Goal: Task Accomplishment & Management: Manage account settings

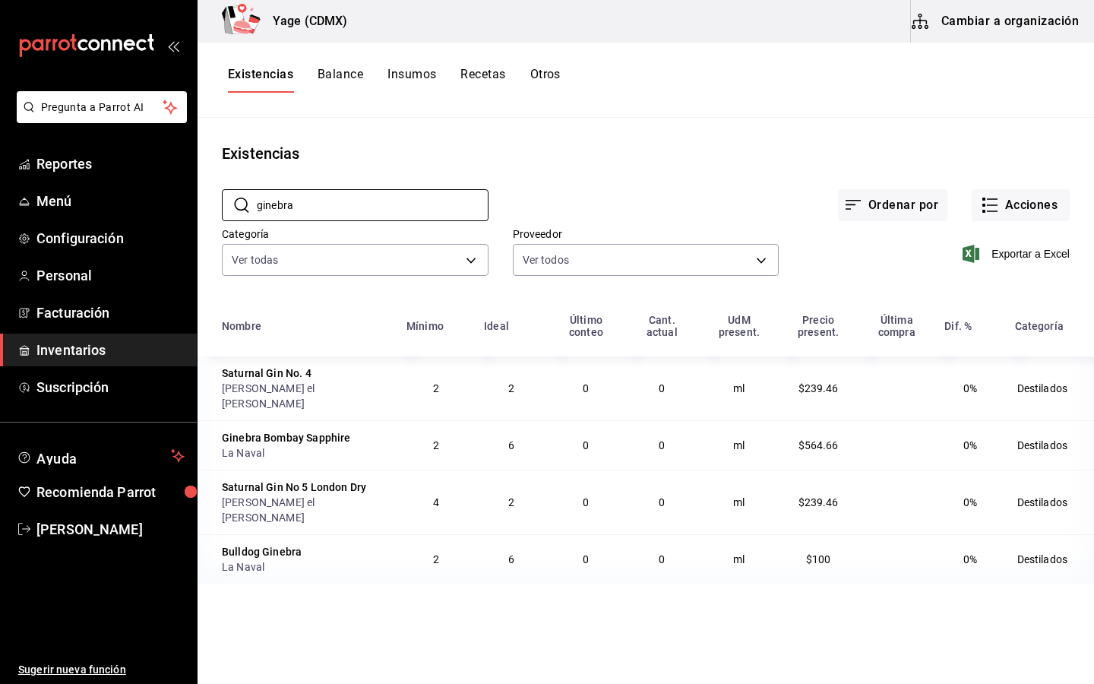
type input "ginebra"
click at [267, 544] on div "Bulldog Ginebra" at bounding box center [262, 551] width 80 height 15
click at [1034, 26] on button "Cambiar a organización" at bounding box center [996, 21] width 171 height 43
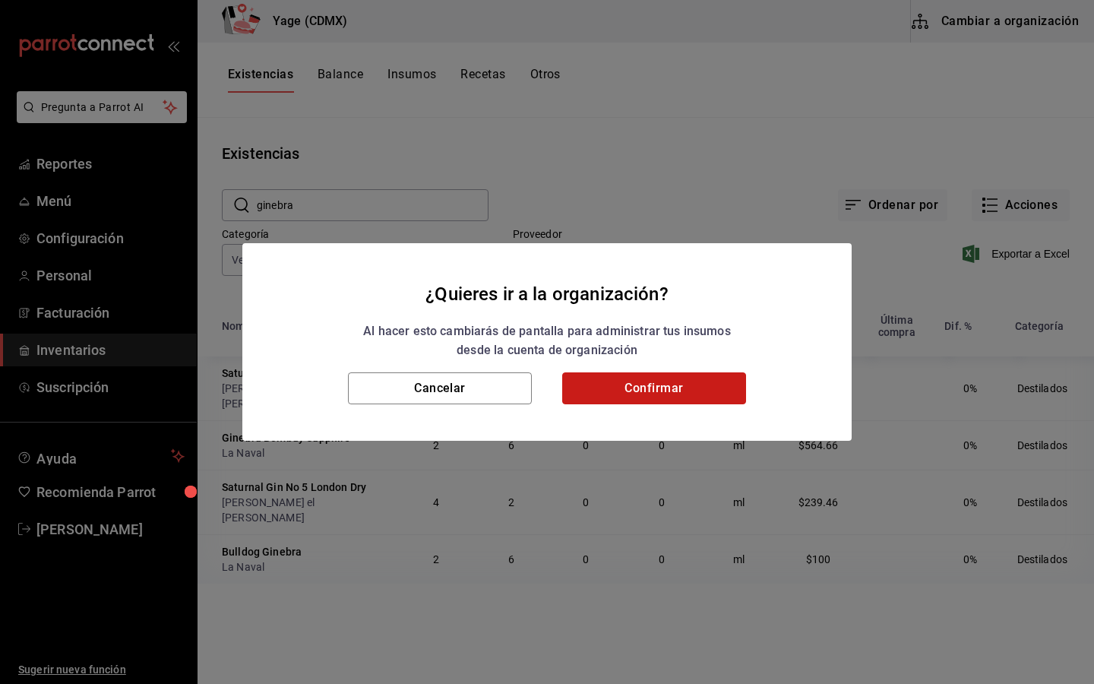
click at [651, 390] on button "Confirmar" at bounding box center [654, 388] width 184 height 32
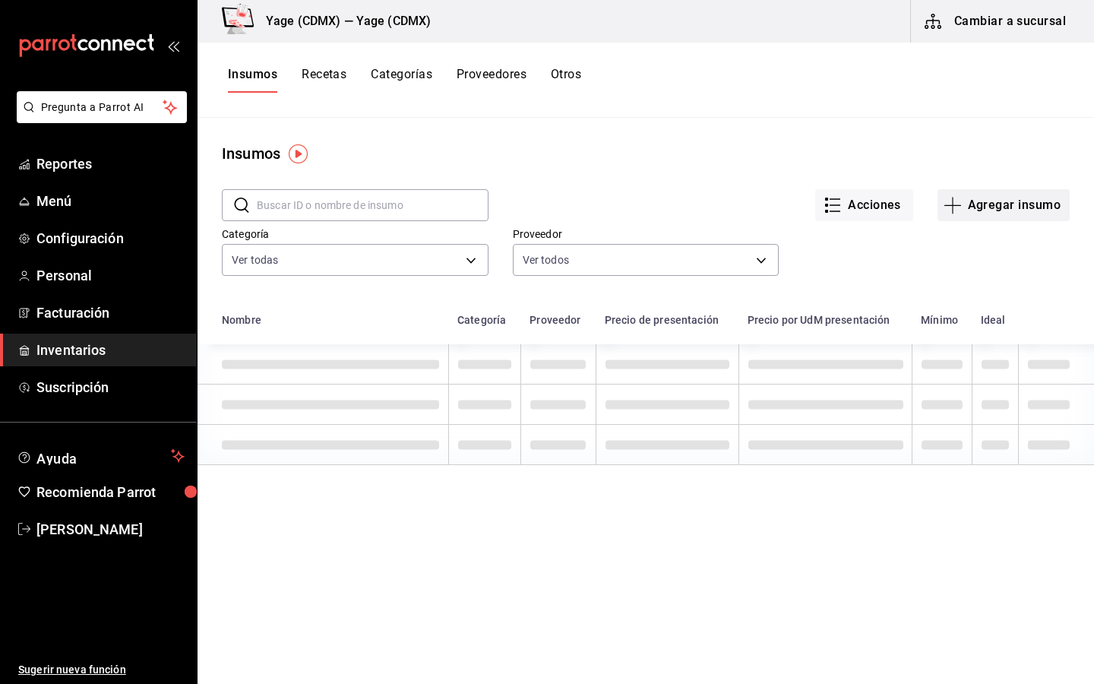
click at [958, 205] on icon "button" at bounding box center [952, 205] width 17 height 1
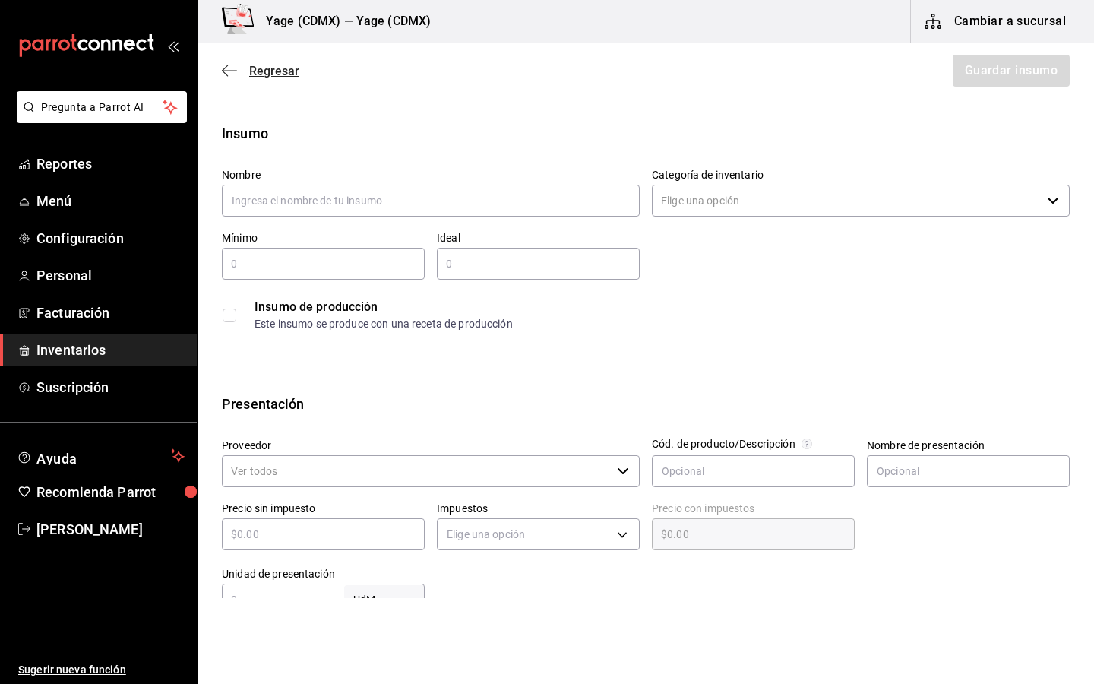
click at [224, 75] on icon "button" at bounding box center [229, 71] width 15 height 14
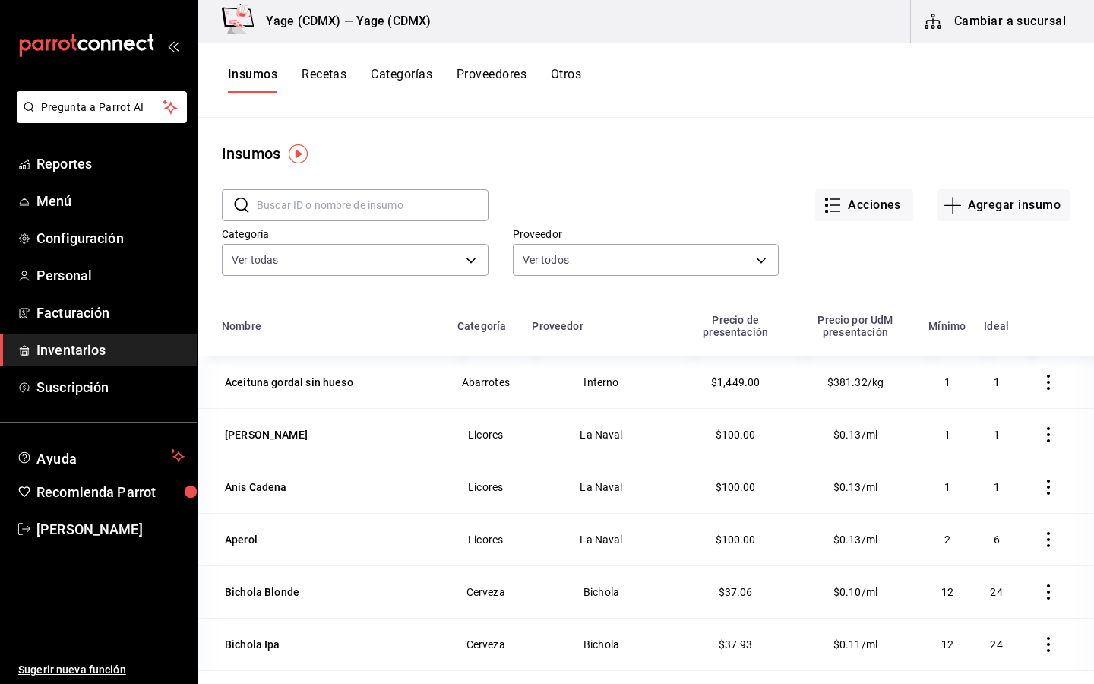
click at [392, 210] on input "text" at bounding box center [373, 205] width 232 height 30
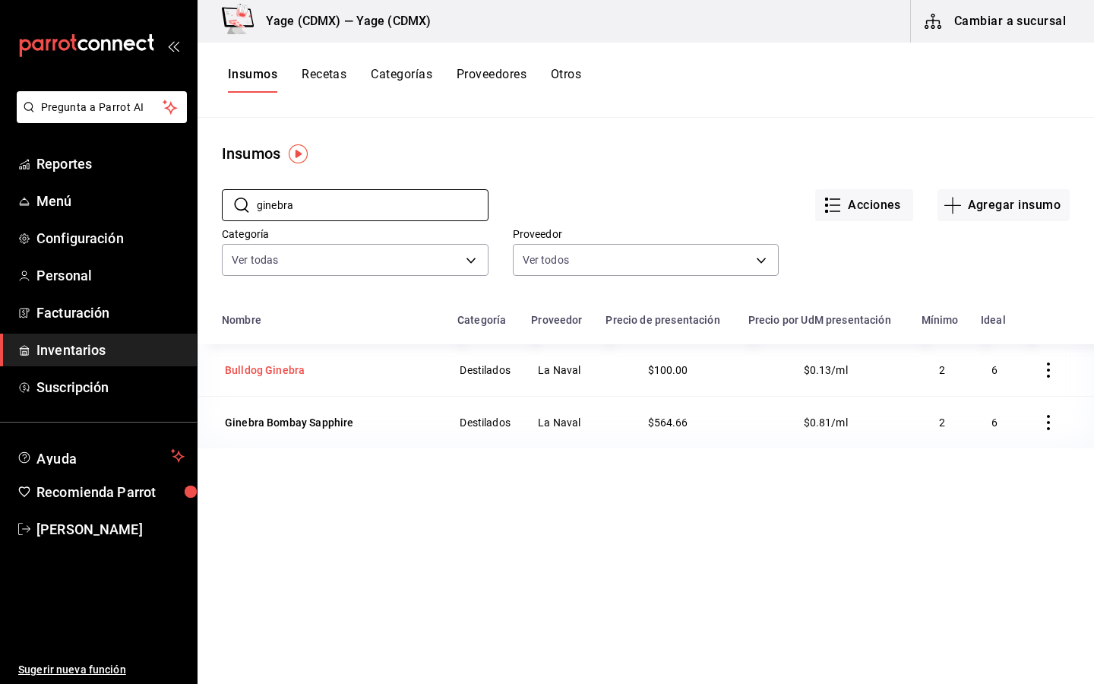
type input "ginebra"
click at [254, 365] on div "Bulldog Ginebra" at bounding box center [265, 369] width 80 height 15
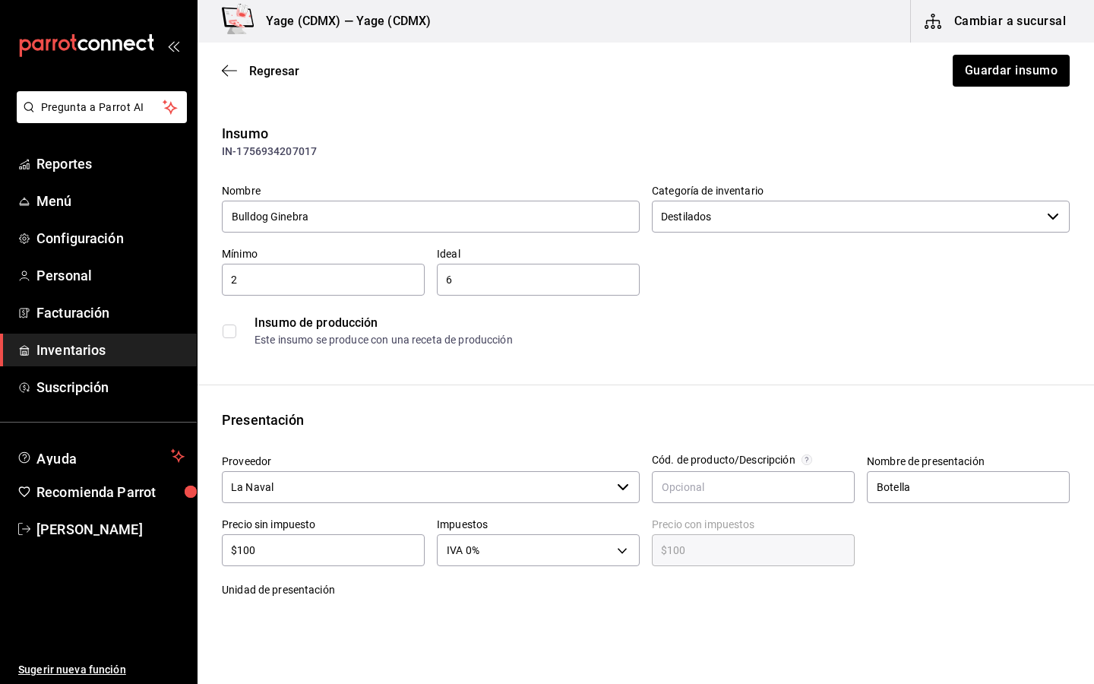
click at [333, 555] on input "$100" at bounding box center [323, 550] width 203 height 18
type input "$10"
type input "$10.00"
type input "$1"
type input "$1.00"
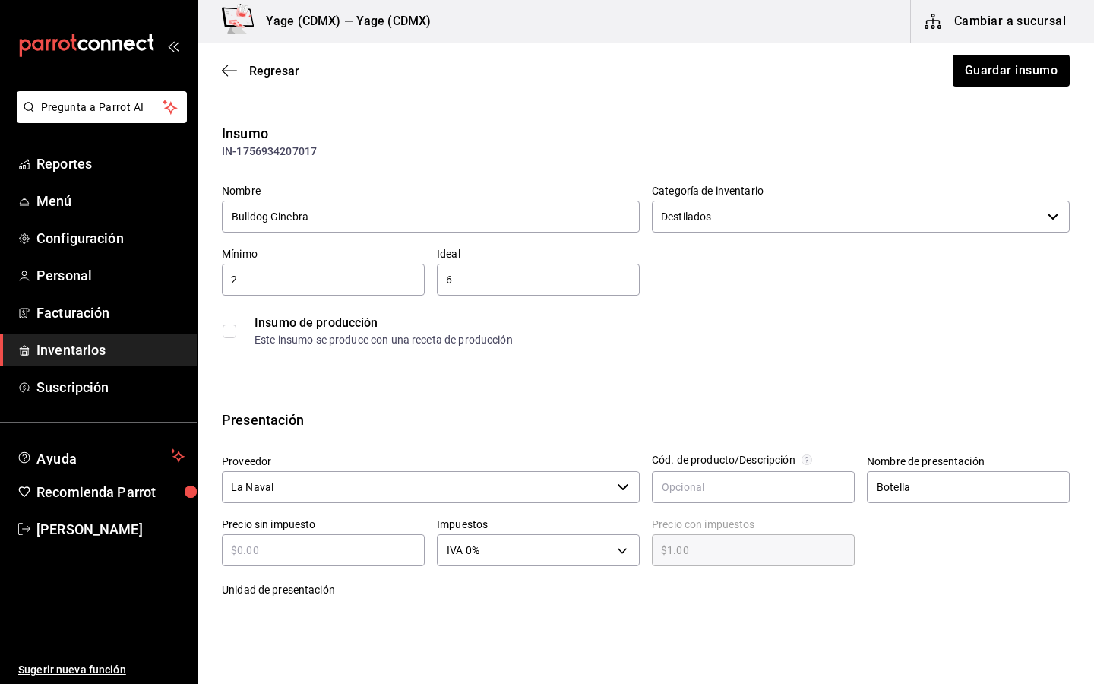
type input "$0.00"
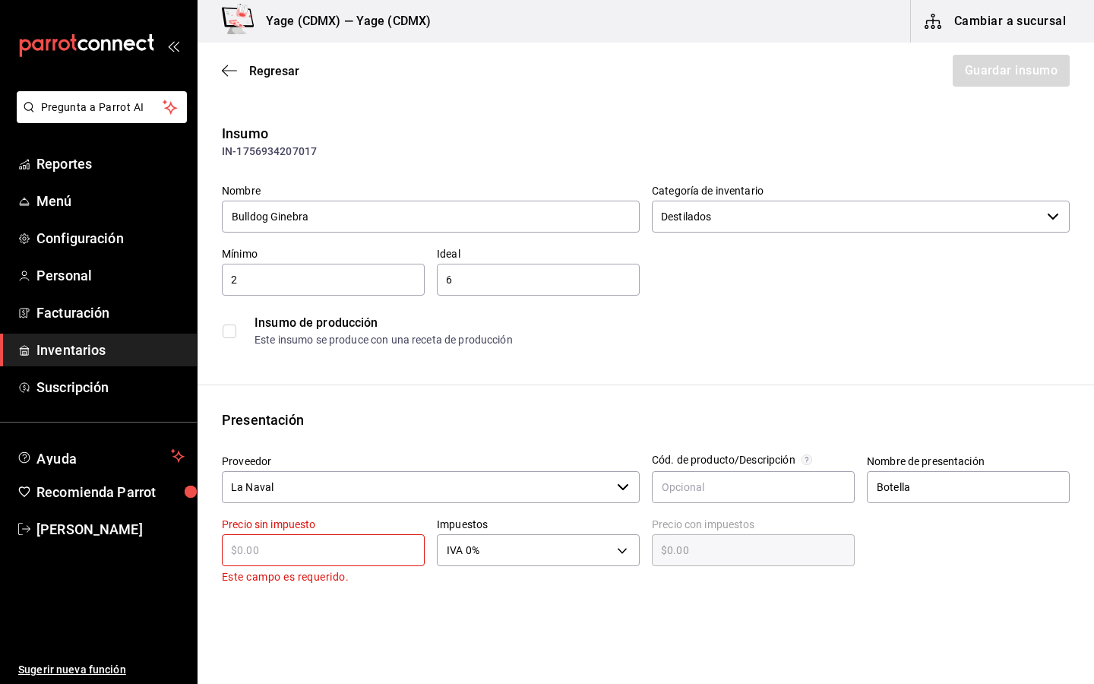
type input "$5"
type input "$5.00"
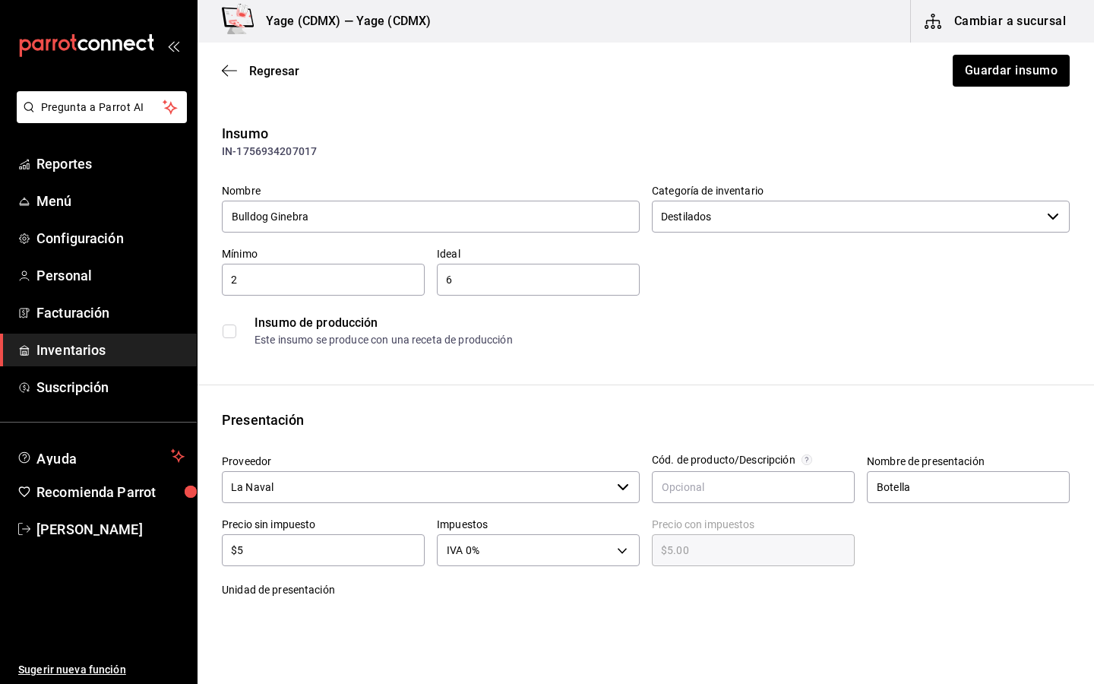
type input "$59"
type input "$59.00"
type input "$595"
type input "$595.00"
type input "$595"
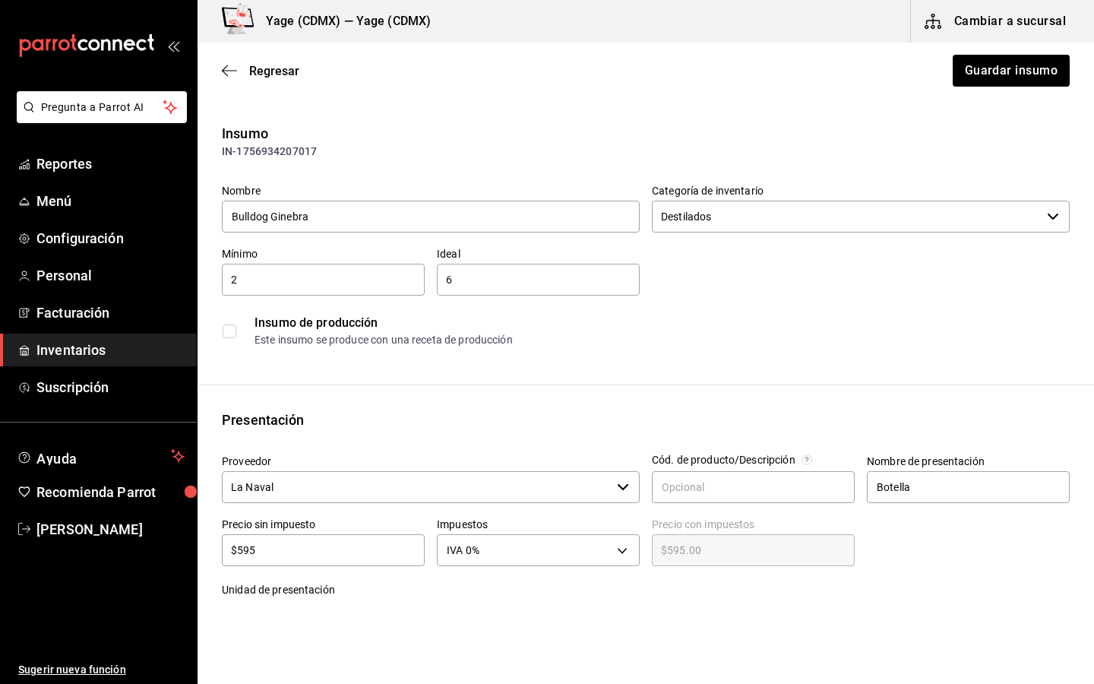
click at [668, 339] on div "Este insumo se produce con una receta de producción" at bounding box center [661, 340] width 814 height 16
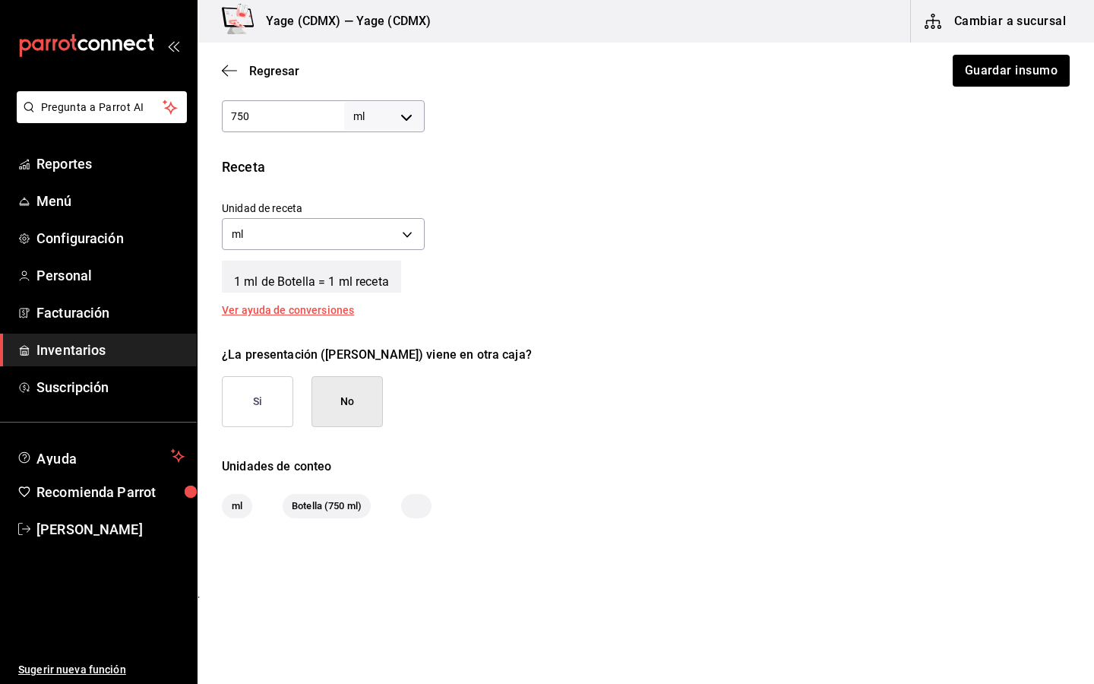
scroll to position [485, 0]
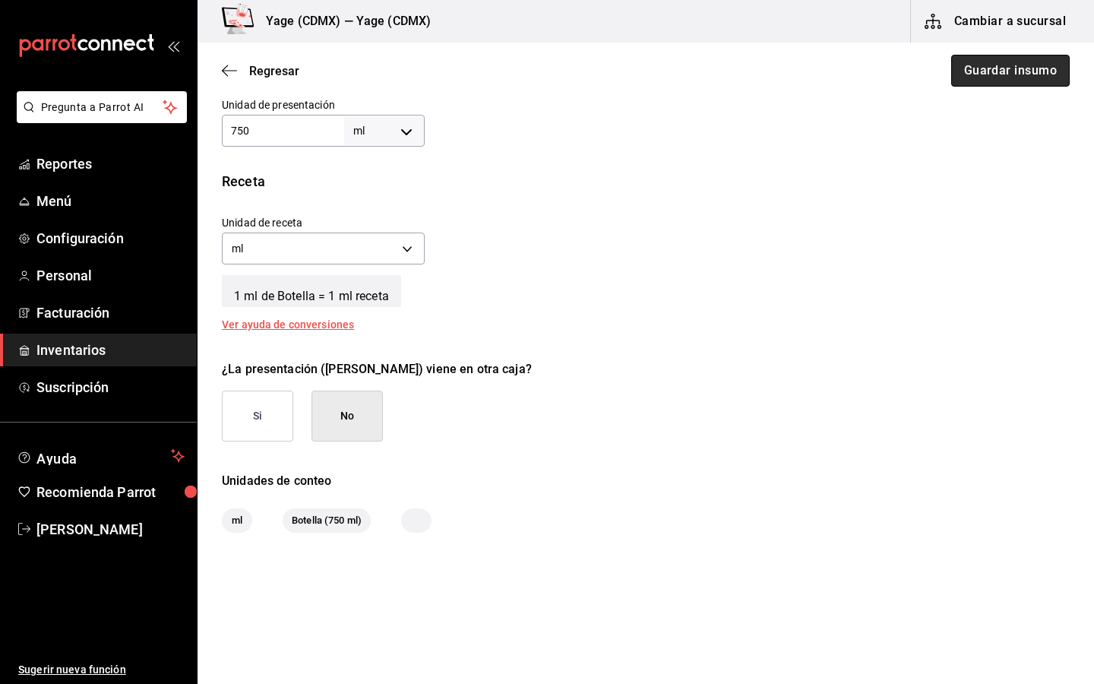
click at [1000, 73] on button "Guardar insumo" at bounding box center [1010, 71] width 118 height 32
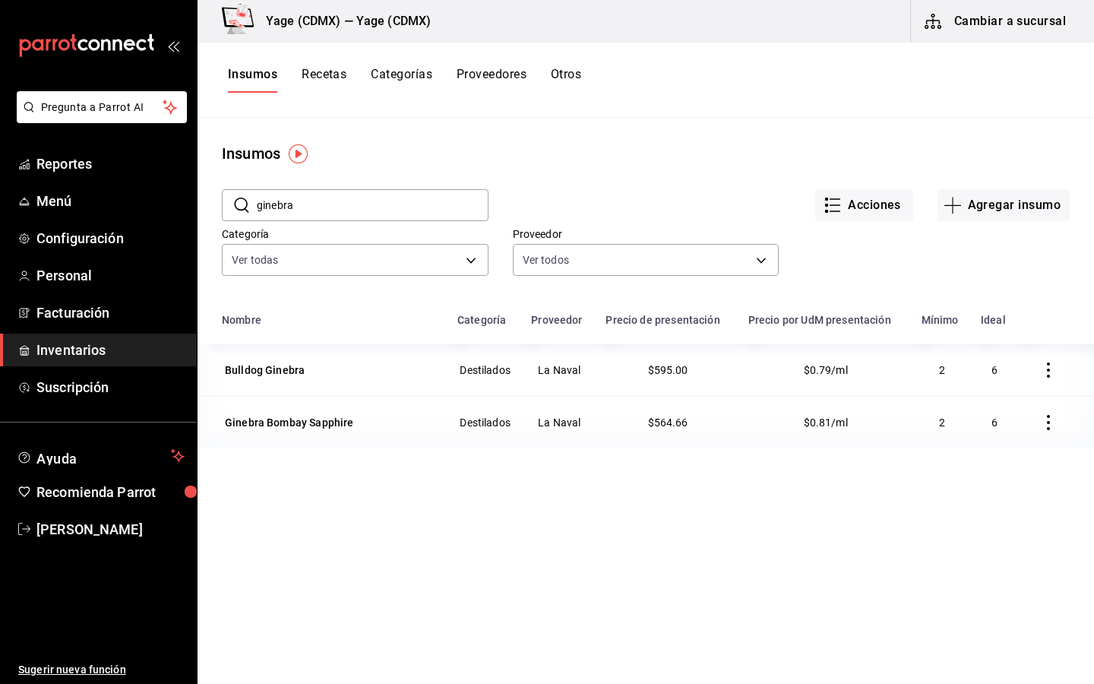
click at [454, 201] on input "ginebra" at bounding box center [373, 205] width 232 height 30
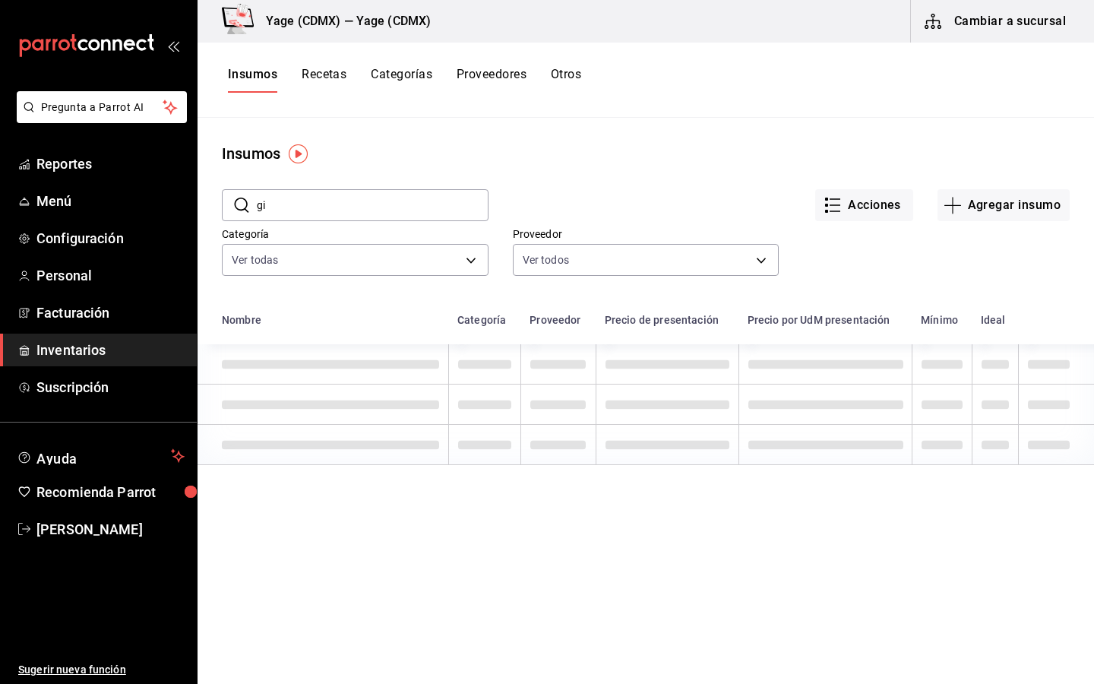
type input "g"
type input "stoli"
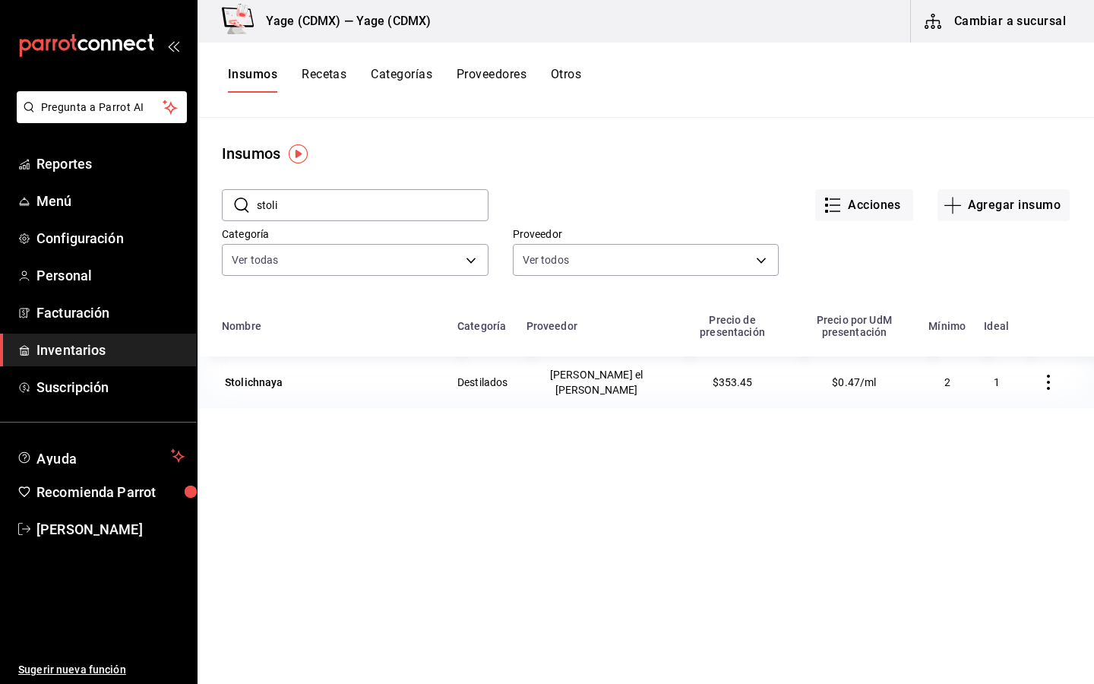
click at [303, 217] on input "stoli" at bounding box center [373, 205] width 232 height 30
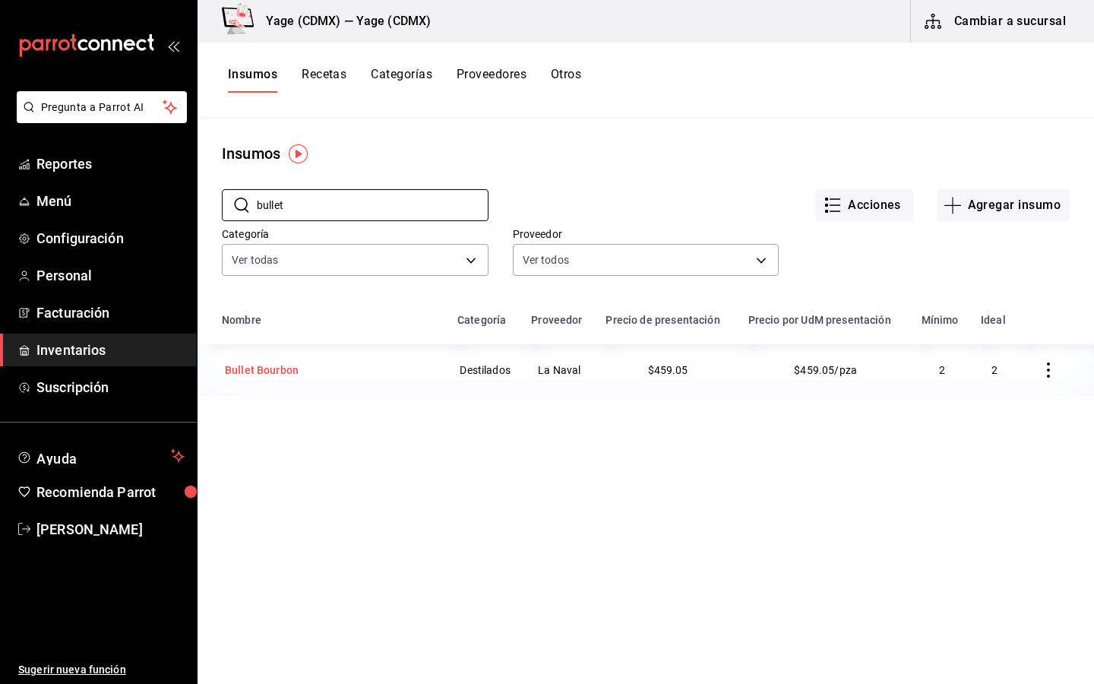
type input "bullet"
click at [269, 369] on div "Bullet Bourbon" at bounding box center [262, 369] width 74 height 15
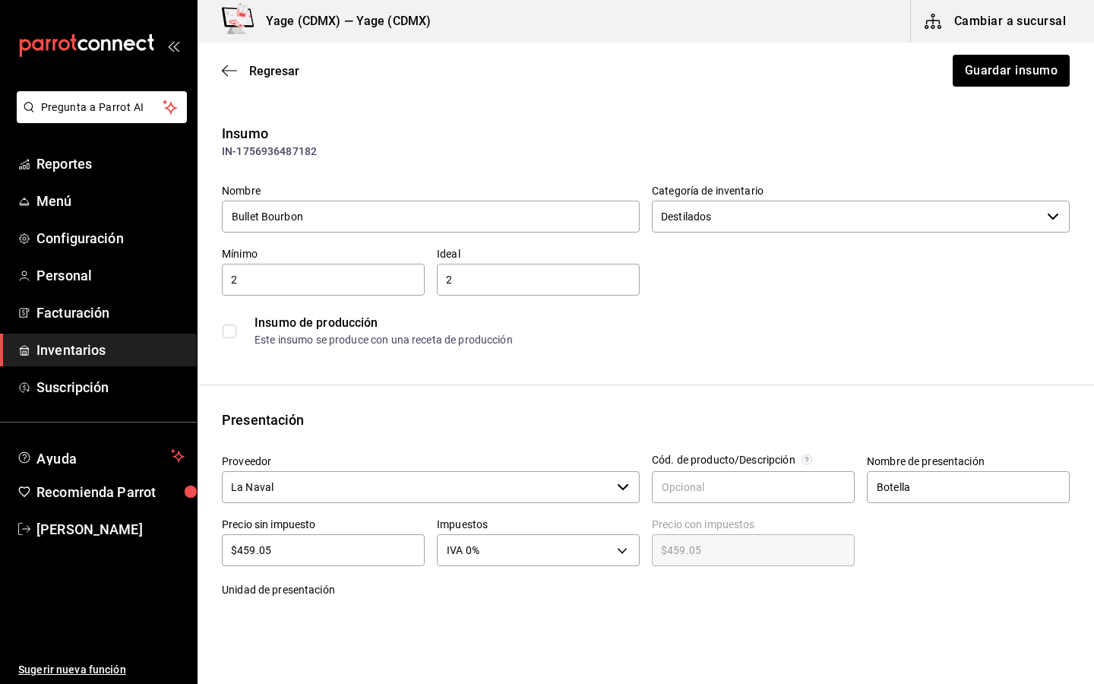
click at [326, 546] on input "$459.05" at bounding box center [323, 550] width 203 height 18
type input "$0.00"
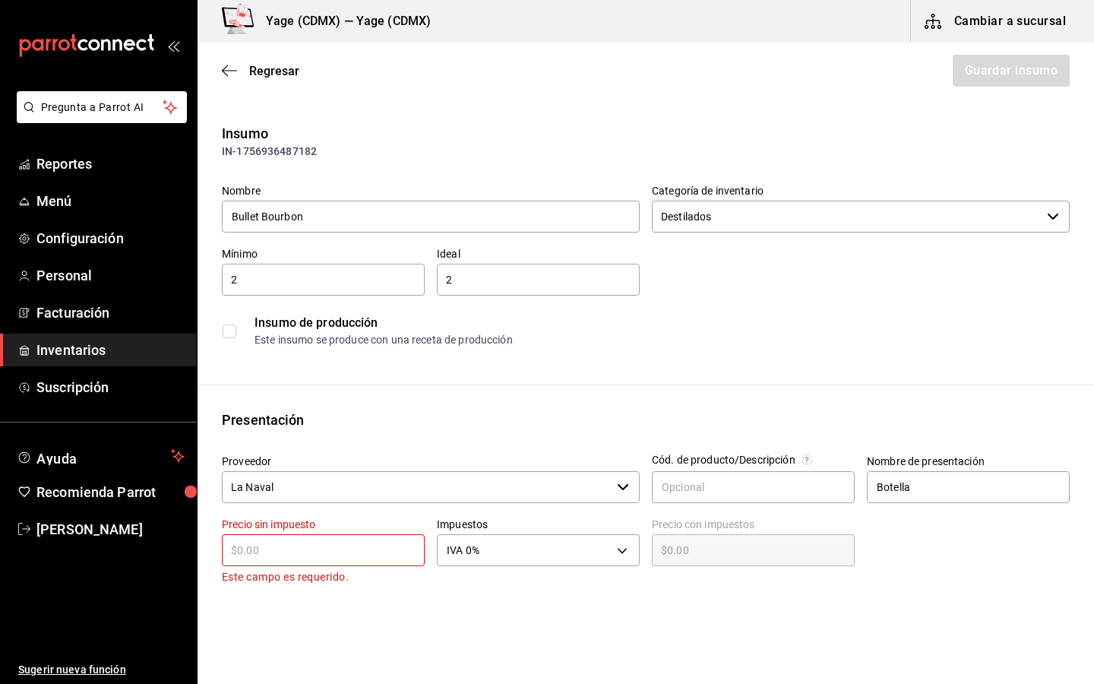
type input "$7"
type input "$7.00"
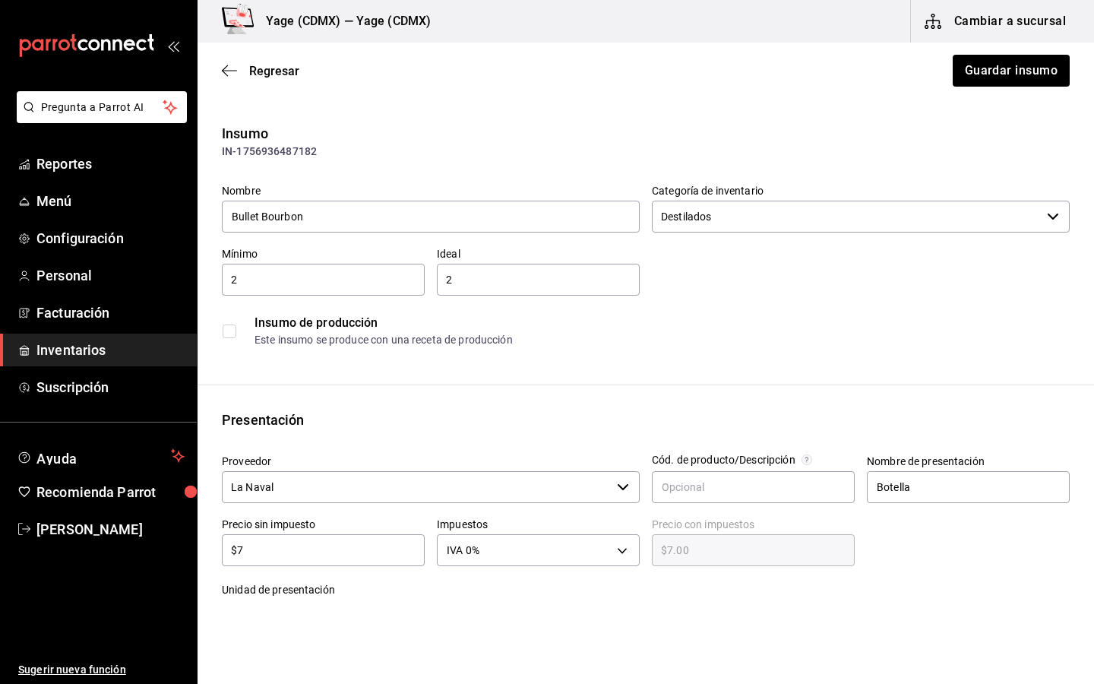
type input "$71"
type input "$71.00"
type input "$710"
type input "$710.00"
type input "$710"
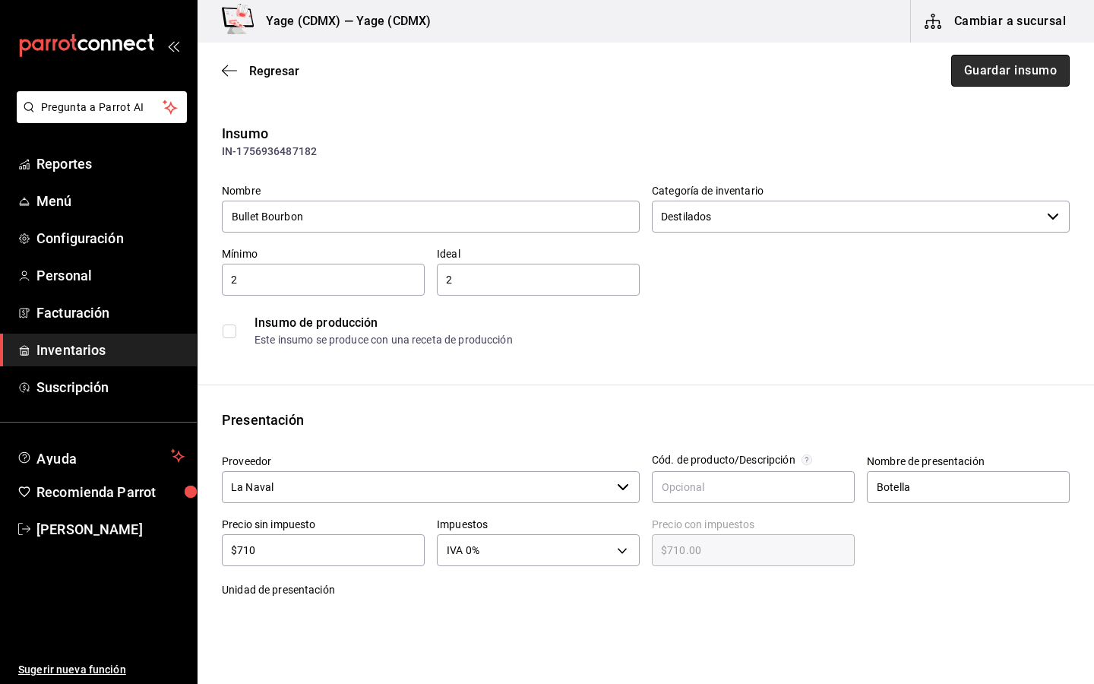
click at [1031, 73] on button "Guardar insumo" at bounding box center [1010, 71] width 118 height 32
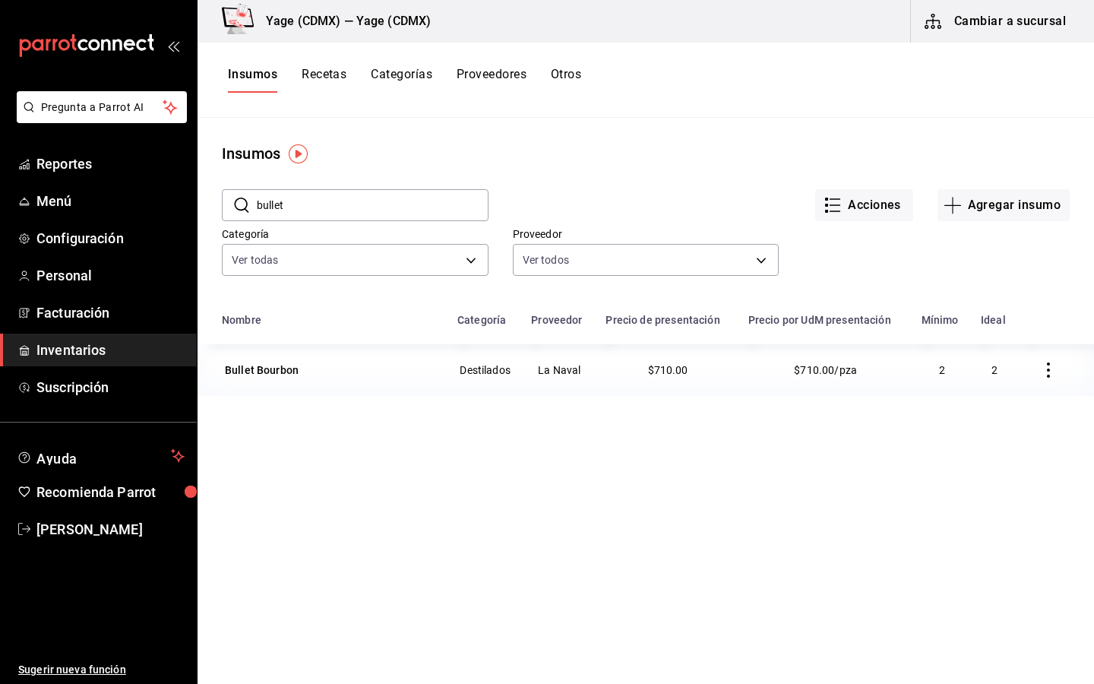
click at [358, 215] on input "bullet" at bounding box center [373, 205] width 232 height 30
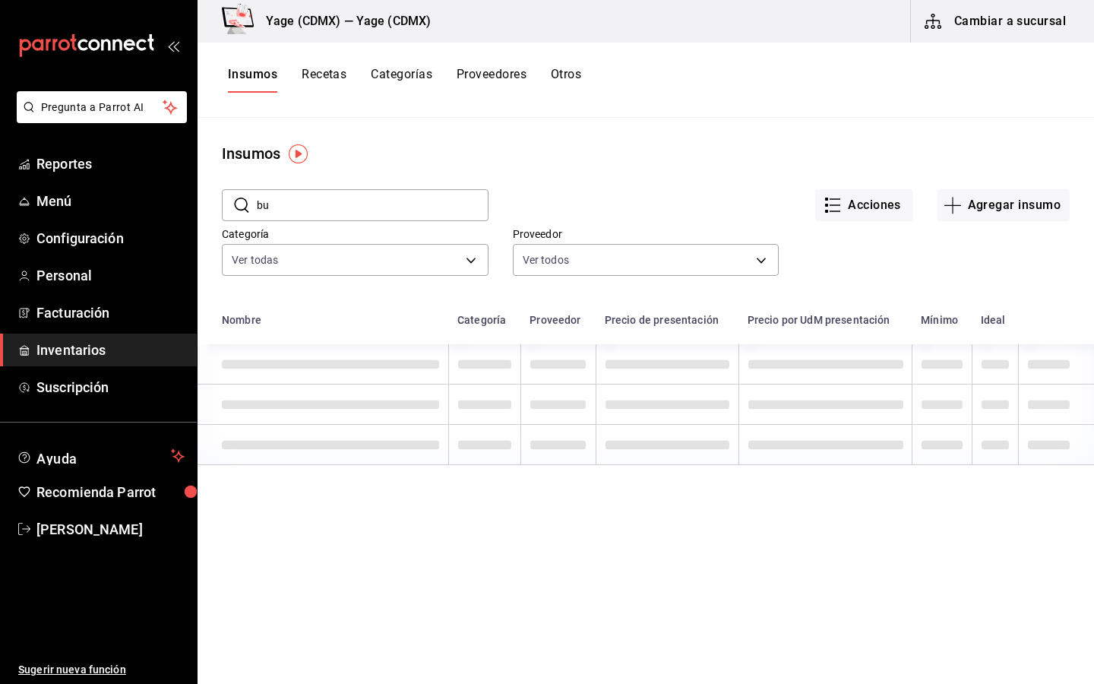
type input "b"
type input "o"
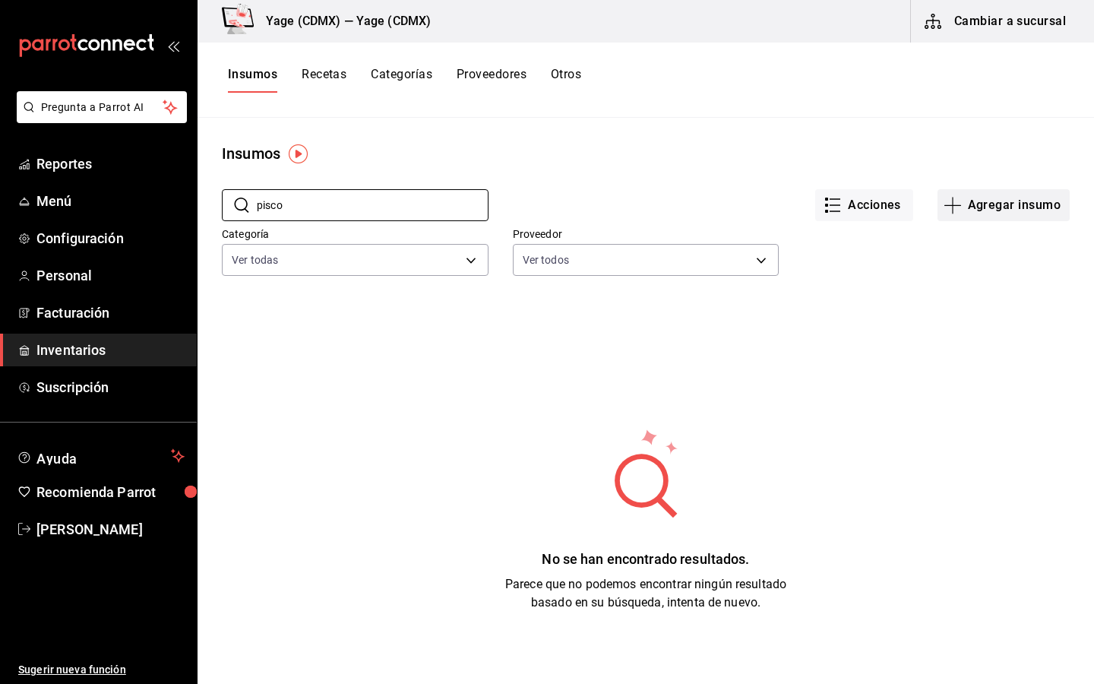
type input "pisco"
click at [1018, 196] on button "Agregar insumo" at bounding box center [1003, 205] width 132 height 32
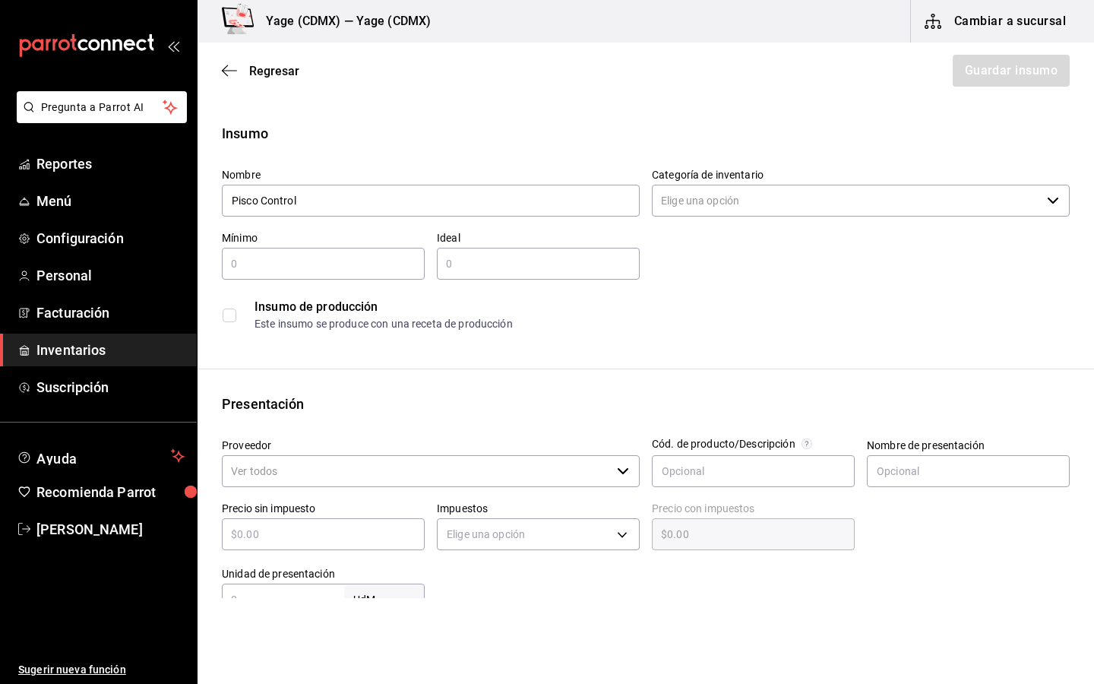
type input "Pisco Control"
click at [777, 198] on input "Categoría de inventario" at bounding box center [846, 201] width 389 height 32
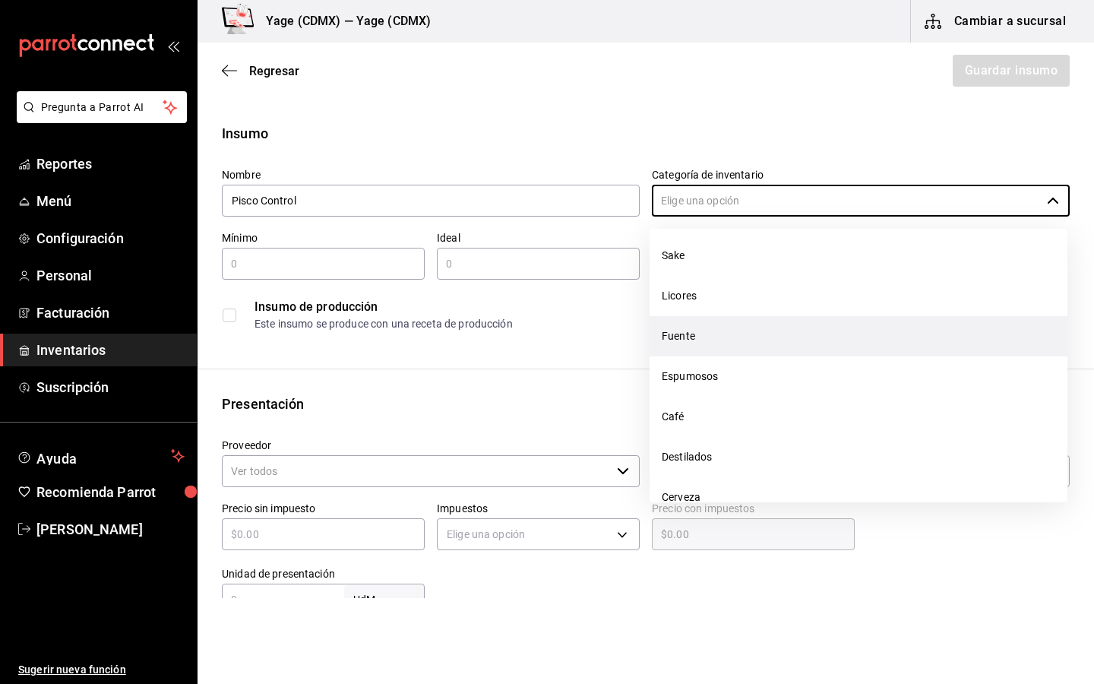
scroll to position [113, 0]
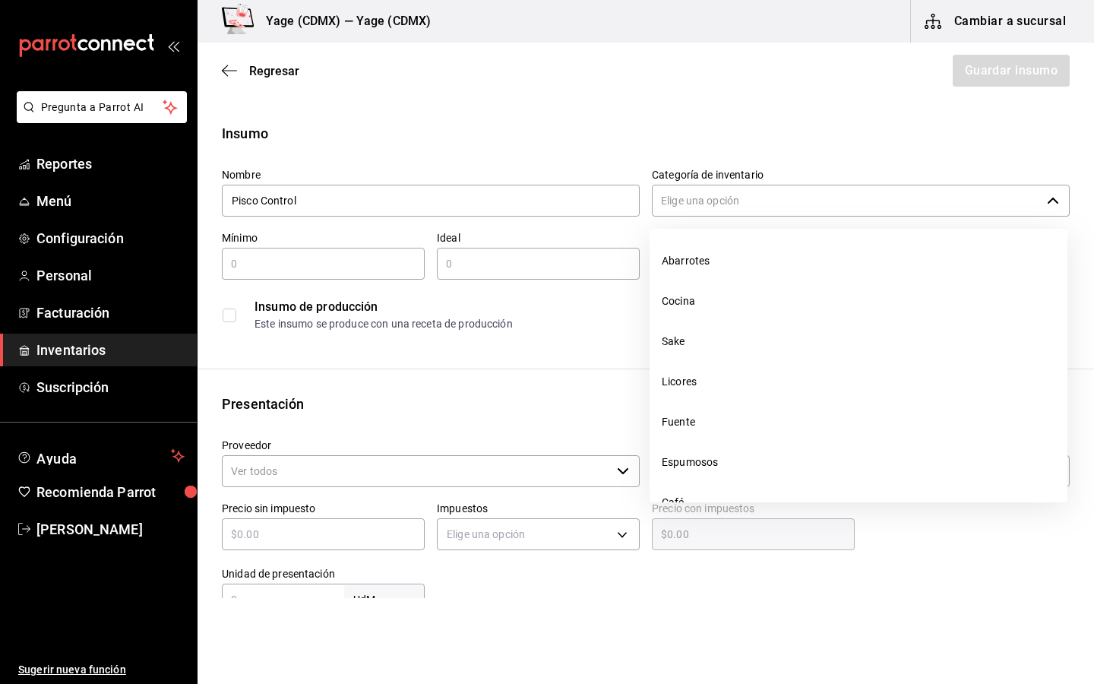
click at [729, 210] on input "Categoría de inventario" at bounding box center [846, 201] width 389 height 32
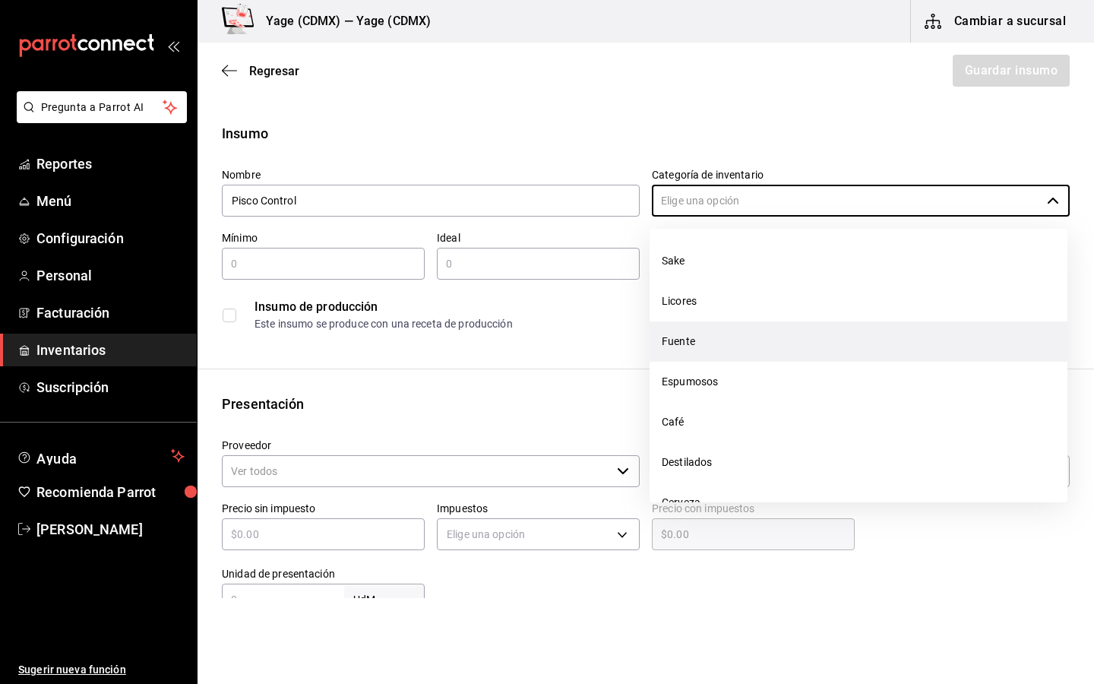
scroll to position [80, 0]
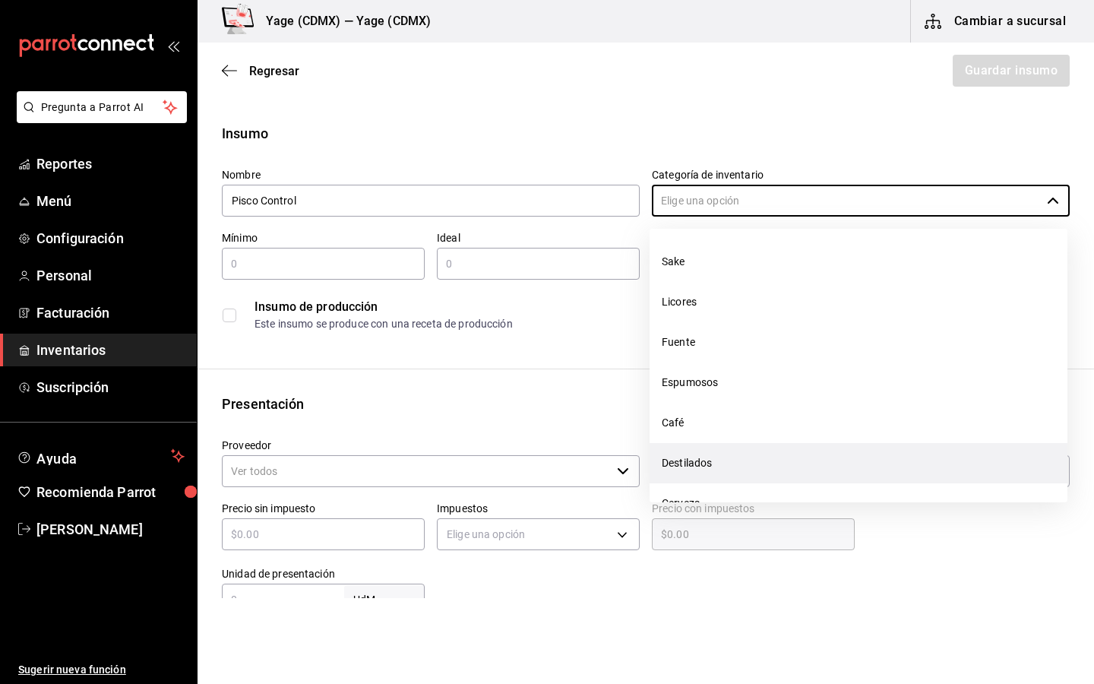
click at [703, 448] on li "Destilados" at bounding box center [858, 463] width 418 height 40
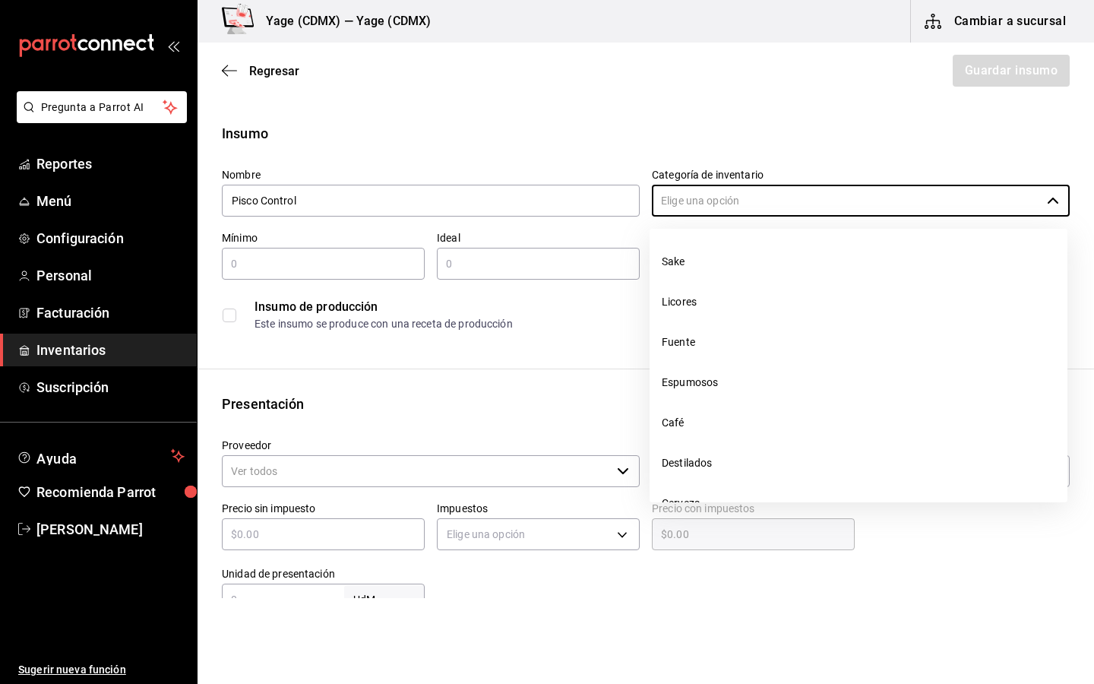
type input "Destilados"
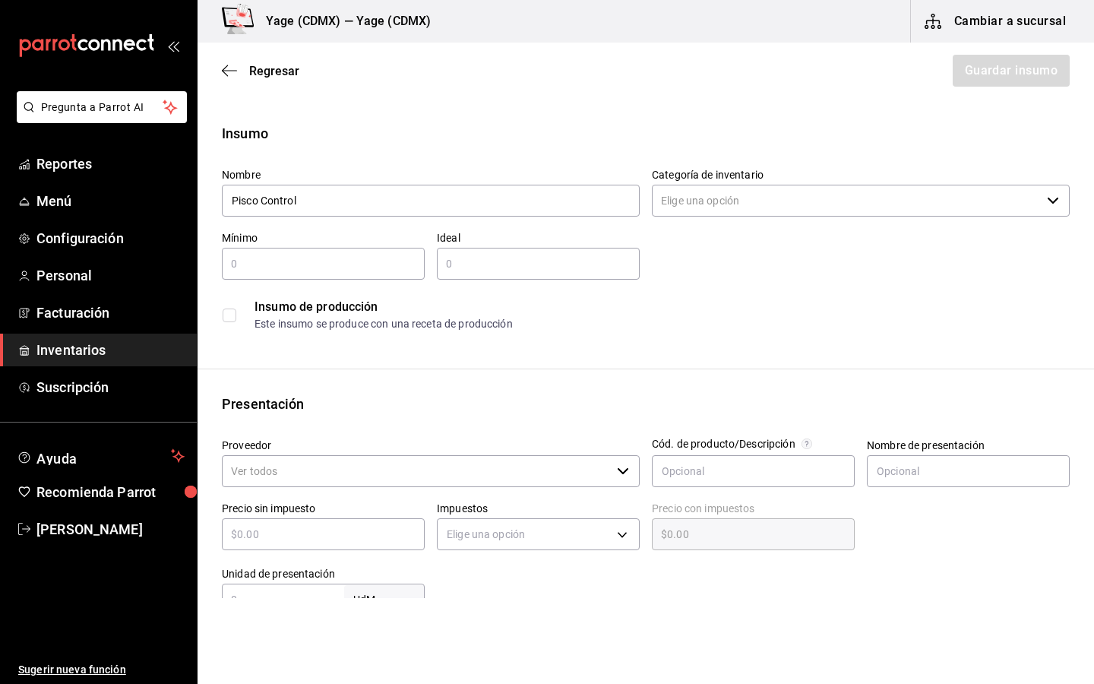
click at [579, 157] on div "Nombre Pisco Control" at bounding box center [425, 187] width 430 height 63
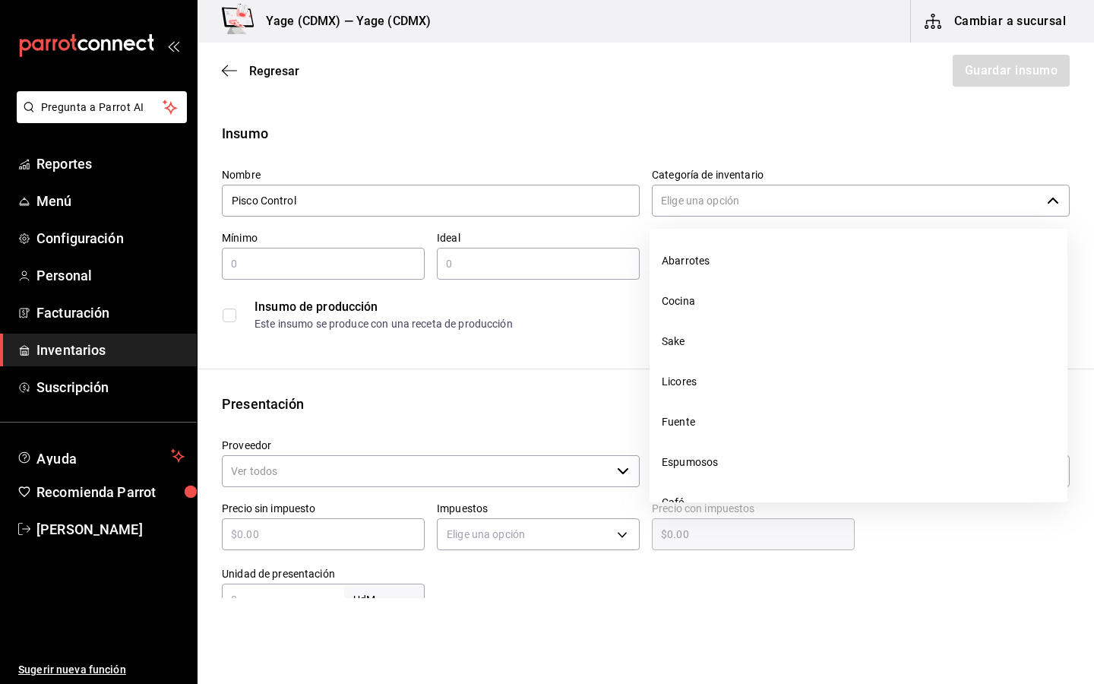
click at [820, 194] on input "Categoría de inventario" at bounding box center [846, 201] width 389 height 32
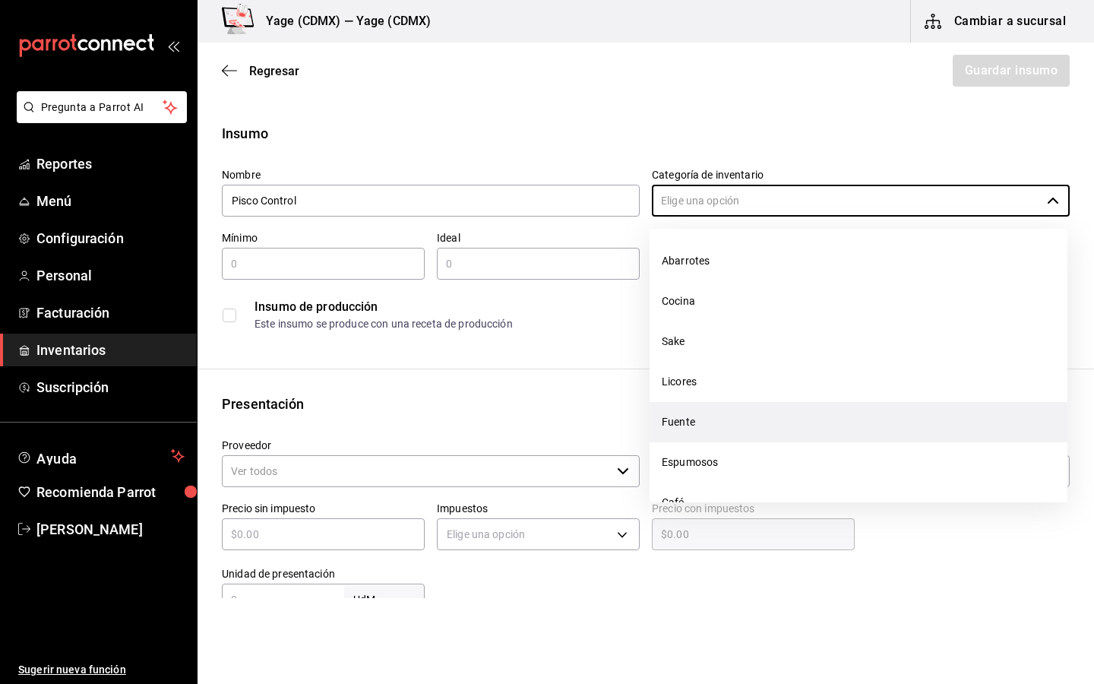
scroll to position [113, 0]
click at [693, 433] on li "Destilados" at bounding box center [858, 429] width 418 height 40
type input "Destilados"
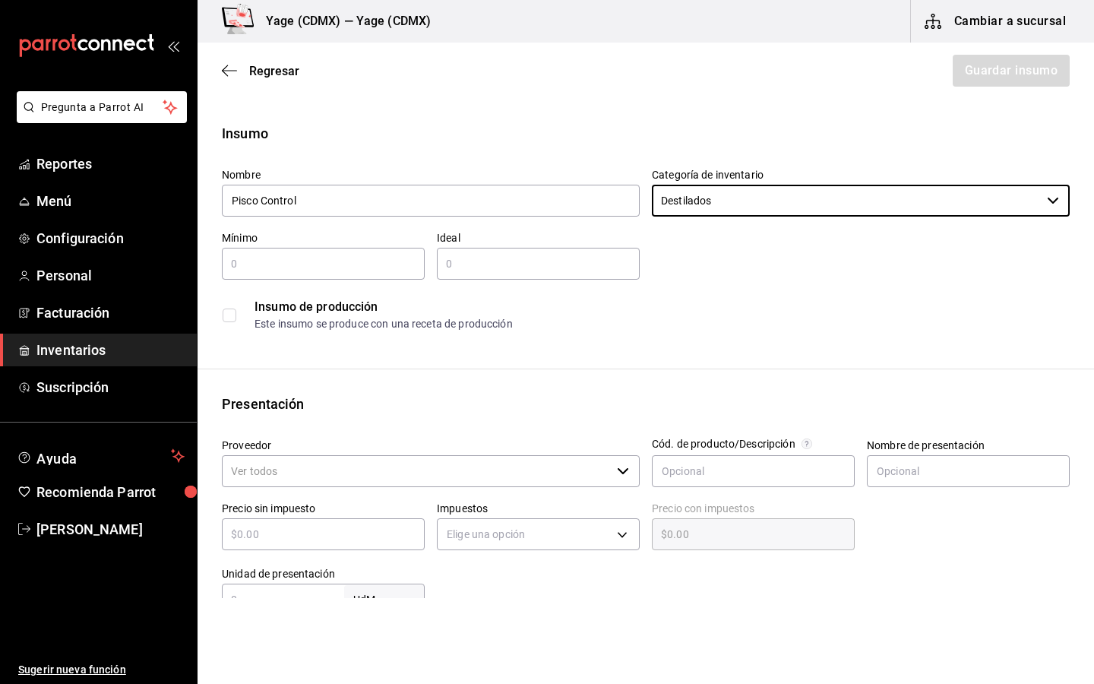
click at [355, 264] on input "text" at bounding box center [323, 263] width 203 height 18
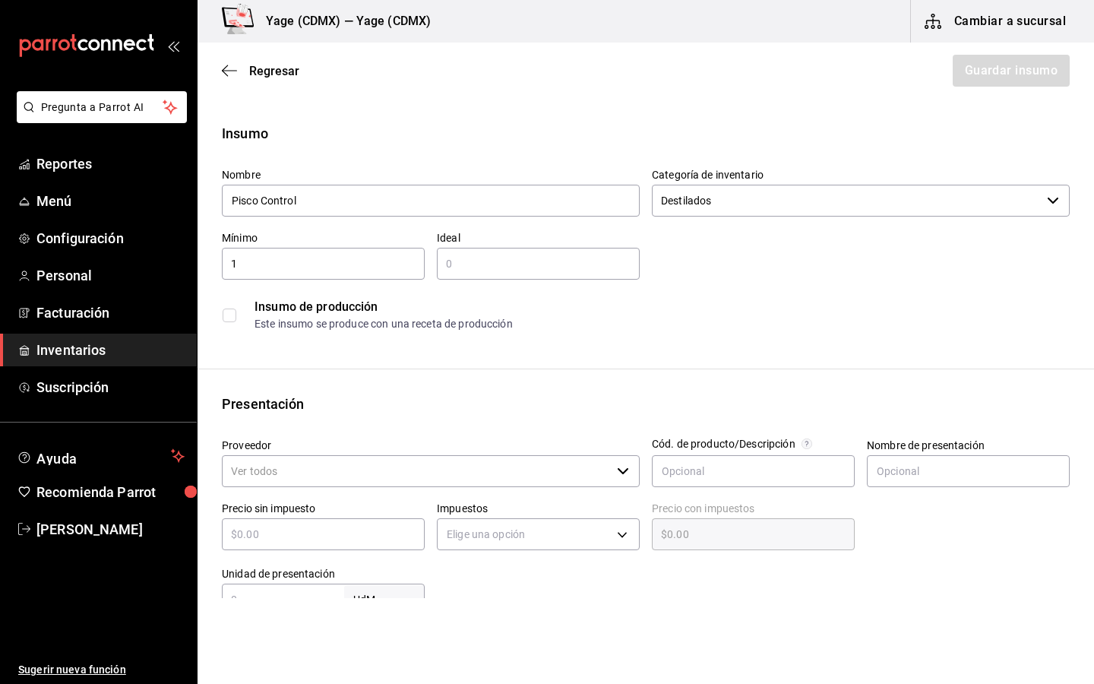
type input "1"
type input "2"
click at [450, 475] on input "Proveedor" at bounding box center [416, 471] width 389 height 32
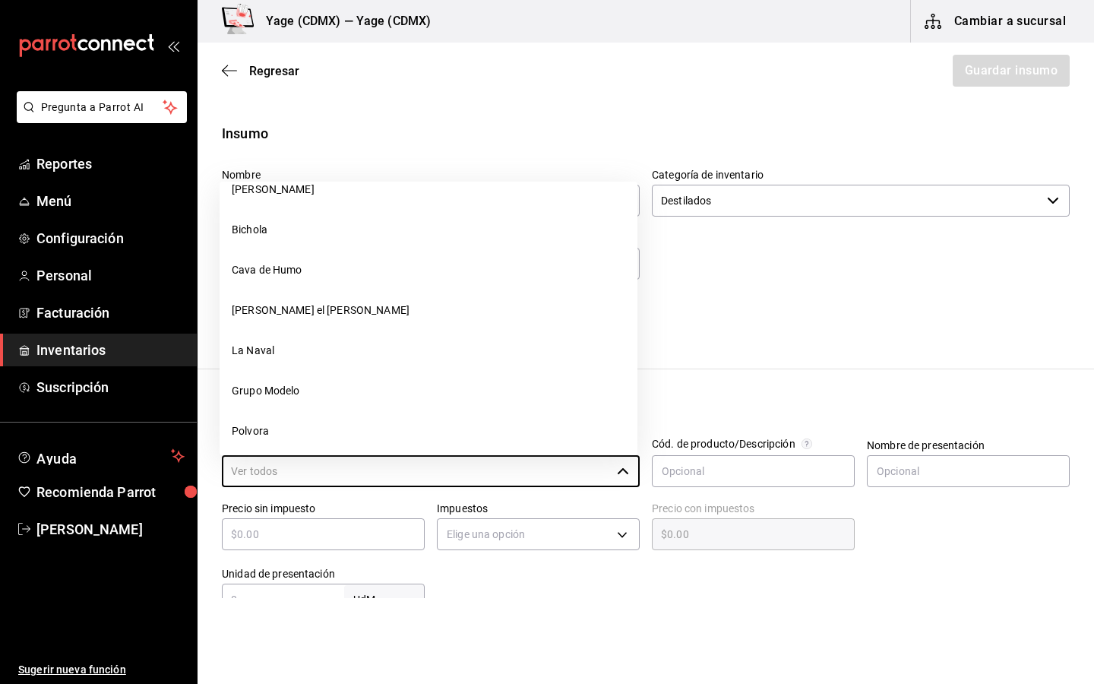
scroll to position [435, 0]
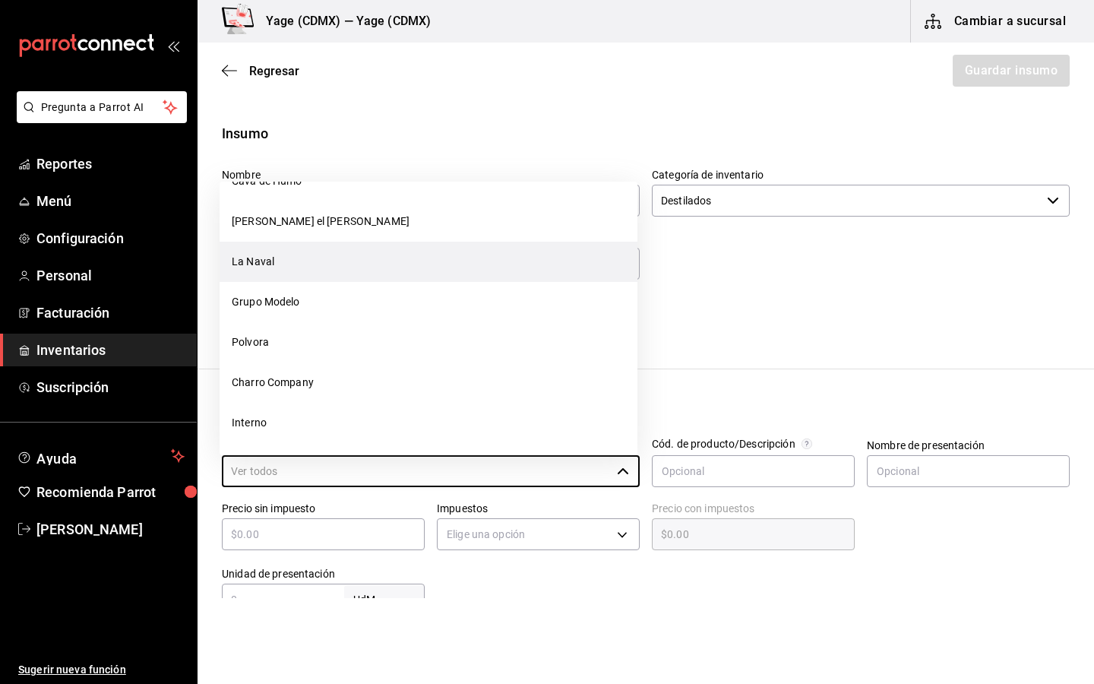
click at [341, 263] on li "La Naval" at bounding box center [428, 262] width 418 height 40
type input "La Naval"
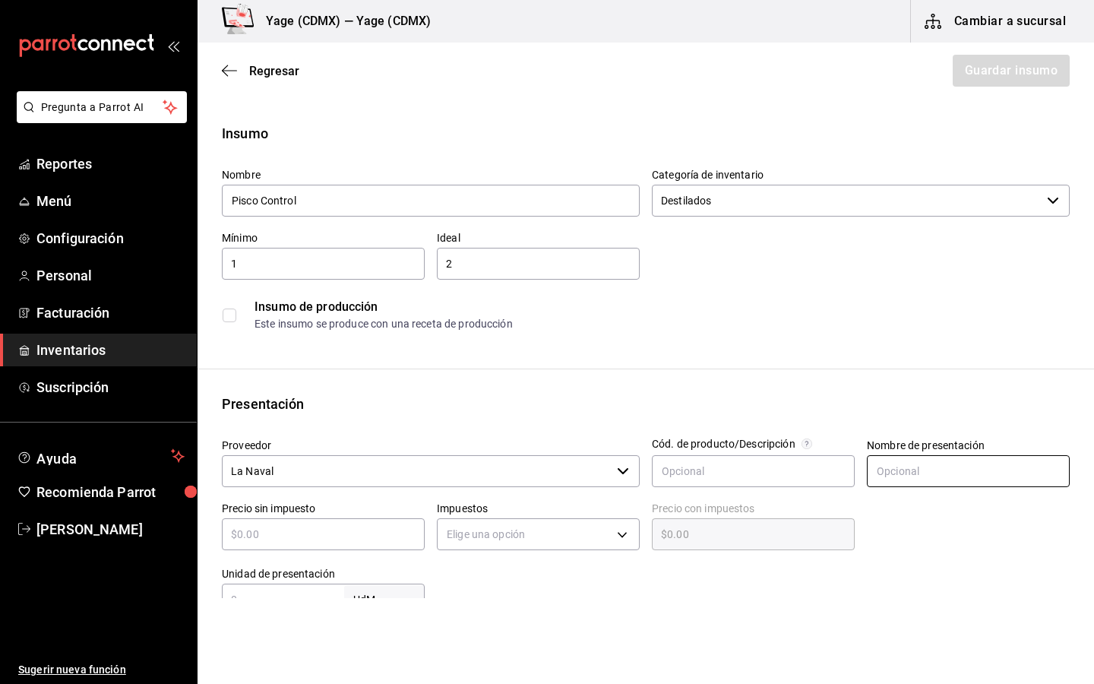
click at [933, 465] on input "text" at bounding box center [968, 471] width 203 height 32
type input "Botella"
click at [376, 527] on input "text" at bounding box center [323, 534] width 203 height 18
type input "$3"
type input "$3.00"
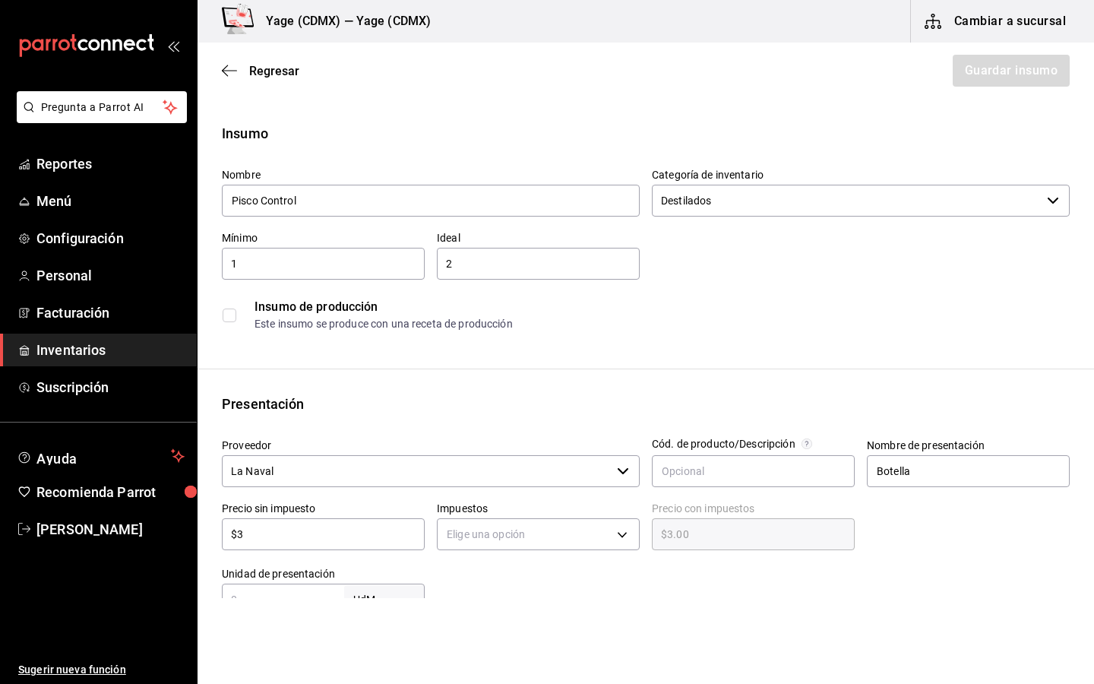
type input "$39"
type input "$39.00"
type input "$395"
type input "$395.00"
type input "$395"
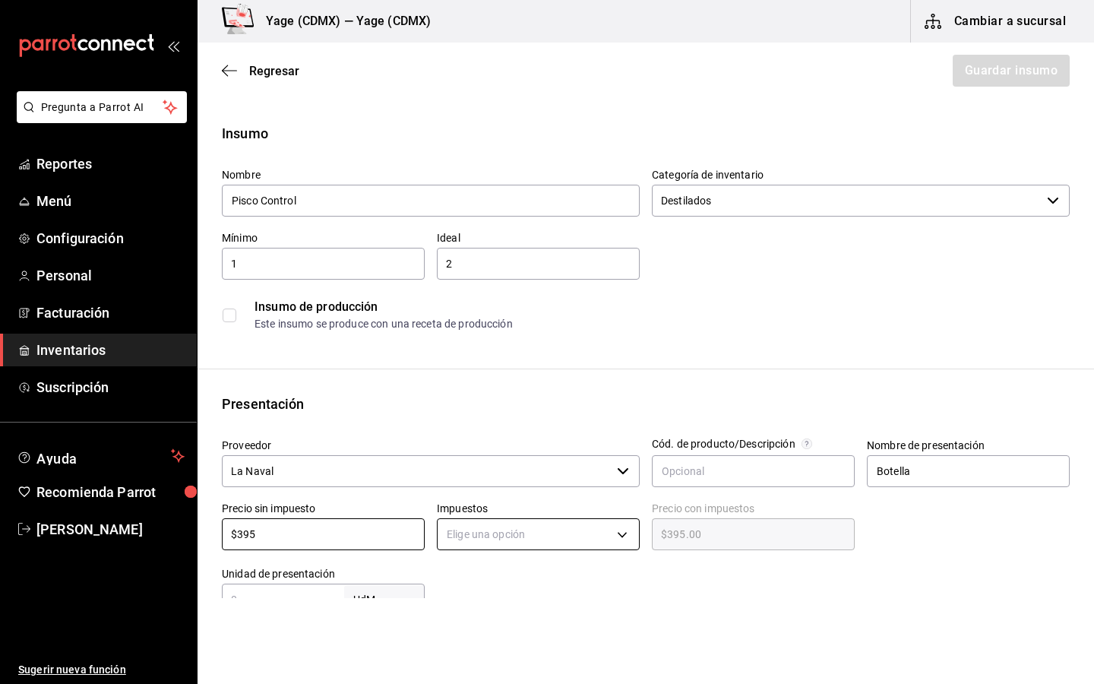
click at [573, 532] on body "Pregunta a Parrot AI Reportes Menú Configuración Personal Facturación Inventari…" at bounding box center [547, 299] width 1094 height 598
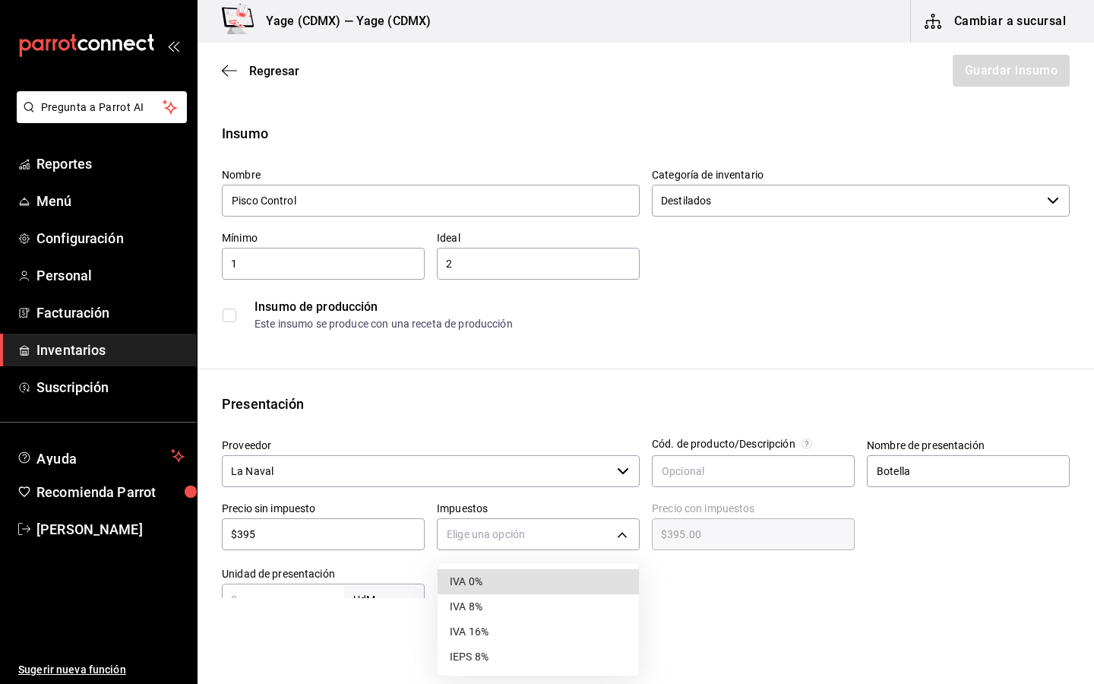
click at [497, 583] on li "IVA 0%" at bounding box center [537, 581] width 201 height 25
type input "IVA_0"
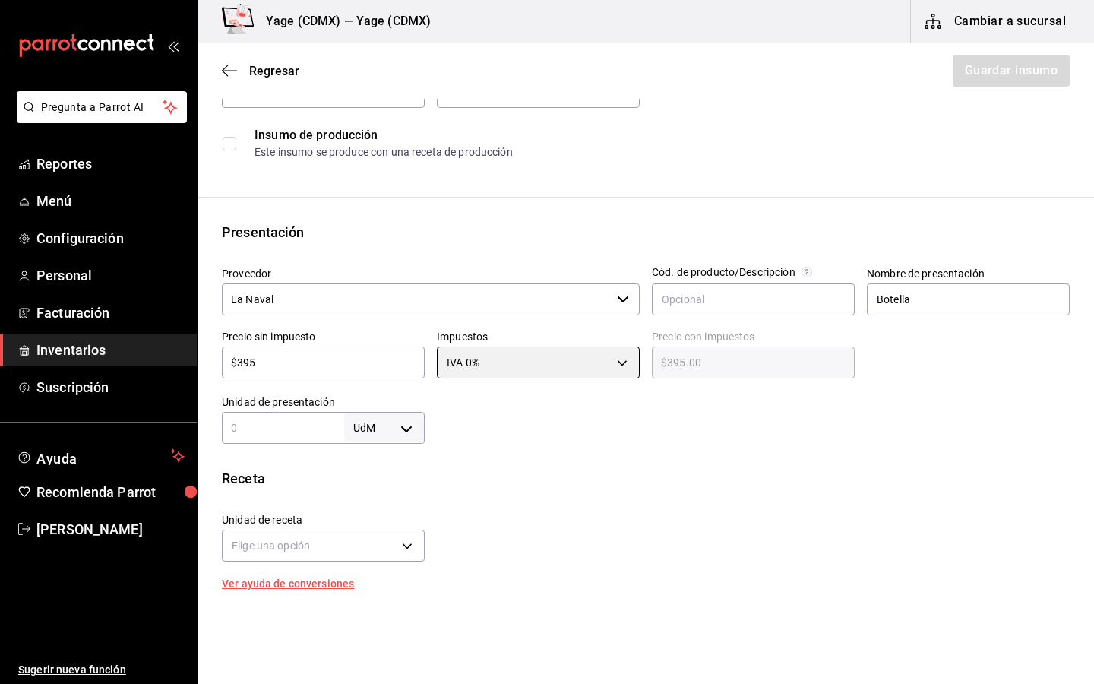
scroll to position [174, 0]
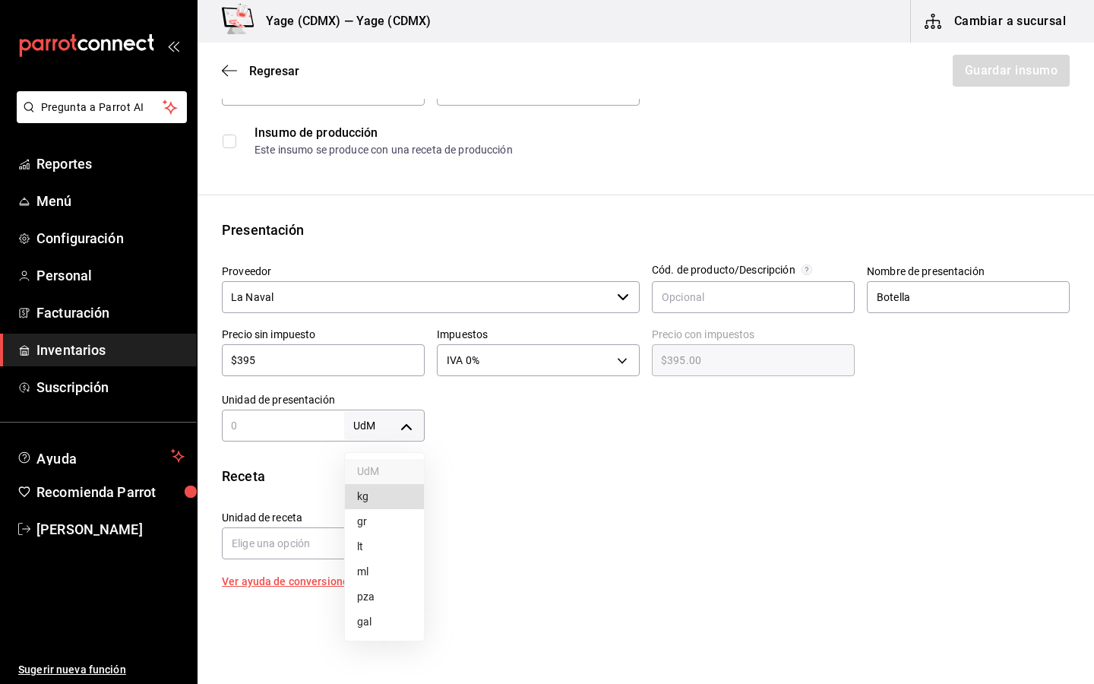
click at [390, 412] on body "Pregunta a Parrot AI Reportes Menú Configuración Personal Facturación Inventari…" at bounding box center [547, 299] width 1094 height 598
click at [365, 565] on li "ml" at bounding box center [384, 571] width 79 height 25
type input "MILLILITER"
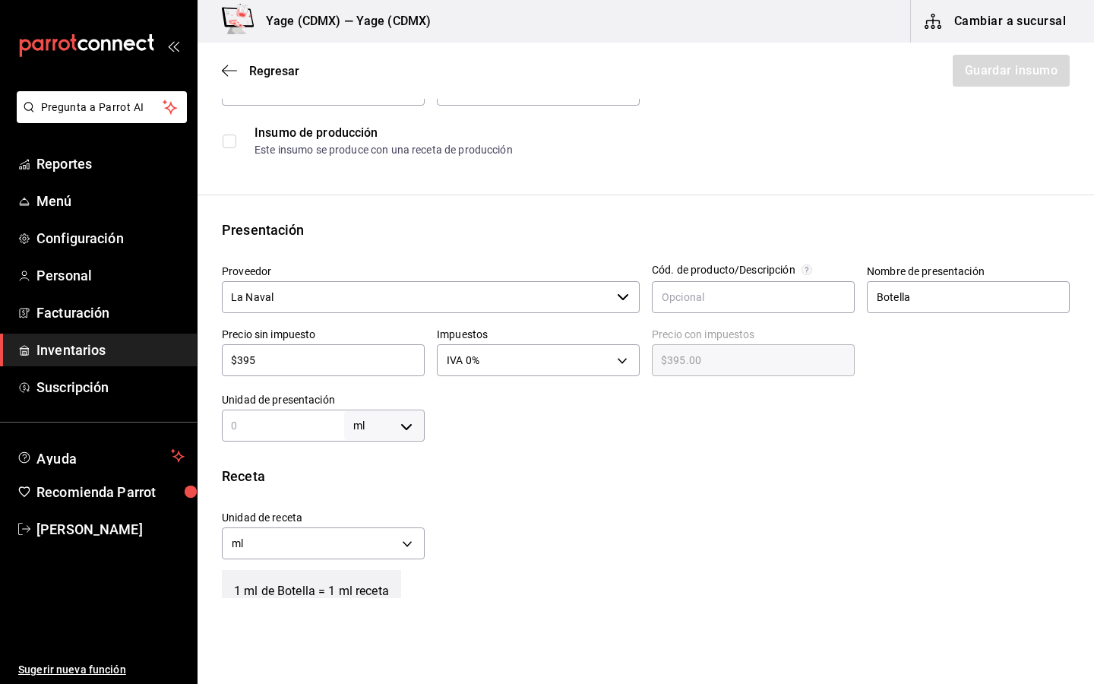
click at [292, 442] on div "Insumo Nombre Pisco Control Categoría de inventario Destilados ​ Mínimo 1 ​ Ide…" at bounding box center [645, 419] width 896 height 940
click at [287, 425] on input "text" at bounding box center [283, 425] width 122 height 18
type input "7"
type input "75"
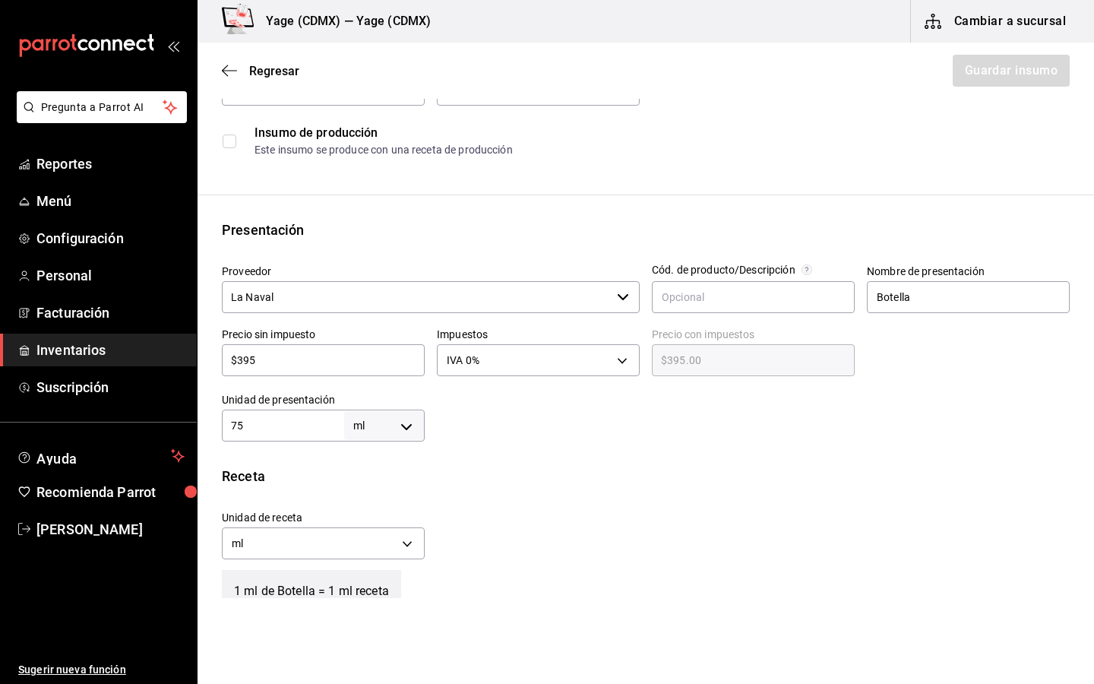
type input "75"
type input "750"
click at [453, 473] on div "Receta" at bounding box center [646, 476] width 848 height 21
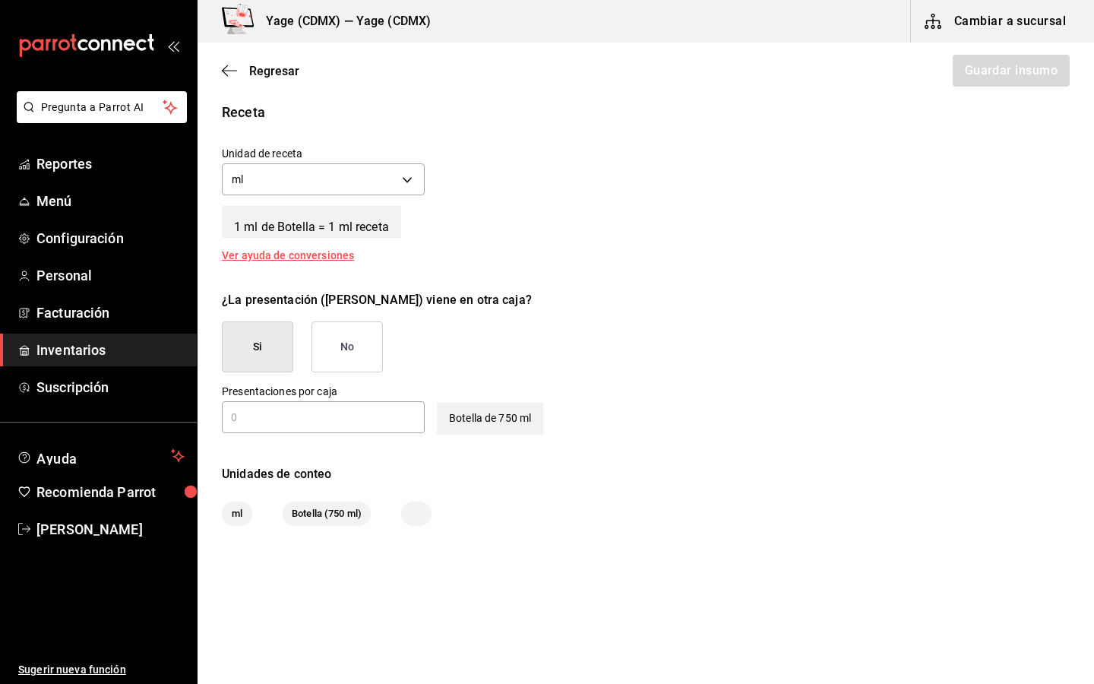
click at [343, 350] on button "No" at bounding box center [346, 346] width 71 height 51
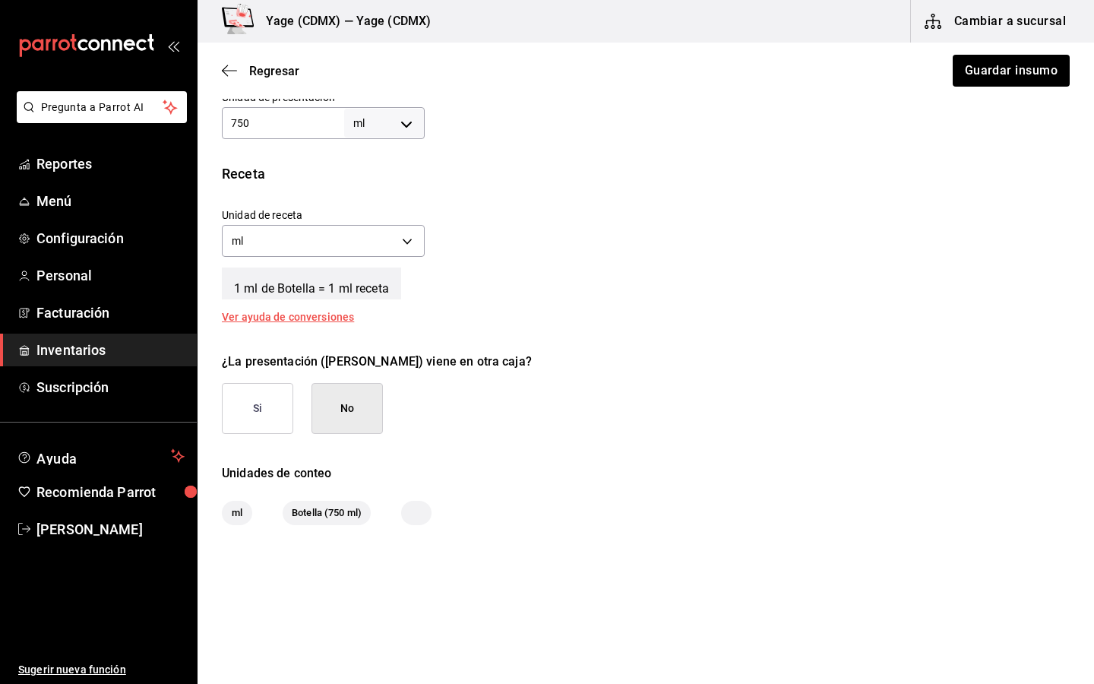
scroll to position [475, 0]
click at [1014, 73] on button "Guardar insumo" at bounding box center [1010, 71] width 118 height 32
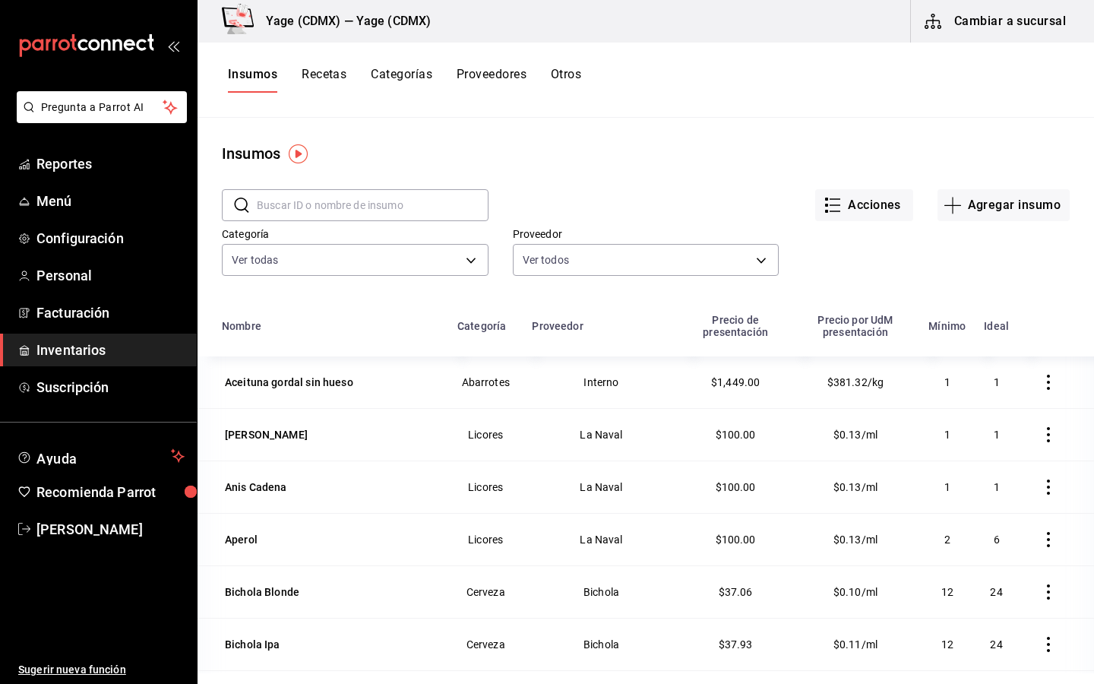
click at [369, 208] on input "text" at bounding box center [373, 205] width 232 height 30
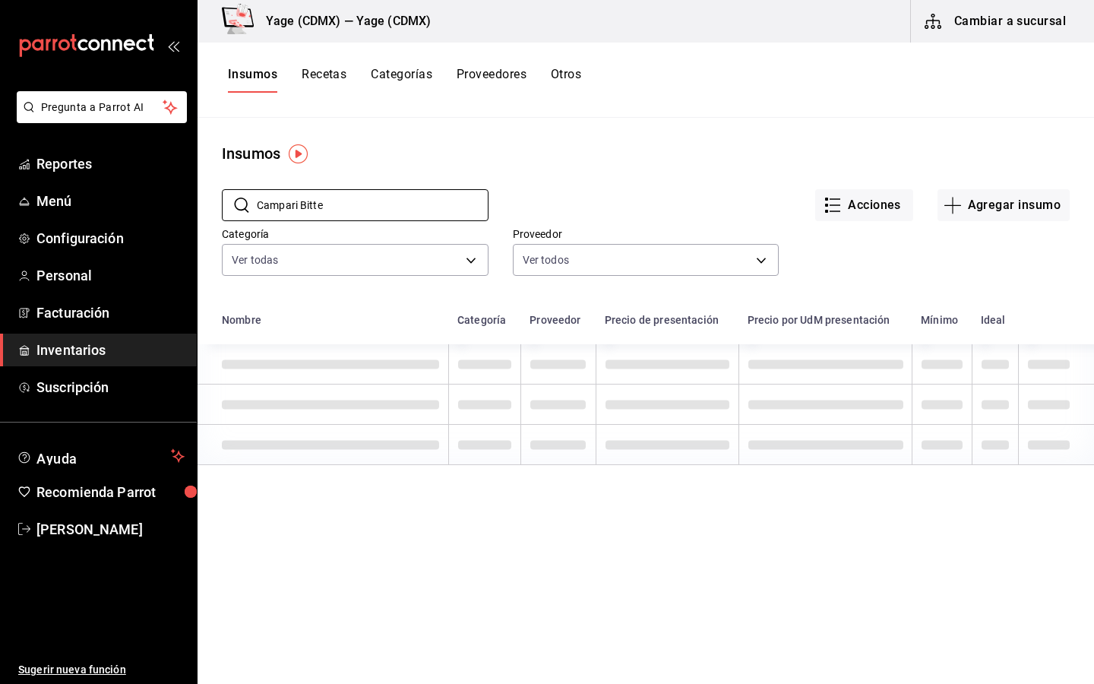
type input "Campari Bitter"
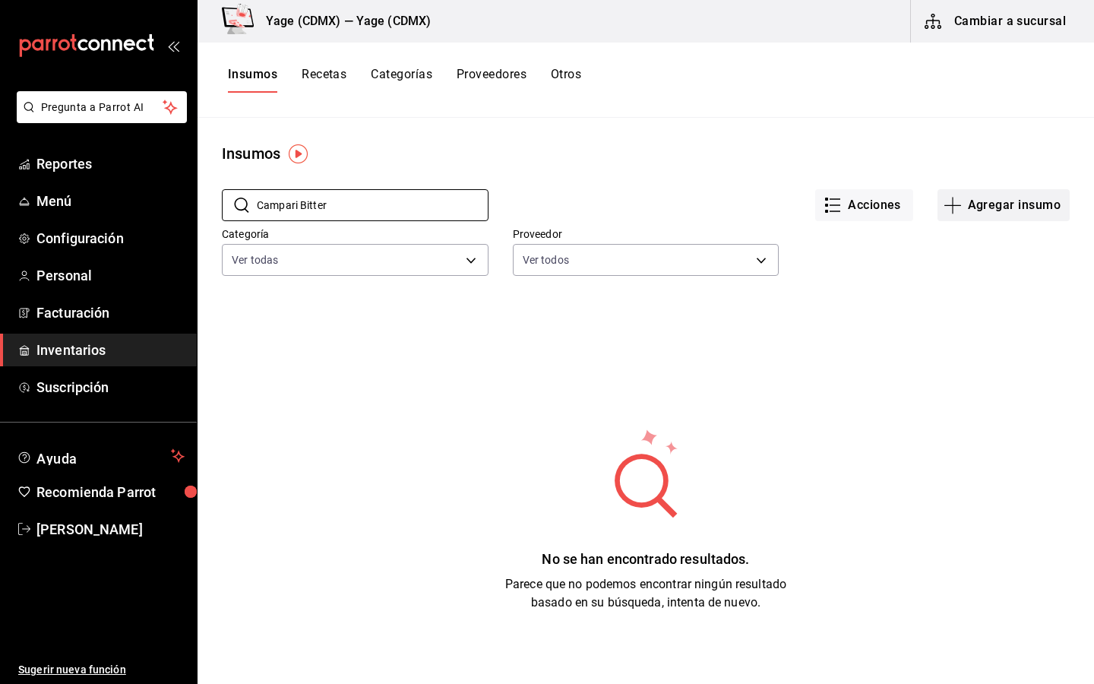
click at [980, 208] on button "Agregar insumo" at bounding box center [1003, 205] width 132 height 32
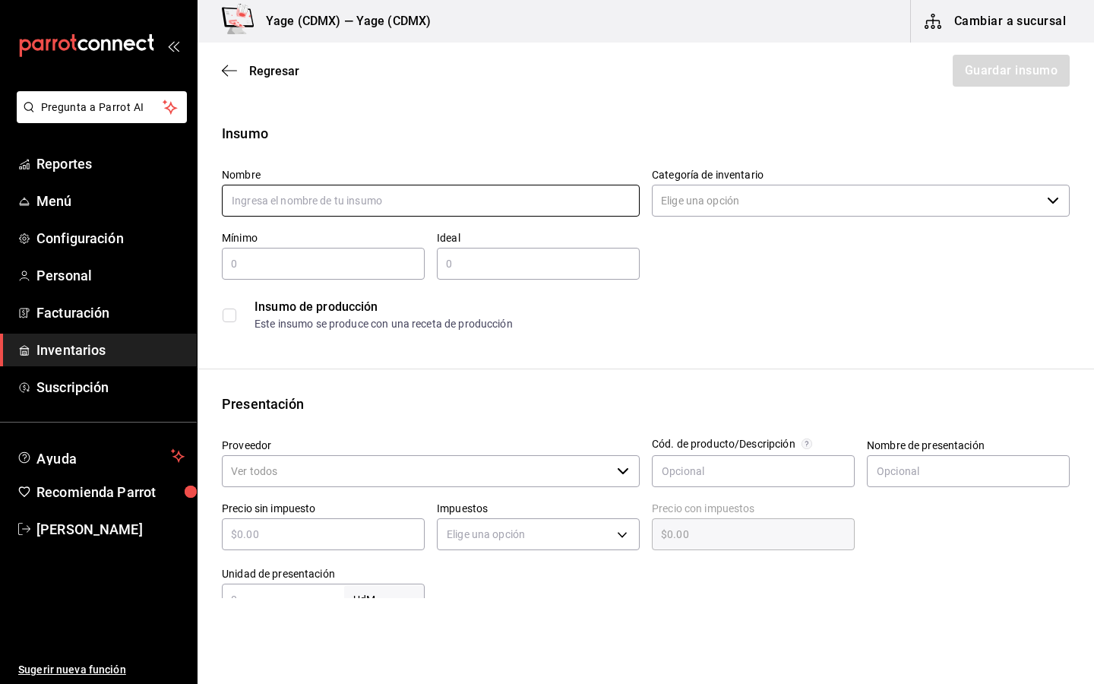
click at [557, 203] on input "text" at bounding box center [431, 201] width 418 height 32
type input "Campari Bitter"
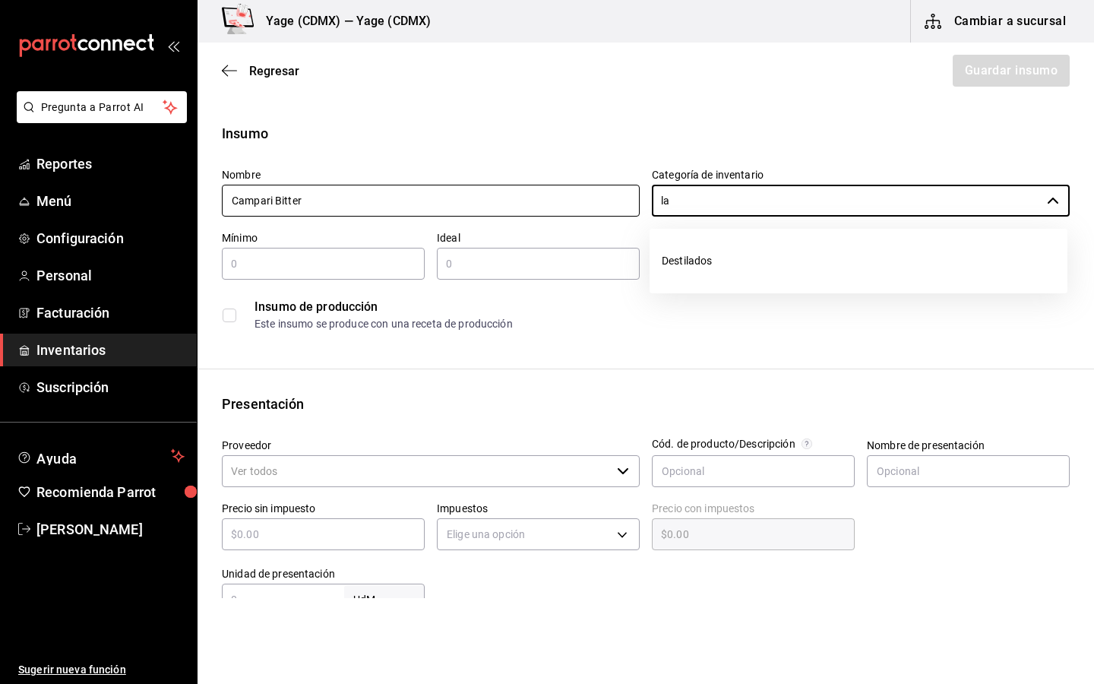
type input "l"
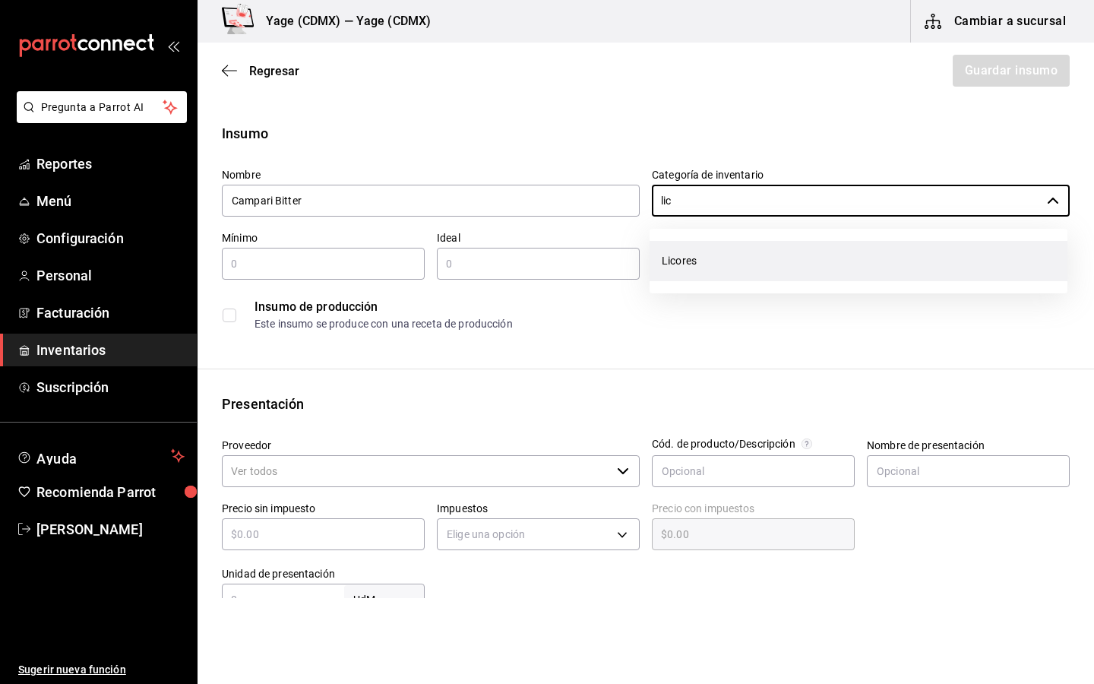
click at [668, 262] on li "Licores" at bounding box center [858, 261] width 418 height 40
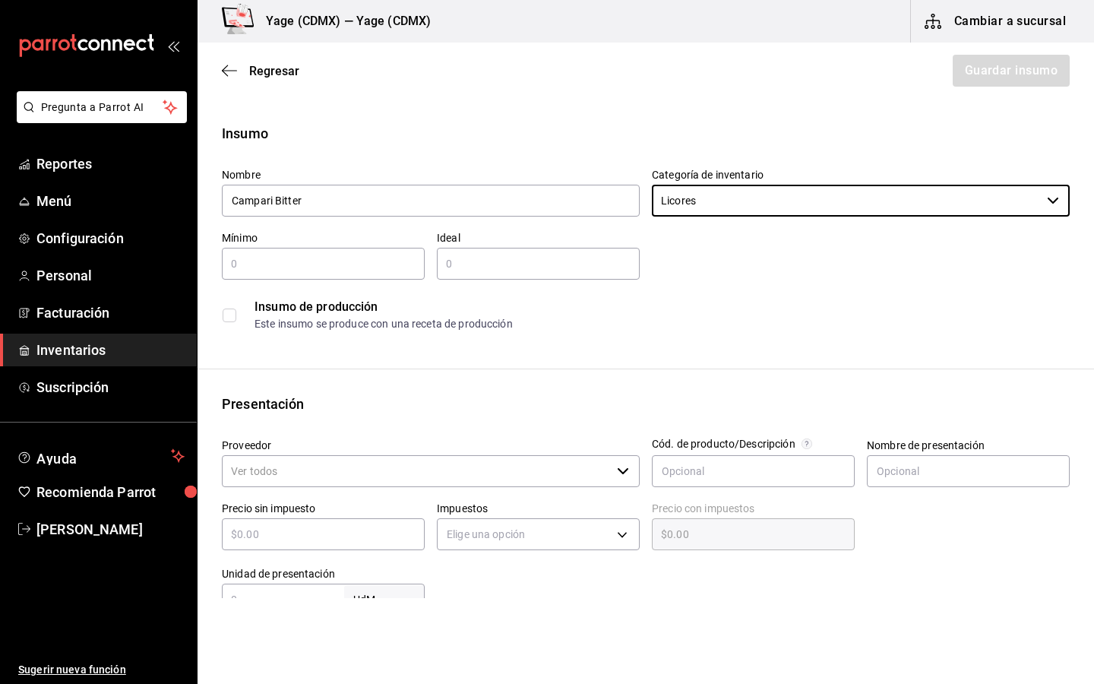
type input "Licores"
click at [358, 263] on input "text" at bounding box center [323, 263] width 203 height 18
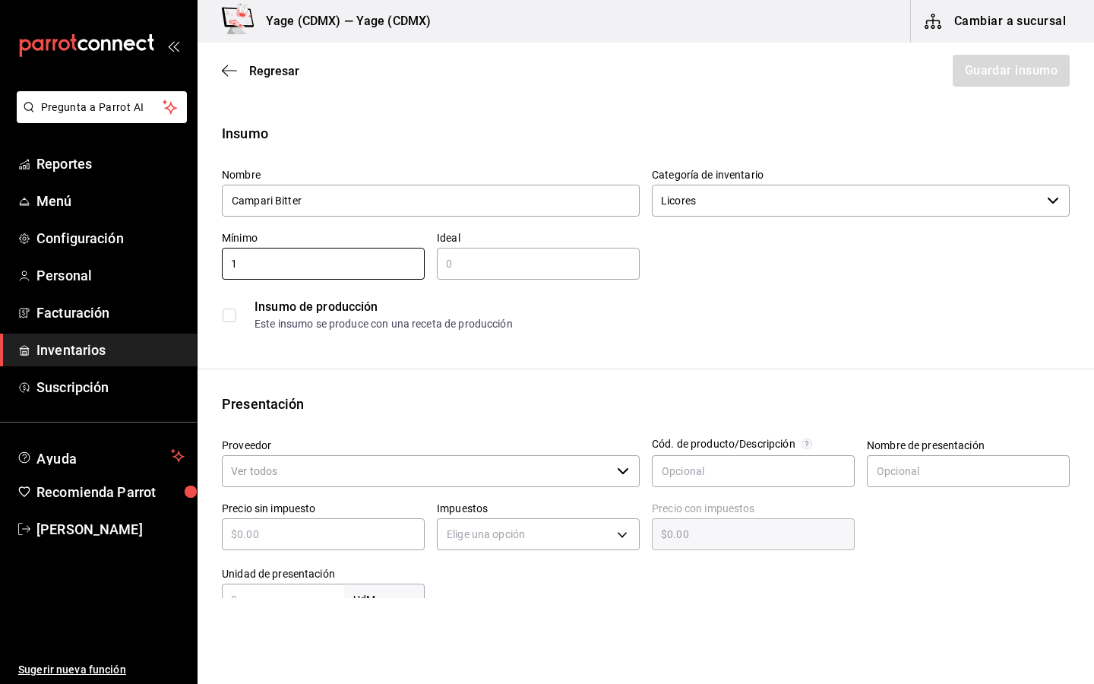
type input "1"
click at [504, 272] on input "text" at bounding box center [538, 263] width 203 height 18
type input "1"
click at [384, 387] on div "Insumo Nombre Campari Bitter Categoría de inventario Licores ​ Mínimo 1 ​ Ideal…" at bounding box center [645, 574] width 896 height 902
click at [375, 474] on input "Proveedor" at bounding box center [416, 471] width 389 height 32
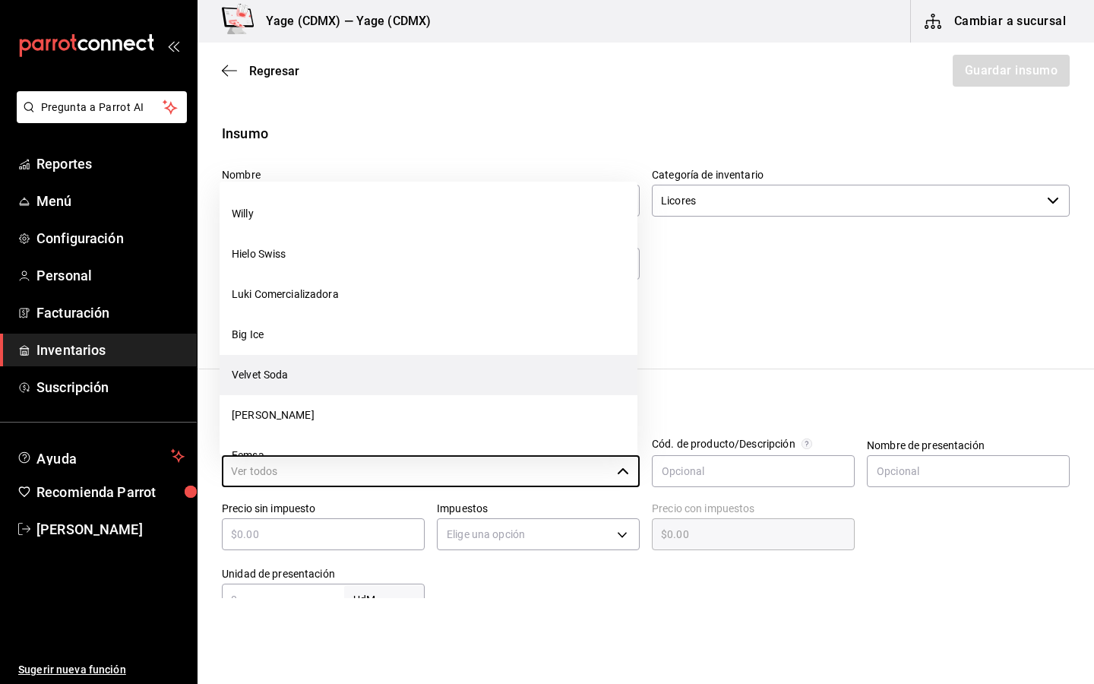
scroll to position [435, 0]
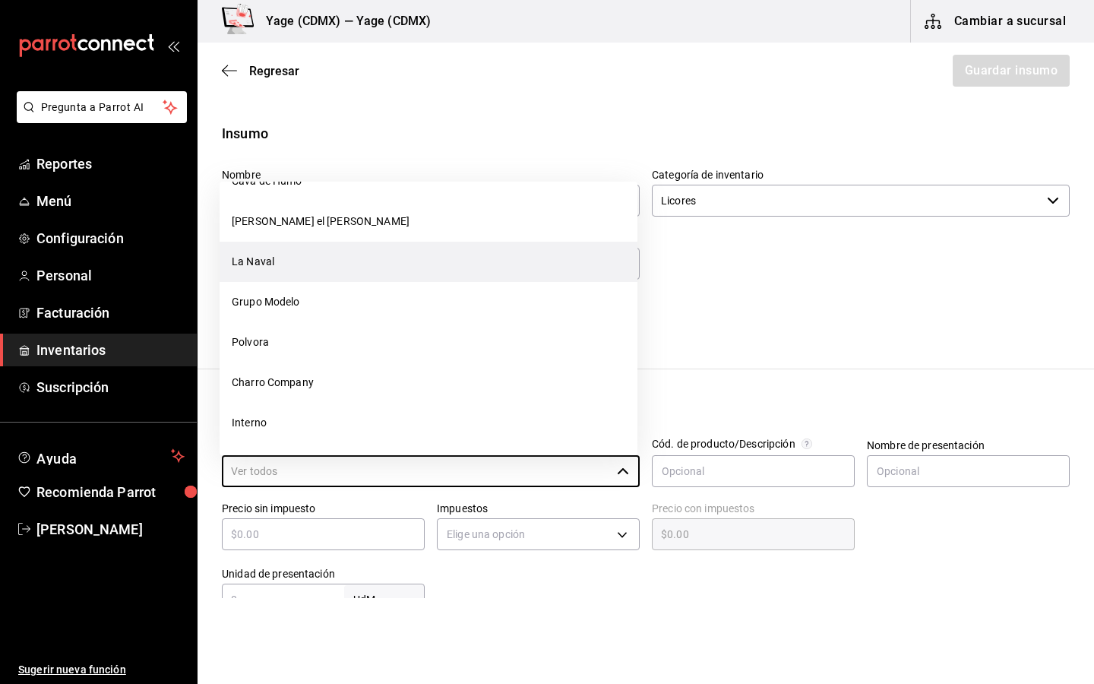
click at [365, 261] on li "La Naval" at bounding box center [428, 262] width 418 height 40
type input "La Naval"
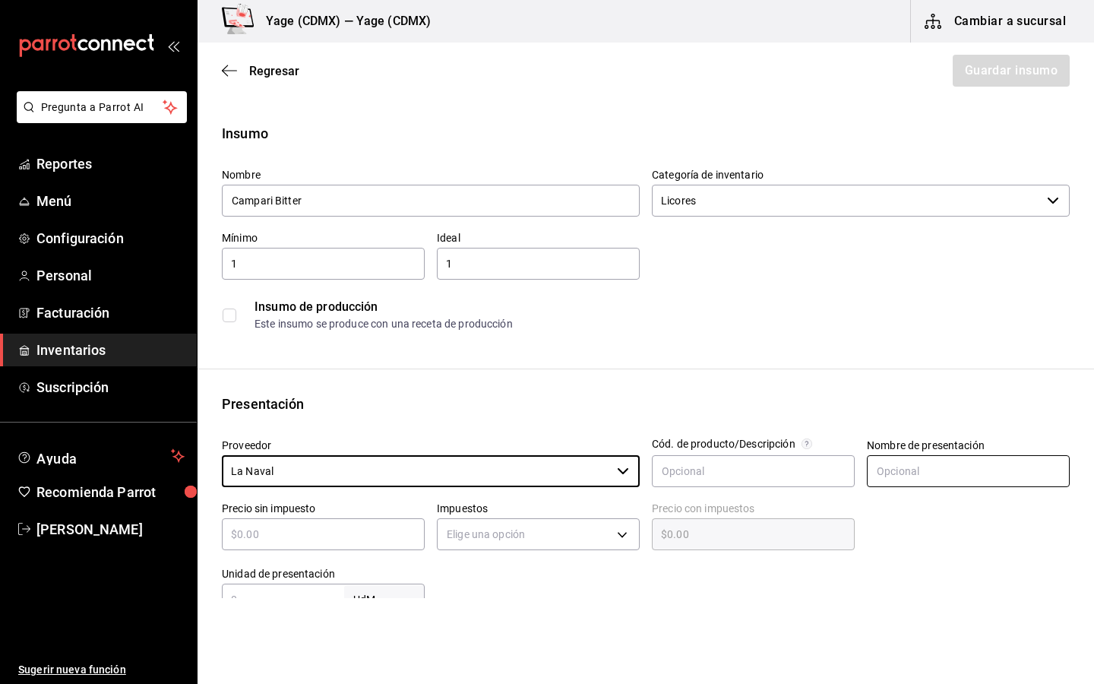
click at [932, 467] on input "text" at bounding box center [968, 471] width 203 height 32
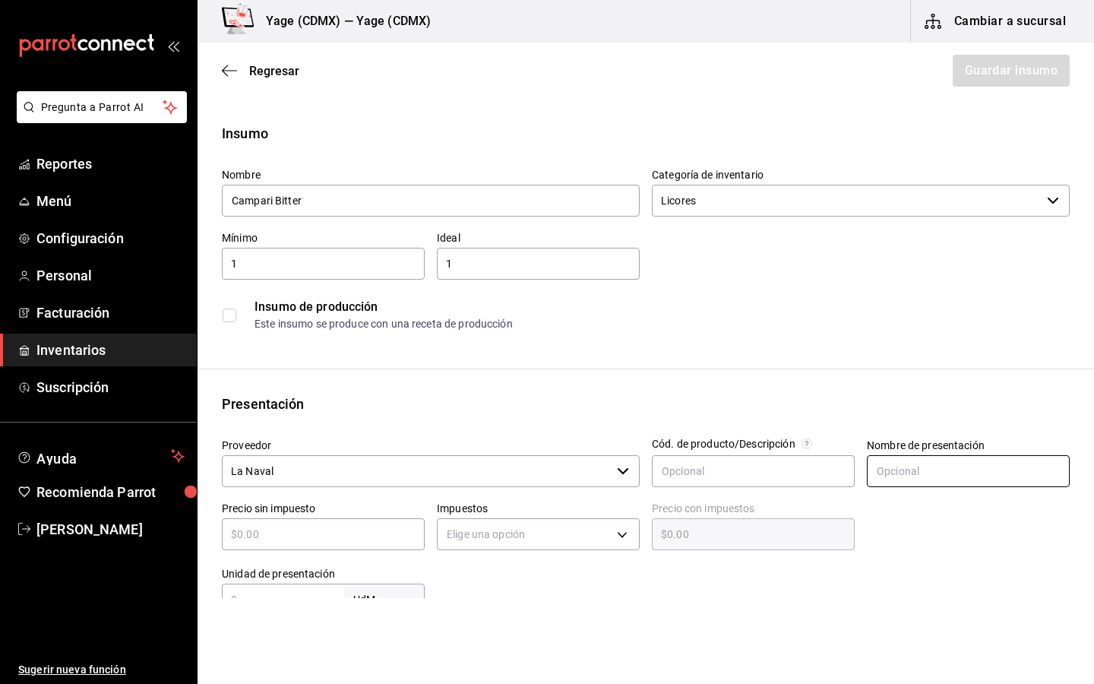
type input "Botella"
click at [384, 526] on input "text" at bounding box center [323, 534] width 203 height 18
type input "$4"
type input "$4.00"
type input "$49"
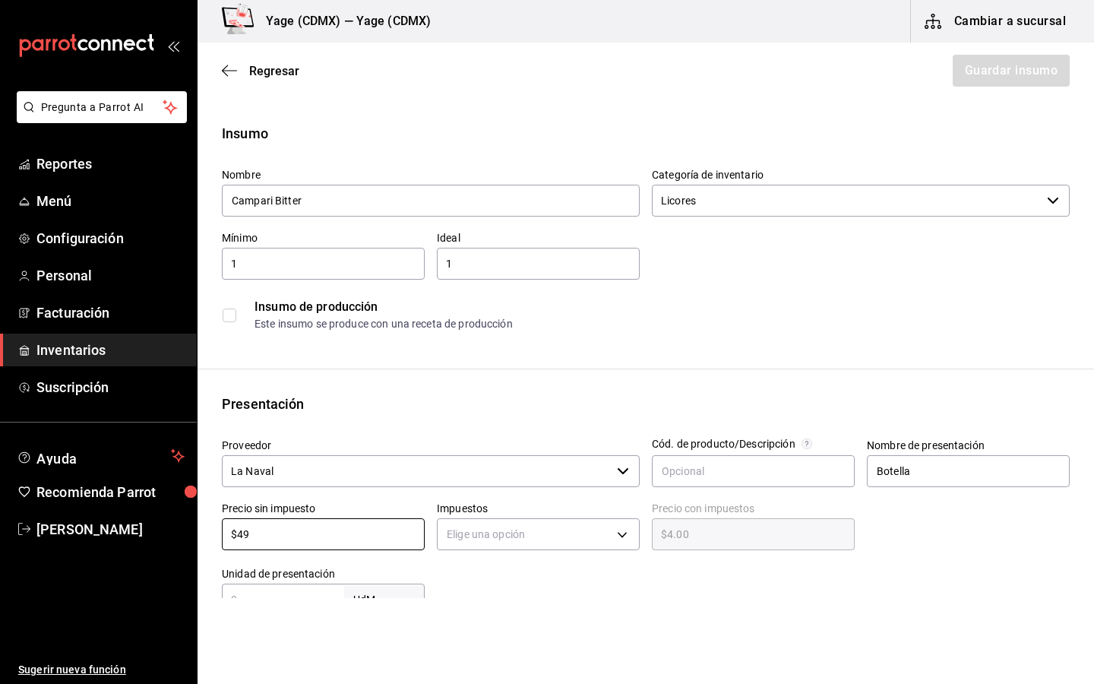
type input "$49.00"
type input "$495"
type input "$495.00"
type input "$495"
click at [471, 270] on input "1" at bounding box center [538, 263] width 203 height 18
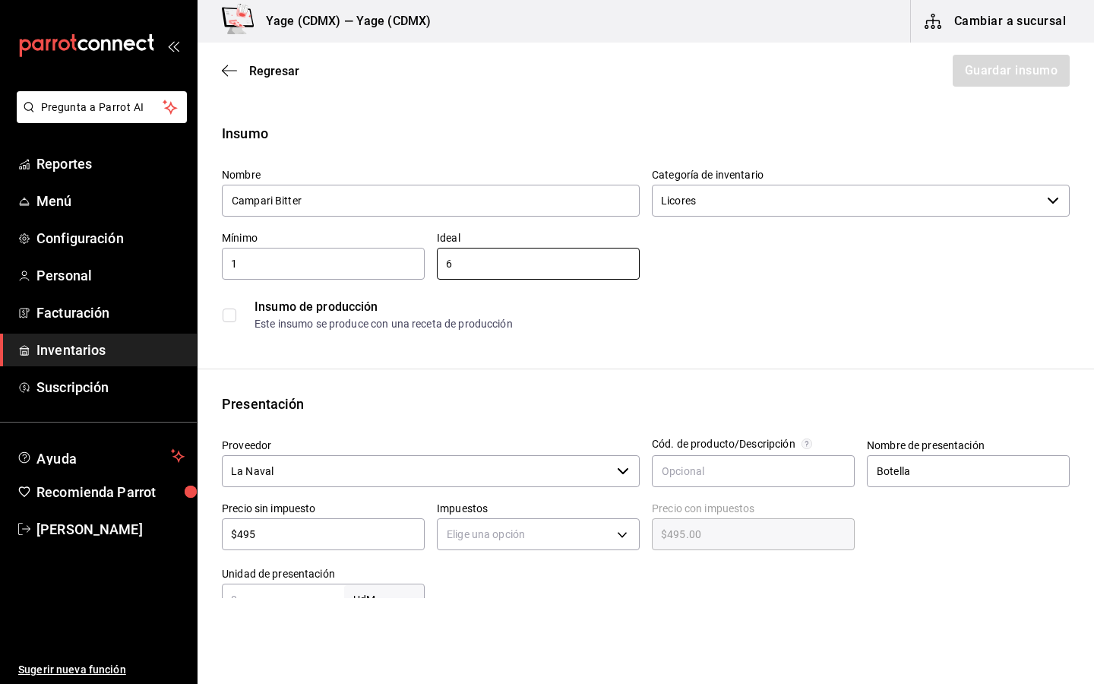
type input "6"
click at [345, 262] on input "1" at bounding box center [323, 263] width 203 height 18
type input "3"
click at [775, 306] on div "Insumo de producción" at bounding box center [661, 307] width 814 height 18
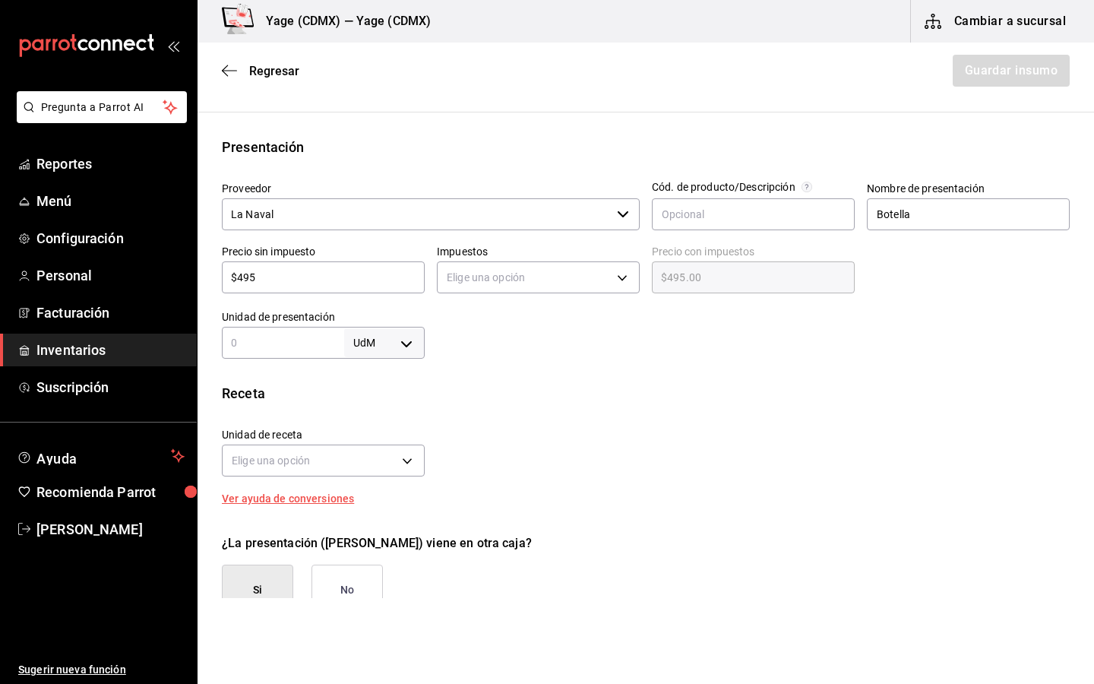
scroll to position [261, 0]
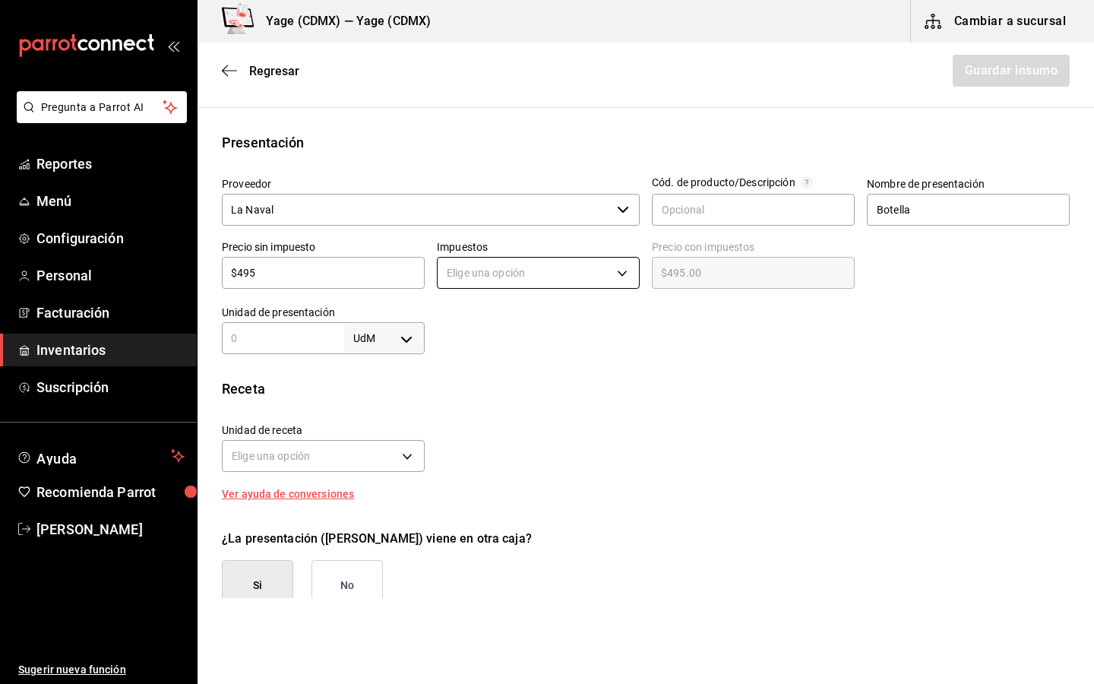
click at [545, 260] on body "Pregunta a Parrot AI Reportes Menú Configuración Personal Facturación Inventari…" at bounding box center [547, 299] width 1094 height 598
click at [525, 317] on li "IVA 0%" at bounding box center [537, 320] width 201 height 25
type input "IVA_0"
click at [477, 333] on div at bounding box center [747, 323] width 645 height 61
click at [407, 336] on body "Pregunta a Parrot AI Reportes Menú Configuración Personal Facturación Inventari…" at bounding box center [547, 299] width 1094 height 598
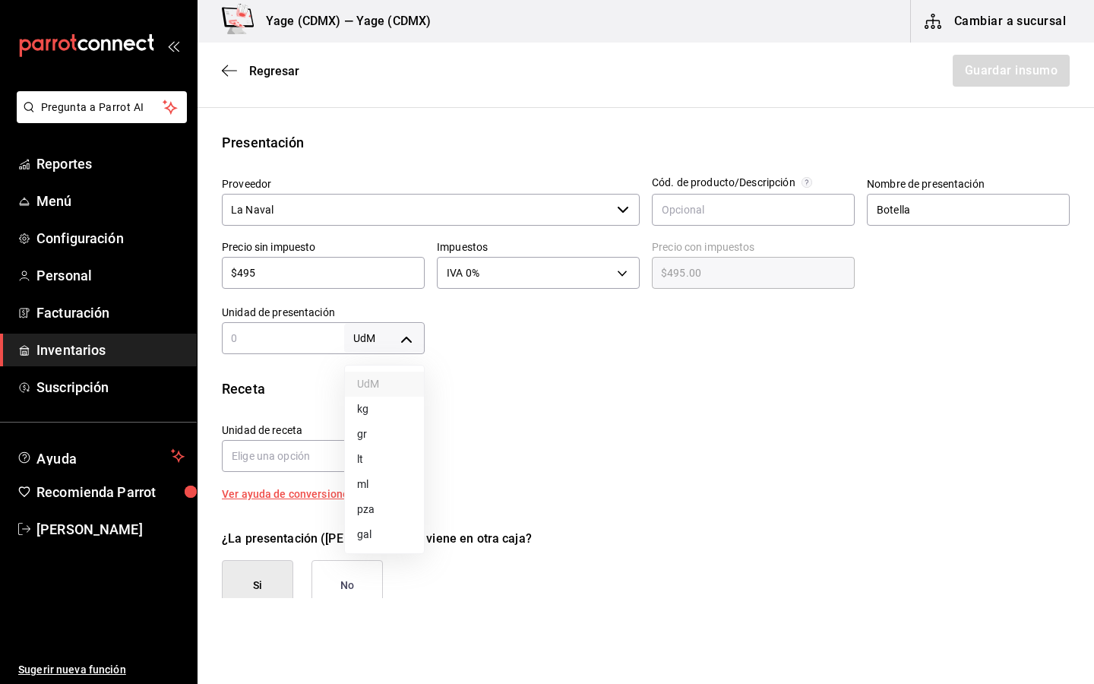
click at [384, 476] on li "ml" at bounding box center [384, 484] width 79 height 25
type input "MILLILITER"
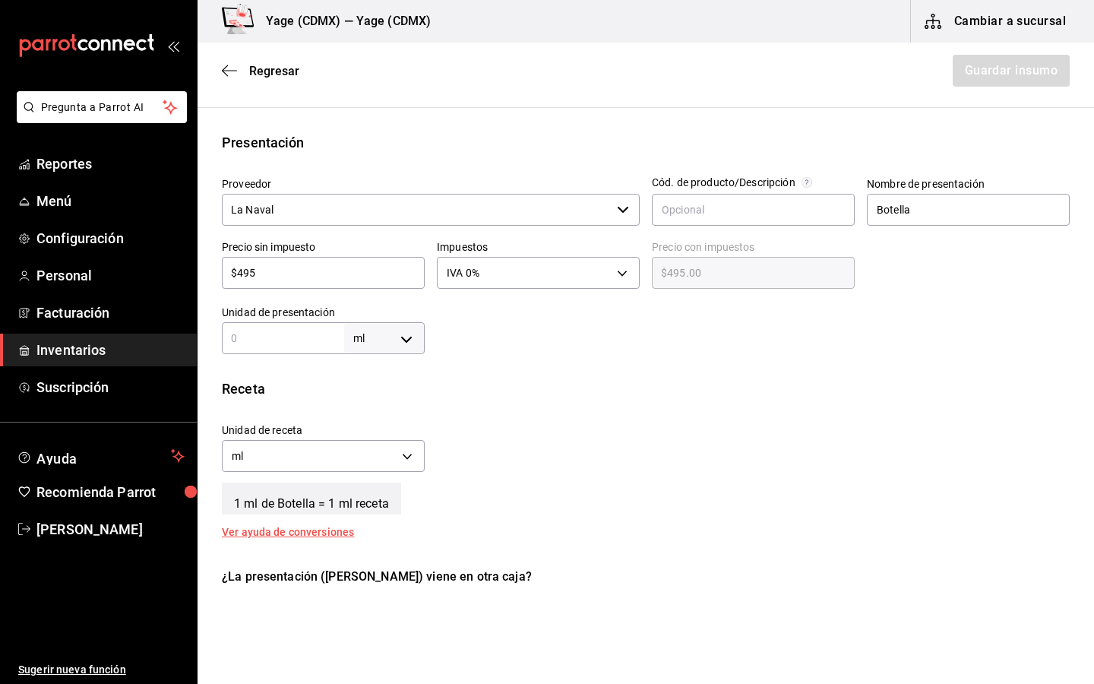
click at [309, 334] on input "text" at bounding box center [283, 338] width 122 height 18
type input "7"
type input "75"
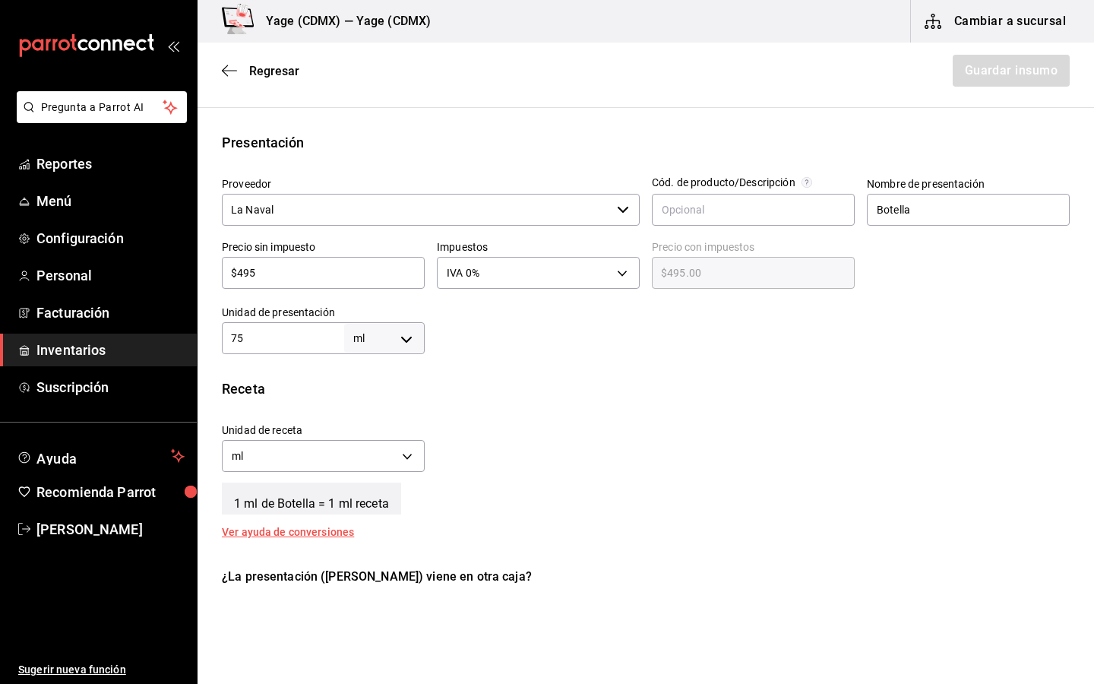
type input "750"
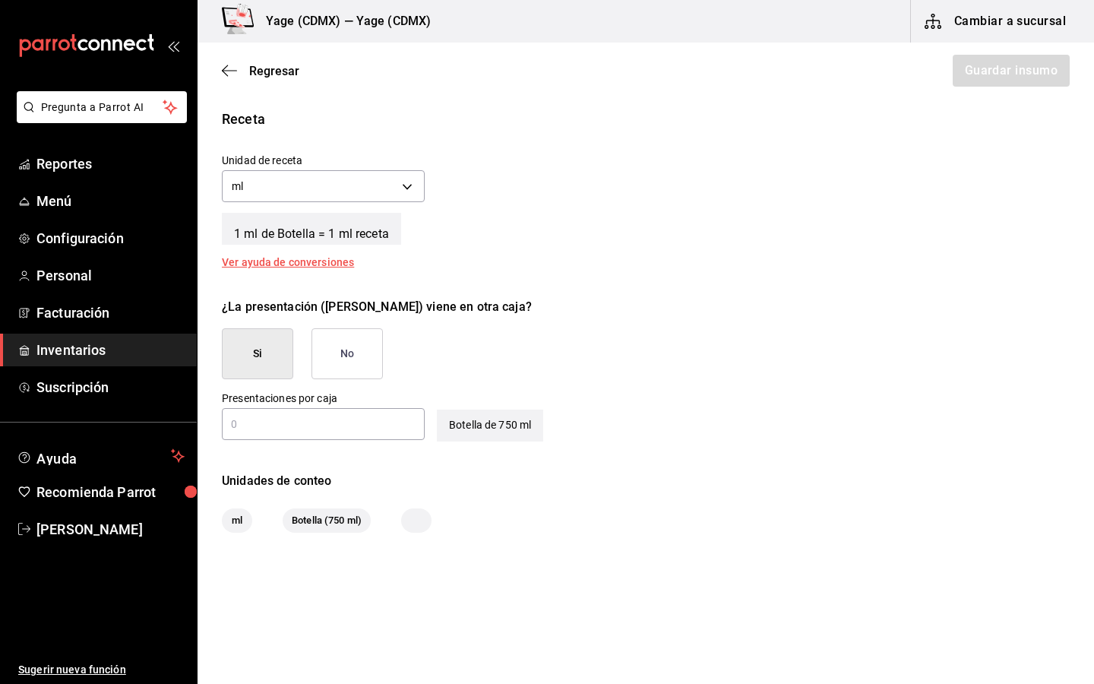
type input "750"
click at [349, 358] on button "No" at bounding box center [346, 353] width 71 height 51
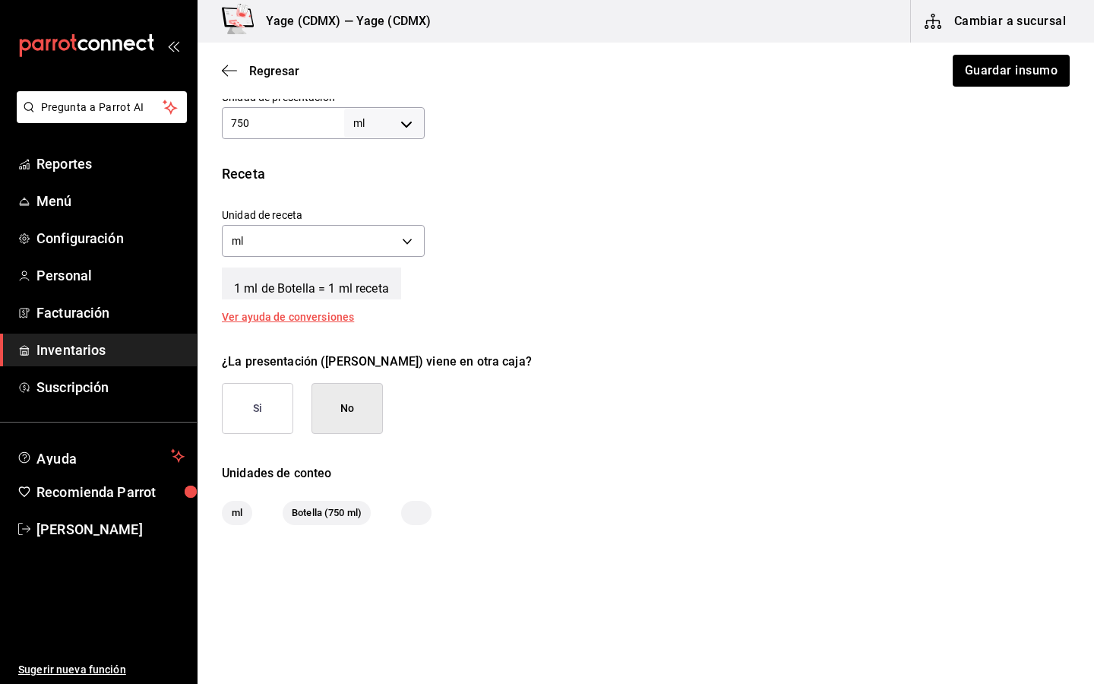
scroll to position [475, 0]
click at [1000, 68] on button "Guardar insumo" at bounding box center [1010, 71] width 118 height 32
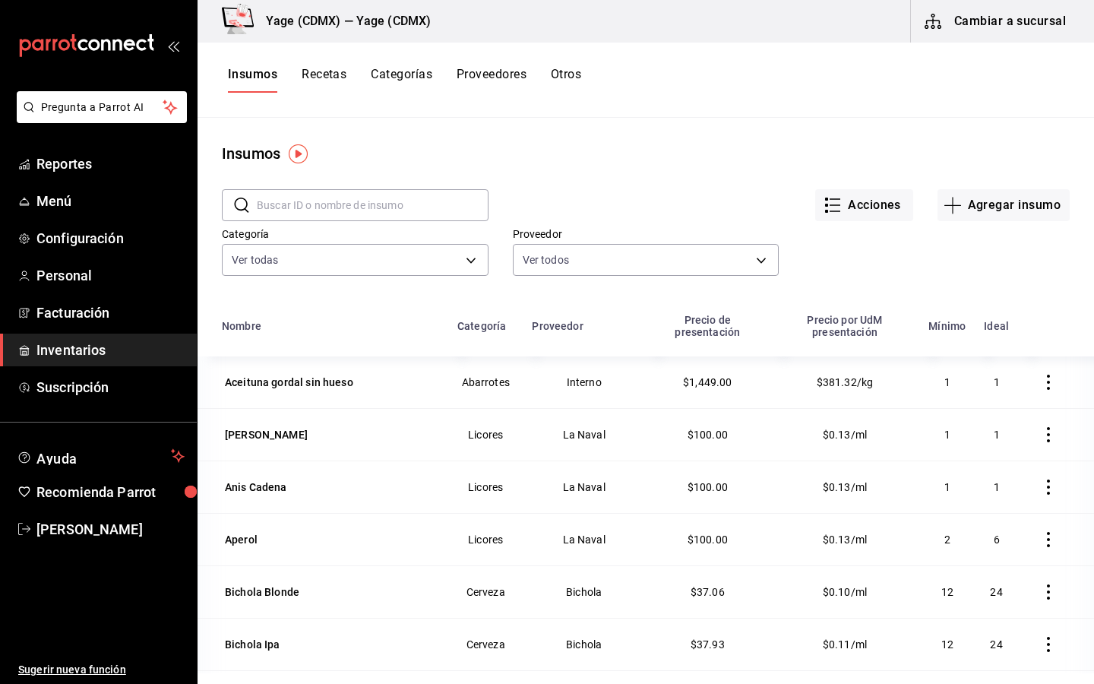
click at [863, 137] on main "Insumos ​ ​ Acciones Agregar insumo Categoría Ver todas b320bdb7-ee42-42fd-9cc3…" at bounding box center [645, 395] width 896 height 555
click at [1000, 204] on button "Agregar insumo" at bounding box center [1003, 205] width 132 height 32
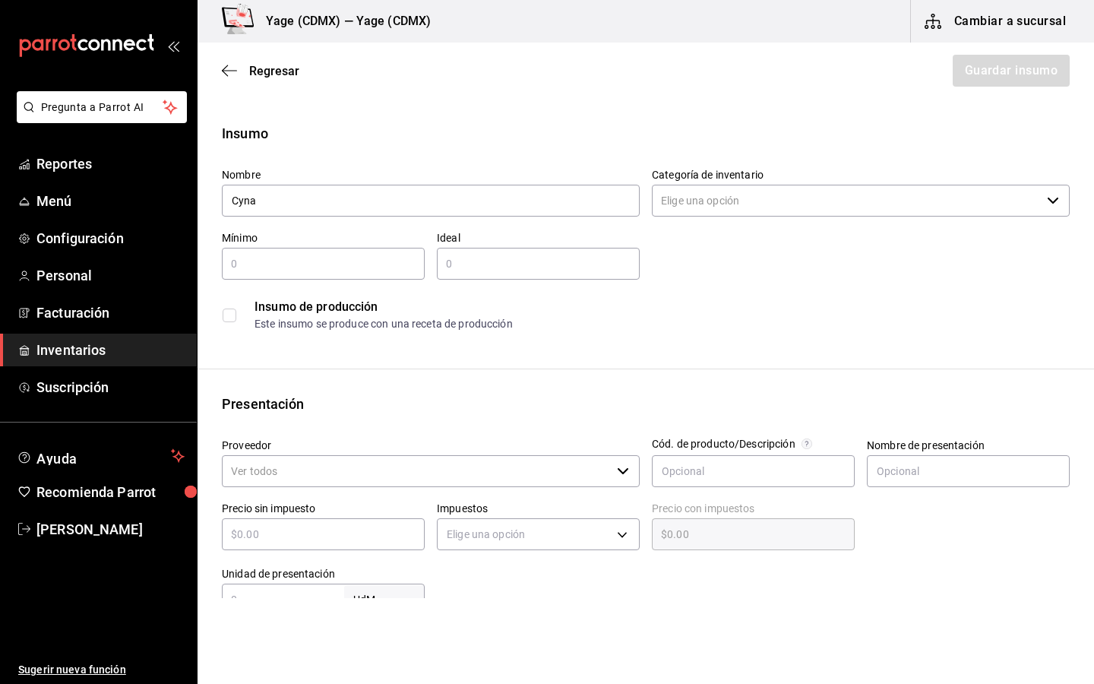
type input "Cynar"
click at [210, 73] on div "Regresar Guardar insumo" at bounding box center [645, 71] width 896 height 56
click at [232, 74] on icon "button" at bounding box center [229, 71] width 15 height 14
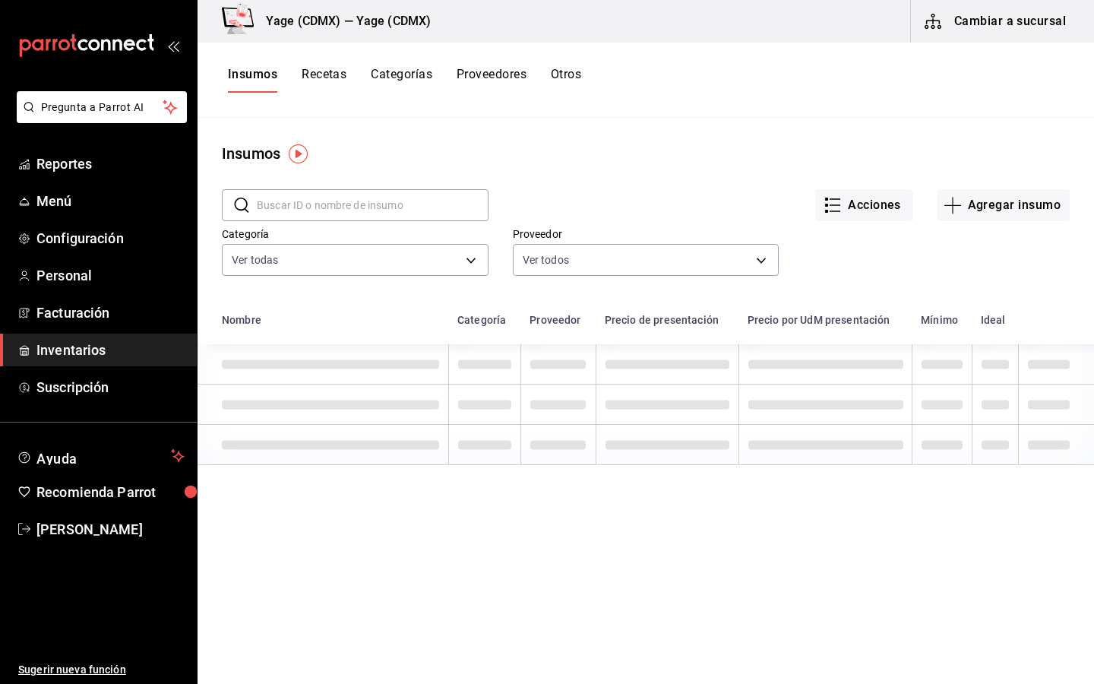
click at [306, 210] on input "text" at bounding box center [373, 205] width 232 height 30
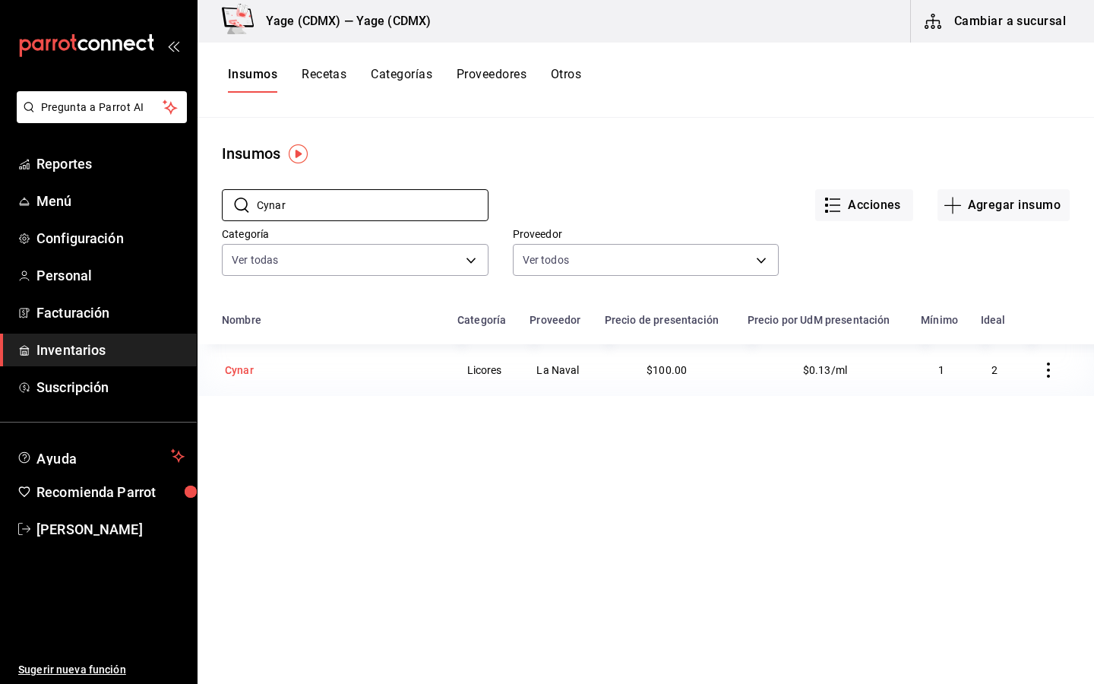
type input "Cynar"
click at [246, 371] on div "Cynar" at bounding box center [239, 369] width 29 height 15
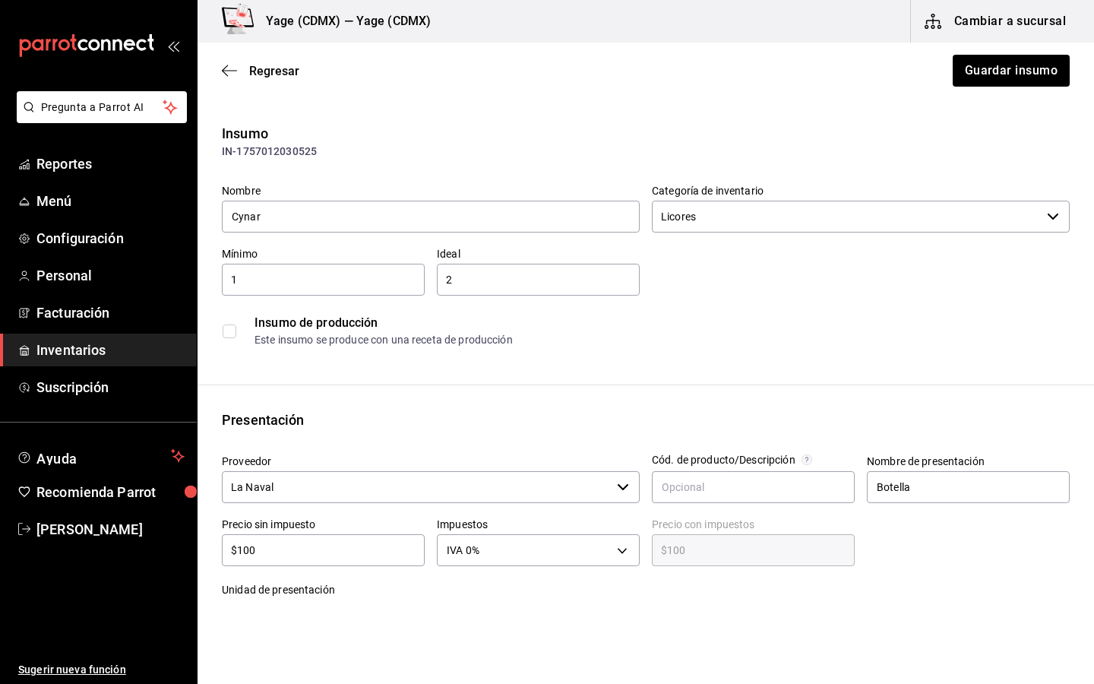
click at [325, 559] on div "$100 ​" at bounding box center [323, 550] width 203 height 32
type input "$10"
type input "$10.00"
type input "$1"
type input "$1.00"
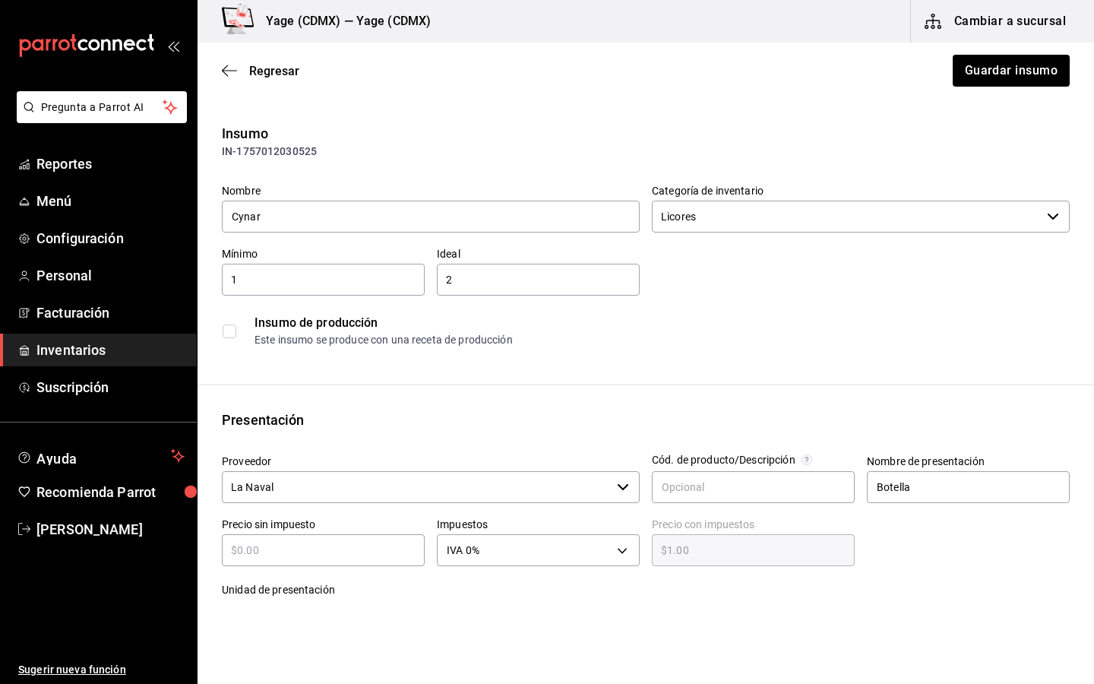
type input "$0.00"
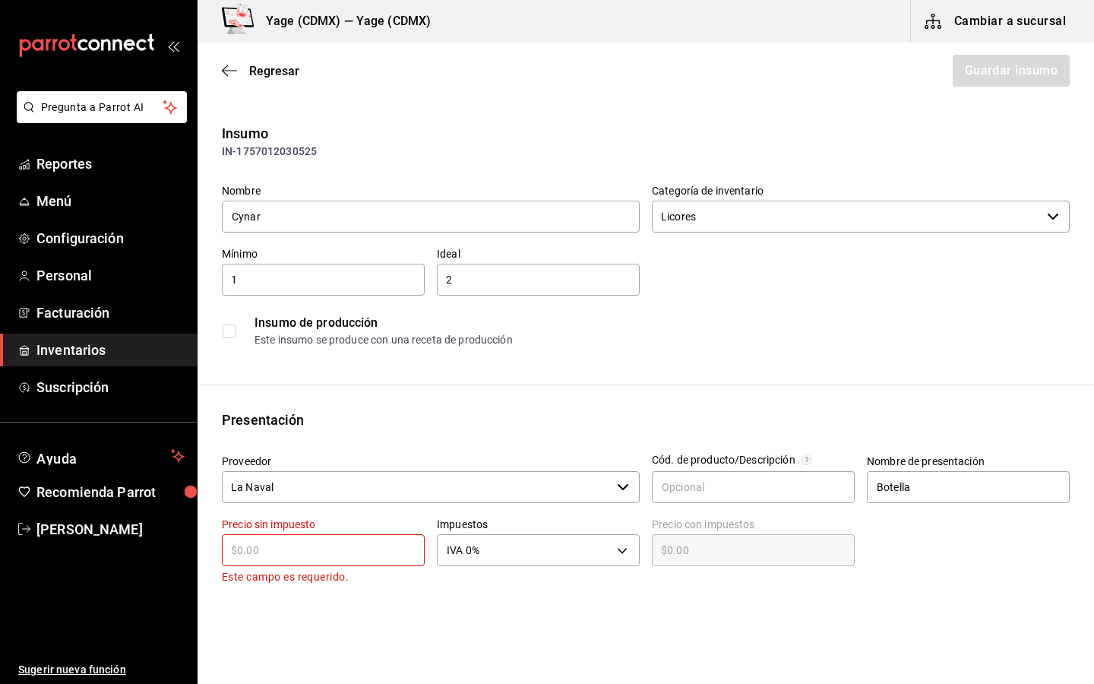
type input "$4"
type input "$4.00"
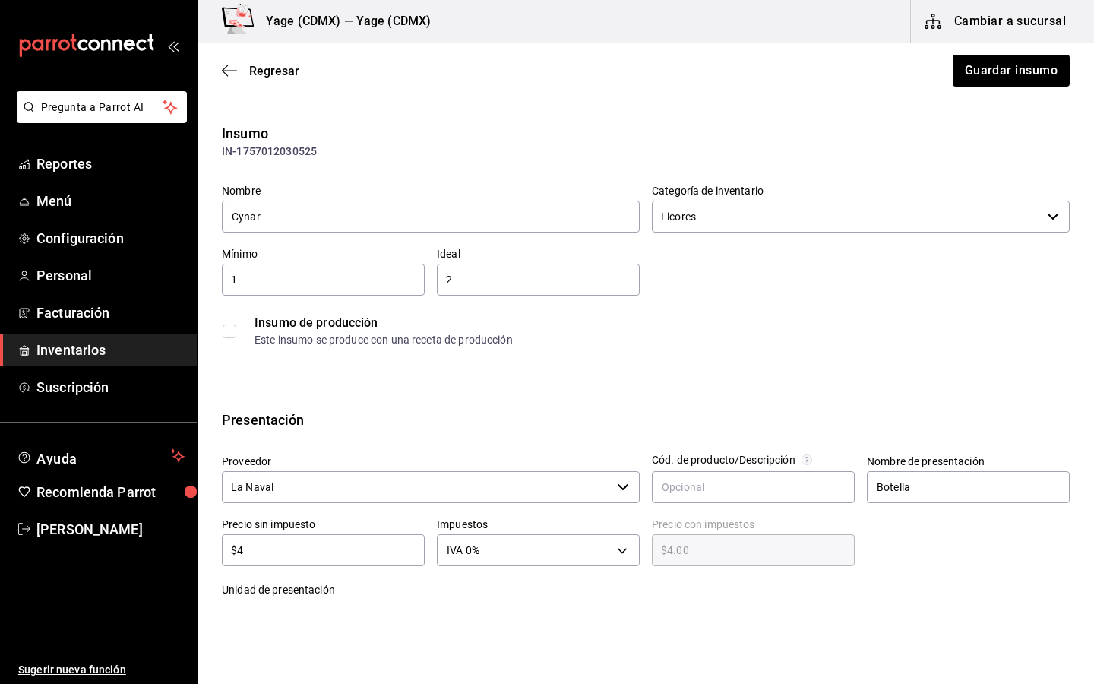
type input "$44"
type input "$44.00"
type input "$445"
type input "$445.00"
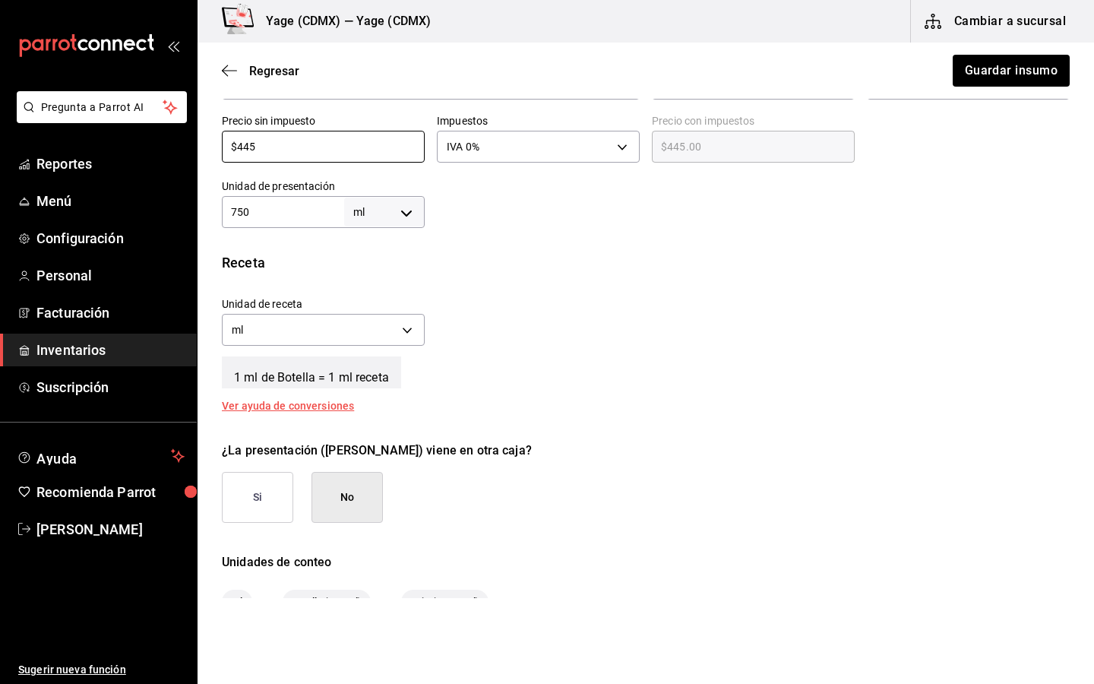
scroll to position [507, 0]
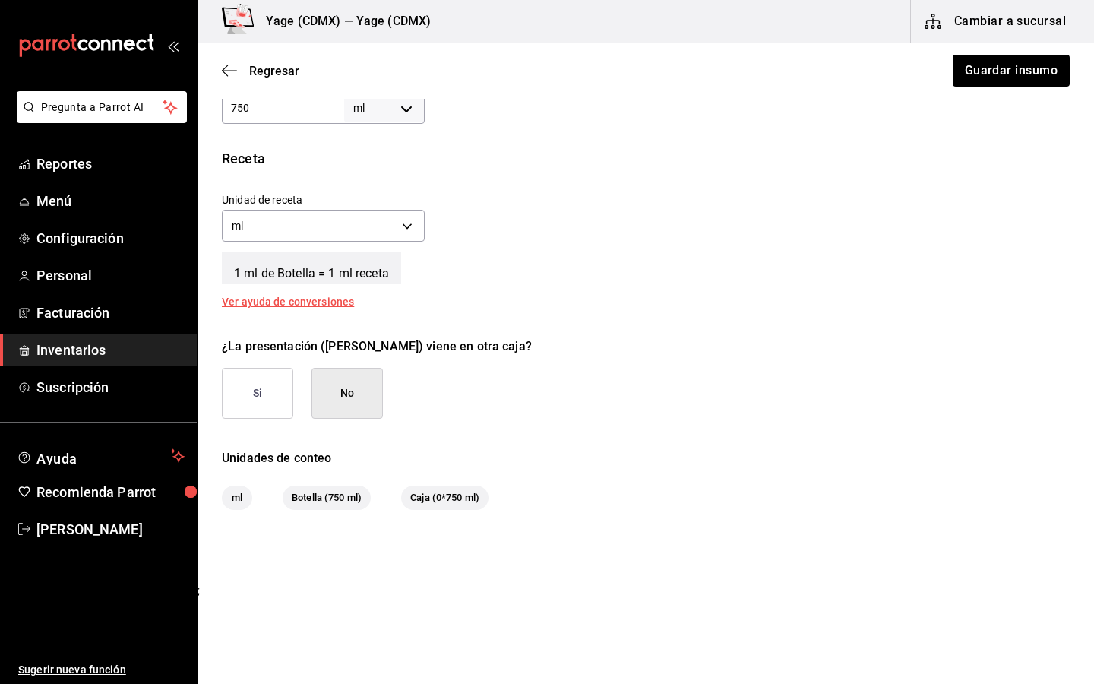
type input "$445"
click at [990, 89] on div "Regresar Guardar insumo" at bounding box center [645, 71] width 896 height 56
click at [990, 84] on button "Guardar insumo" at bounding box center [1010, 71] width 118 height 32
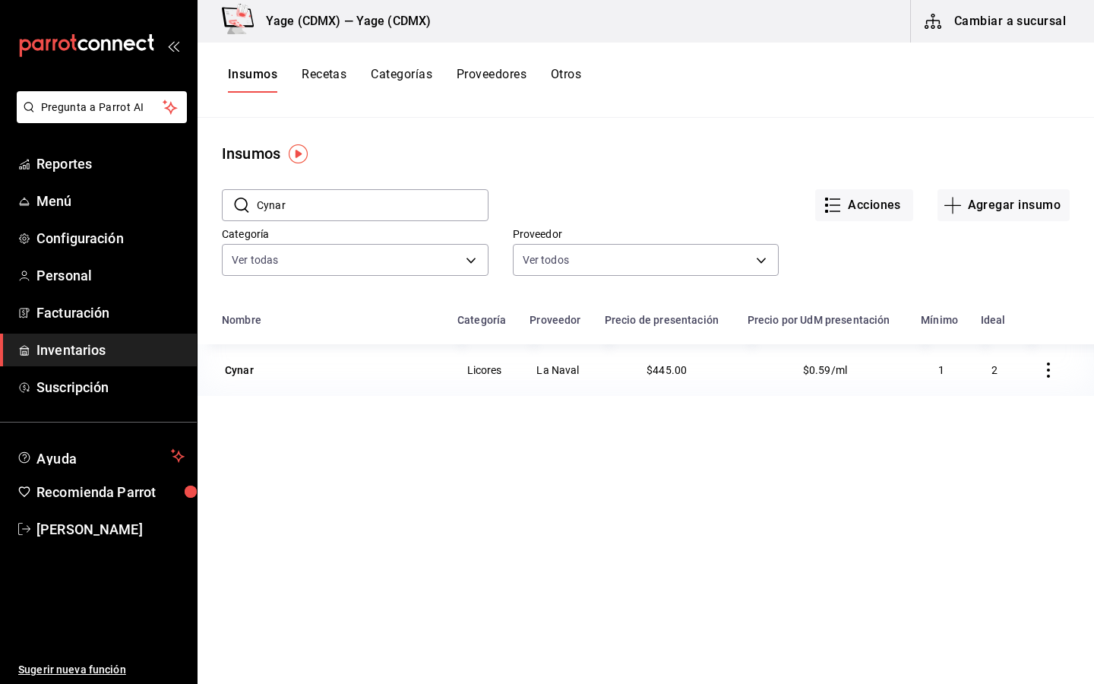
click at [396, 203] on input "Cynar" at bounding box center [373, 205] width 232 height 30
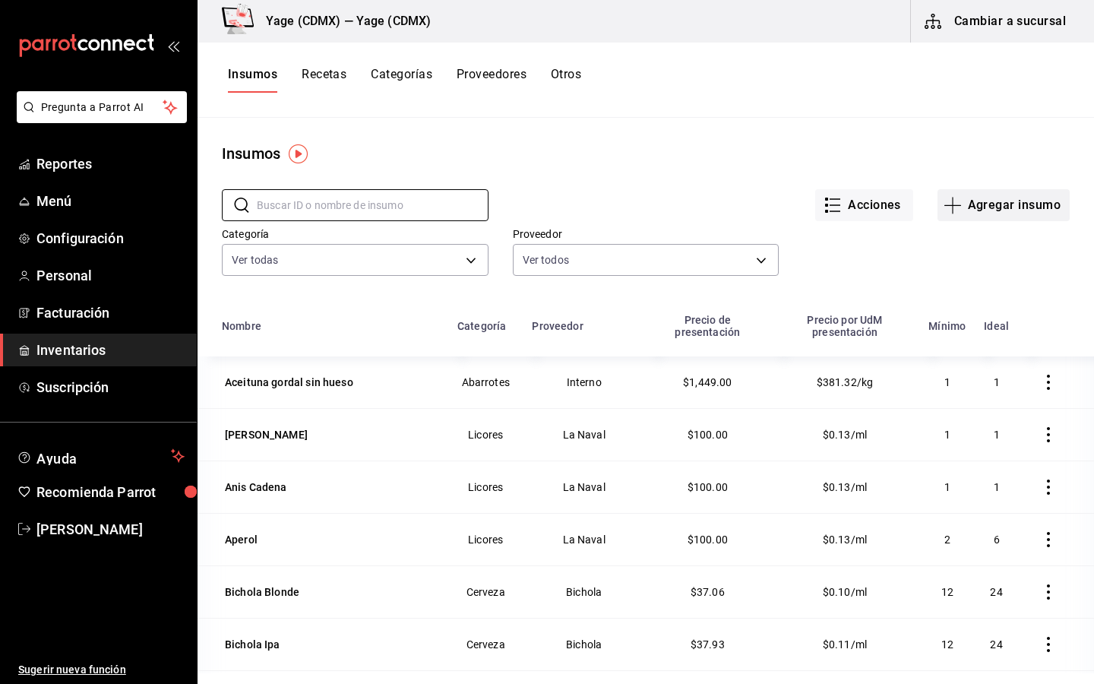
click at [964, 209] on button "Agregar insumo" at bounding box center [1003, 205] width 132 height 32
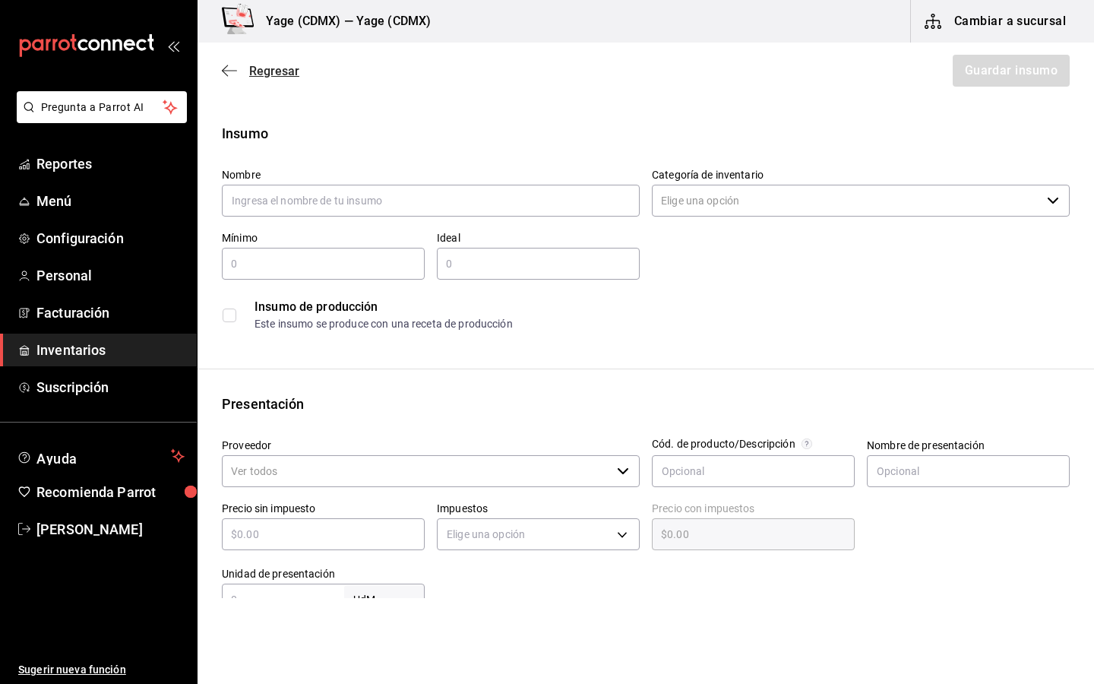
click at [225, 71] on icon "button" at bounding box center [229, 70] width 15 height 1
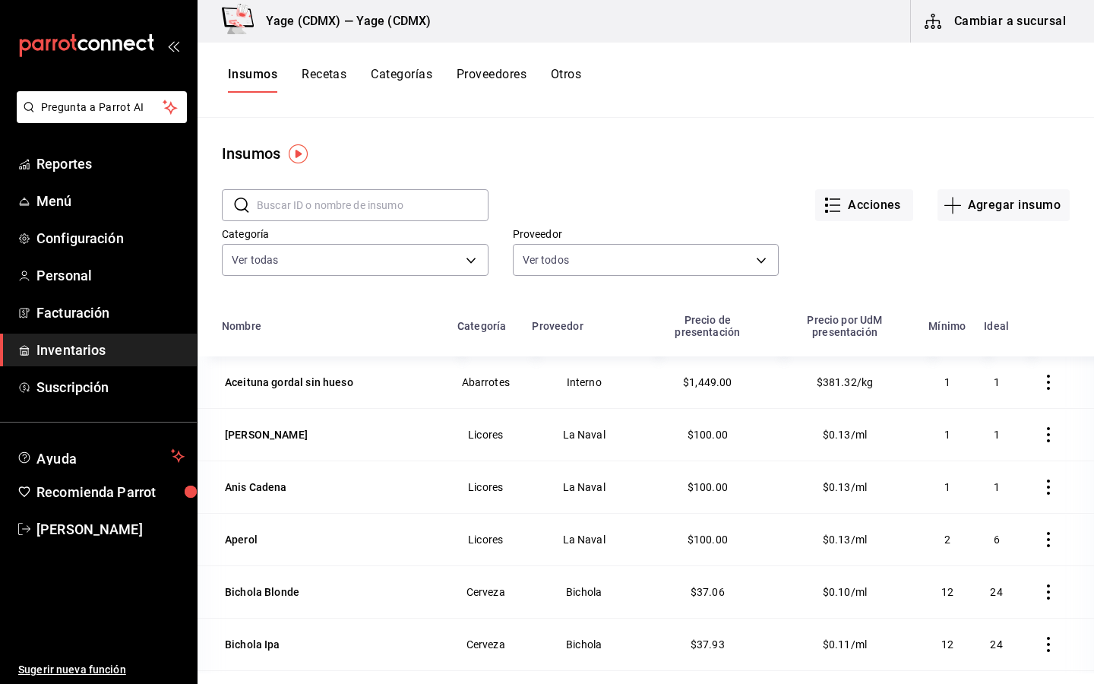
click at [279, 211] on input "text" at bounding box center [373, 205] width 232 height 30
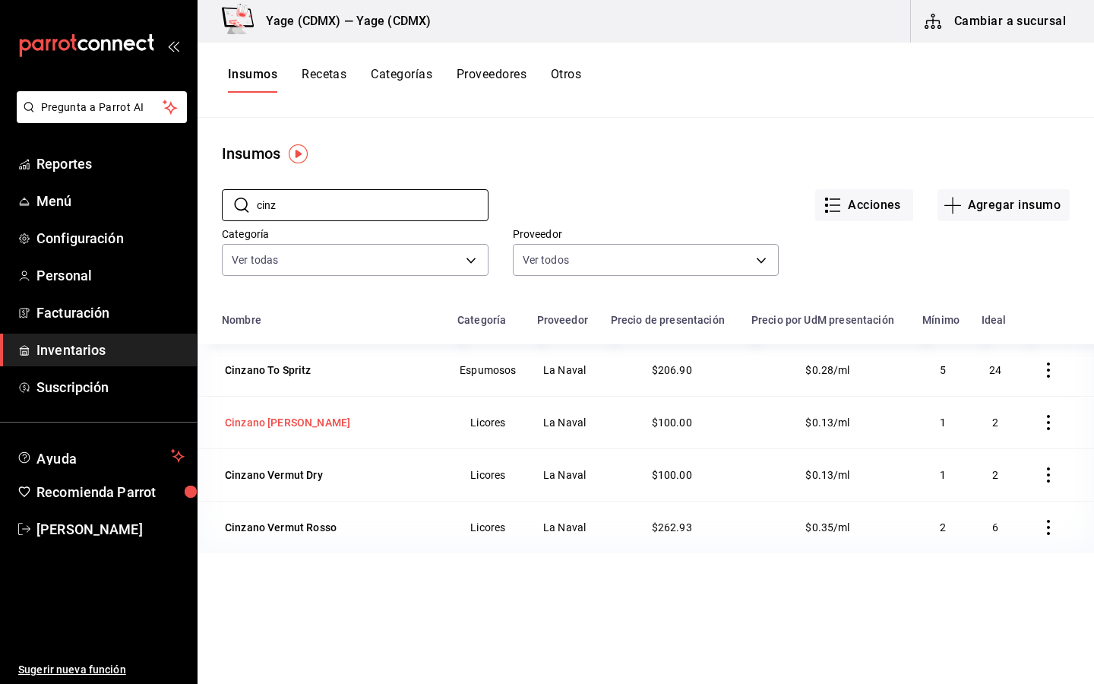
type input "cinz"
click at [312, 418] on div "Cinzano [PERSON_NAME]" at bounding box center [287, 422] width 125 height 15
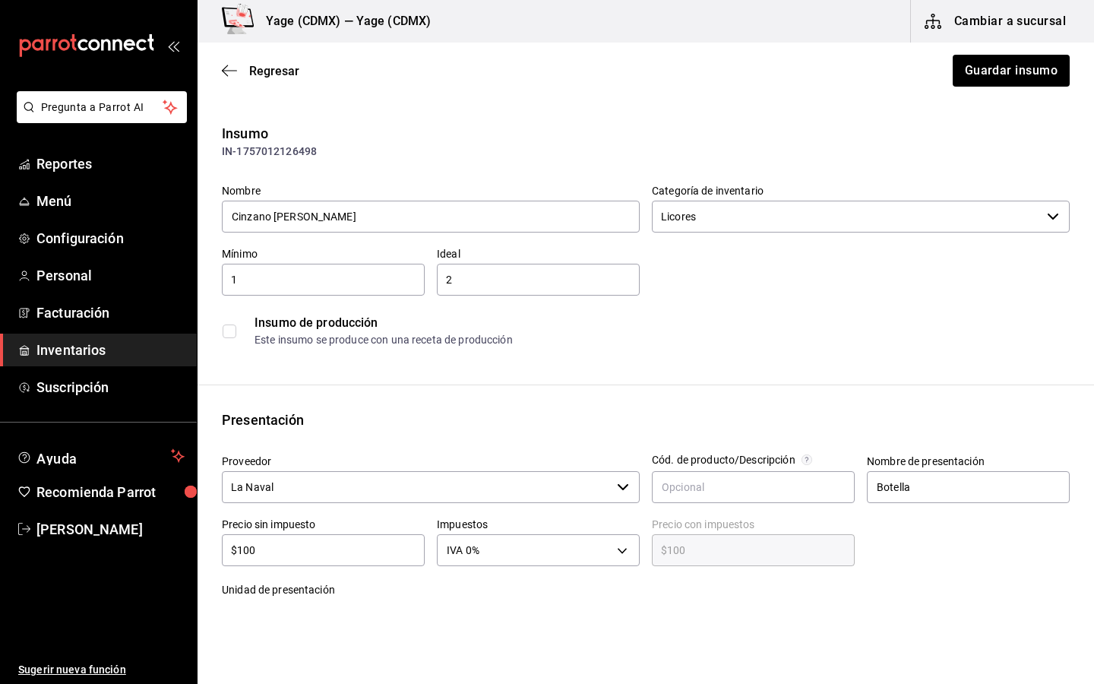
click at [296, 547] on input "$100" at bounding box center [323, 550] width 203 height 18
type input "$10"
type input "$10.00"
type input "$1"
type input "$1.00"
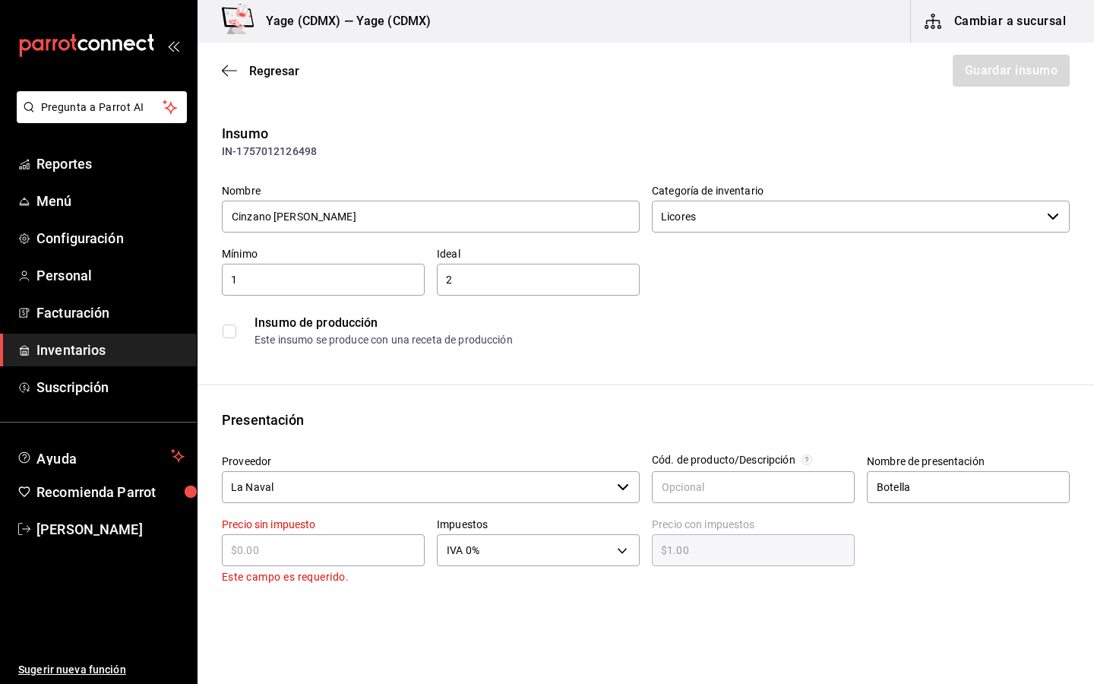
type input "$0.00"
type input "$3"
type input "$3.00"
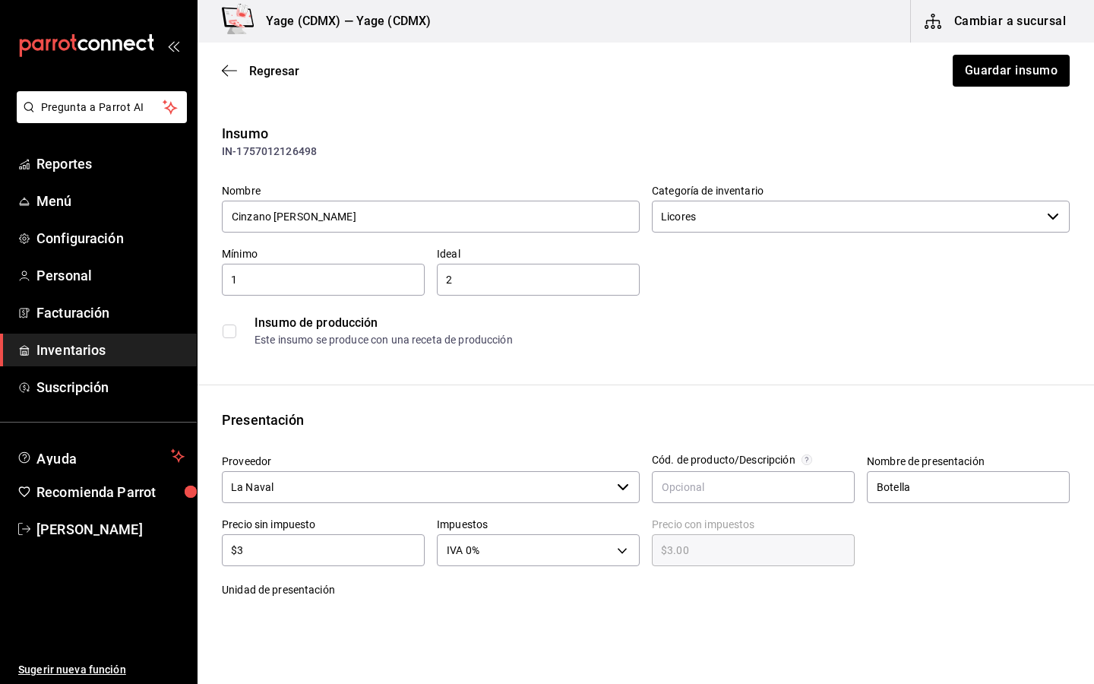
type input "$30"
type input "$30.00"
type input "$305"
type input "$305.00"
type input "$305"
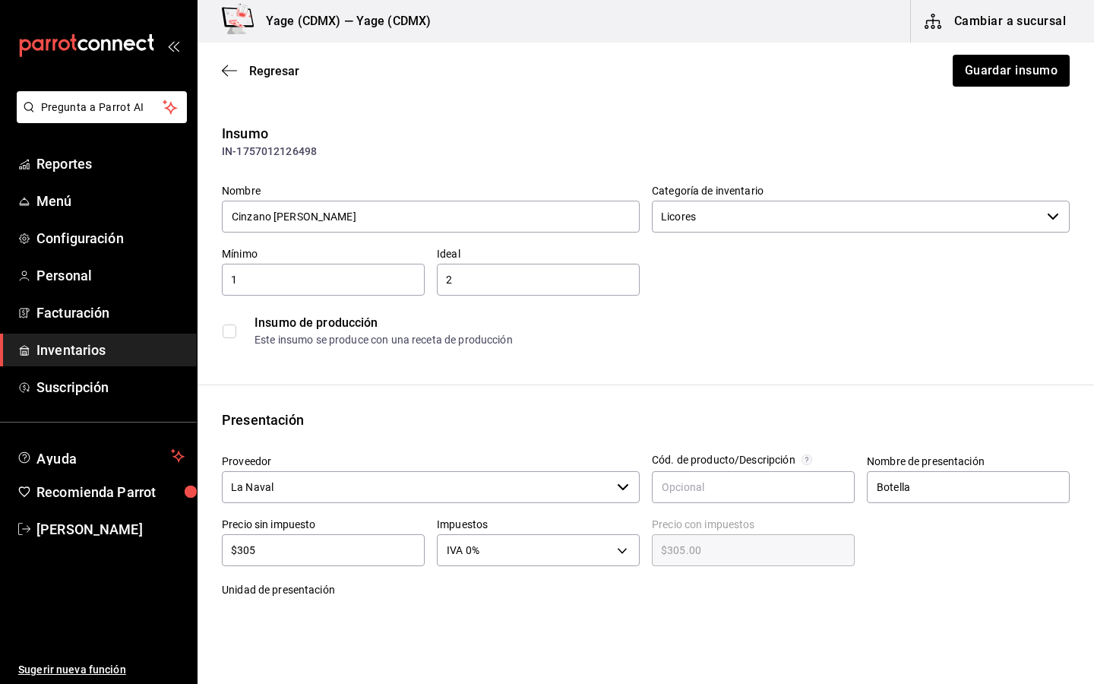
click at [713, 380] on div "Insumo IN-1757012126498 Nombre Cinzano Vermut [PERSON_NAME] Categoría de invent…" at bounding box center [645, 570] width 896 height 894
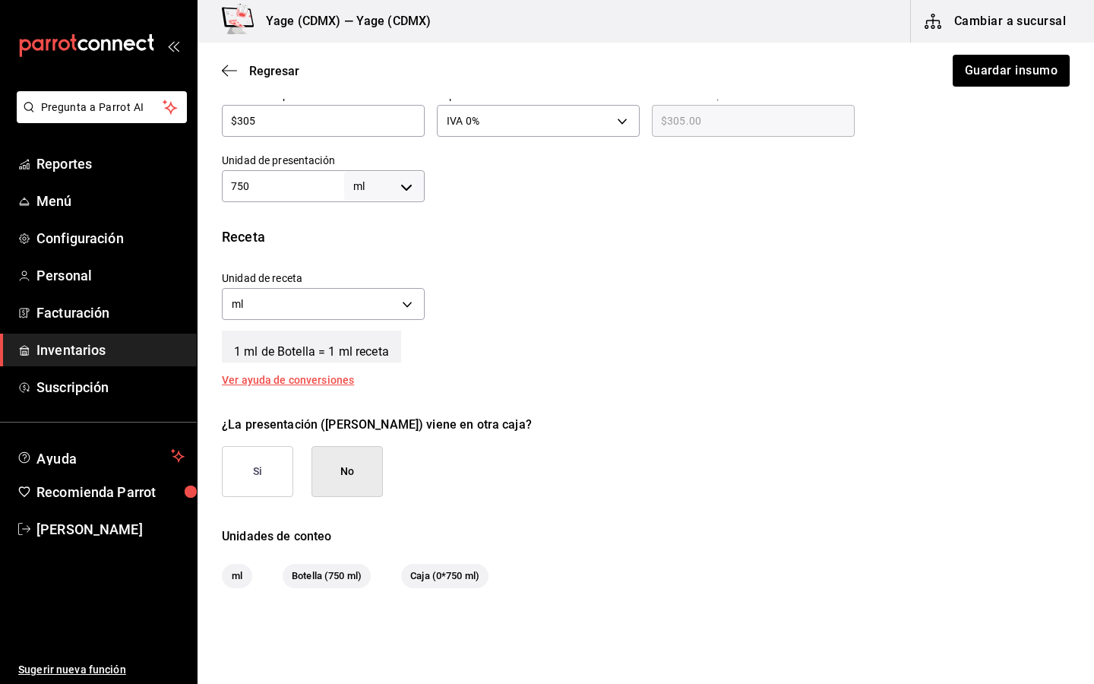
scroll to position [507, 0]
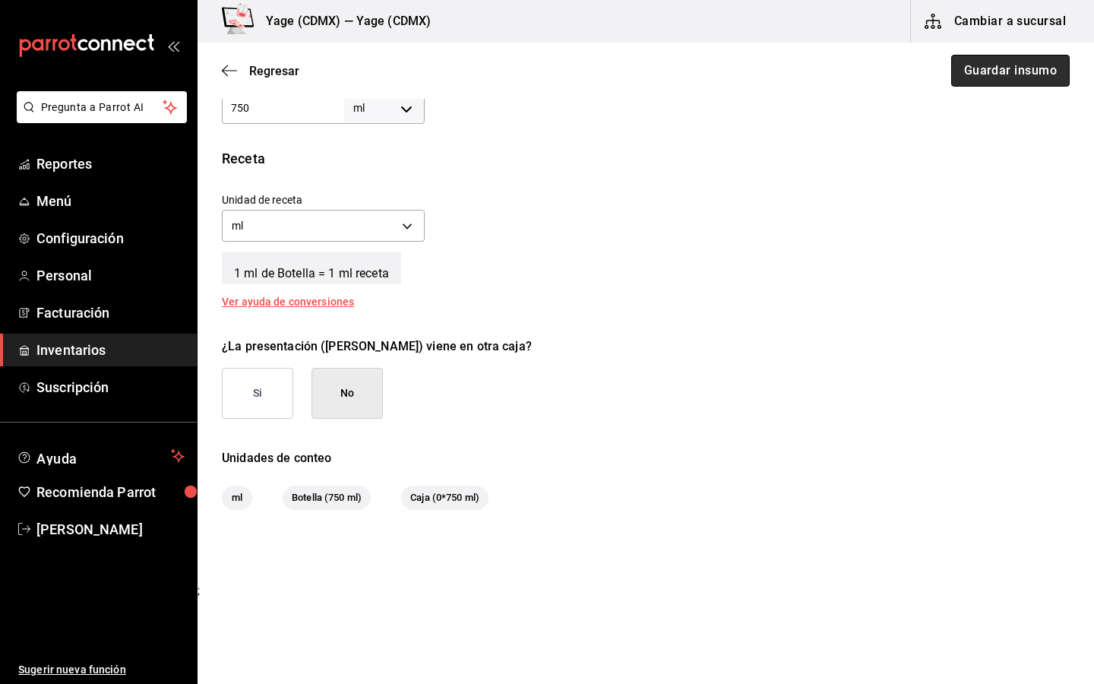
click at [1009, 71] on button "Guardar insumo" at bounding box center [1010, 71] width 118 height 32
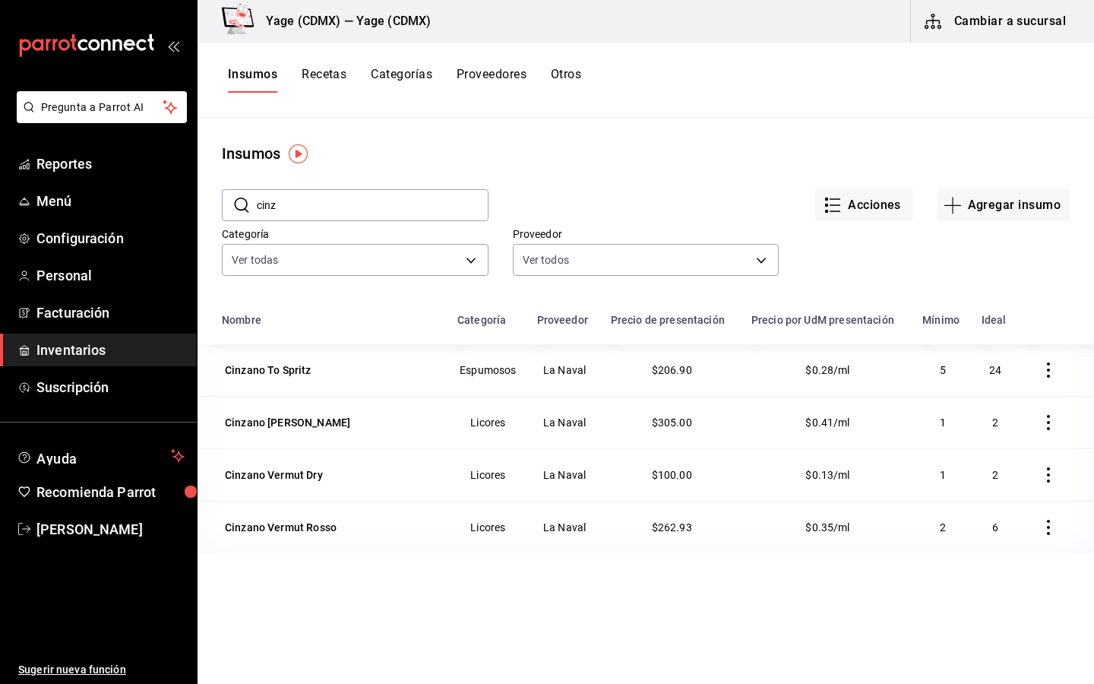
click at [390, 207] on input "cinz" at bounding box center [373, 205] width 232 height 30
type input "c"
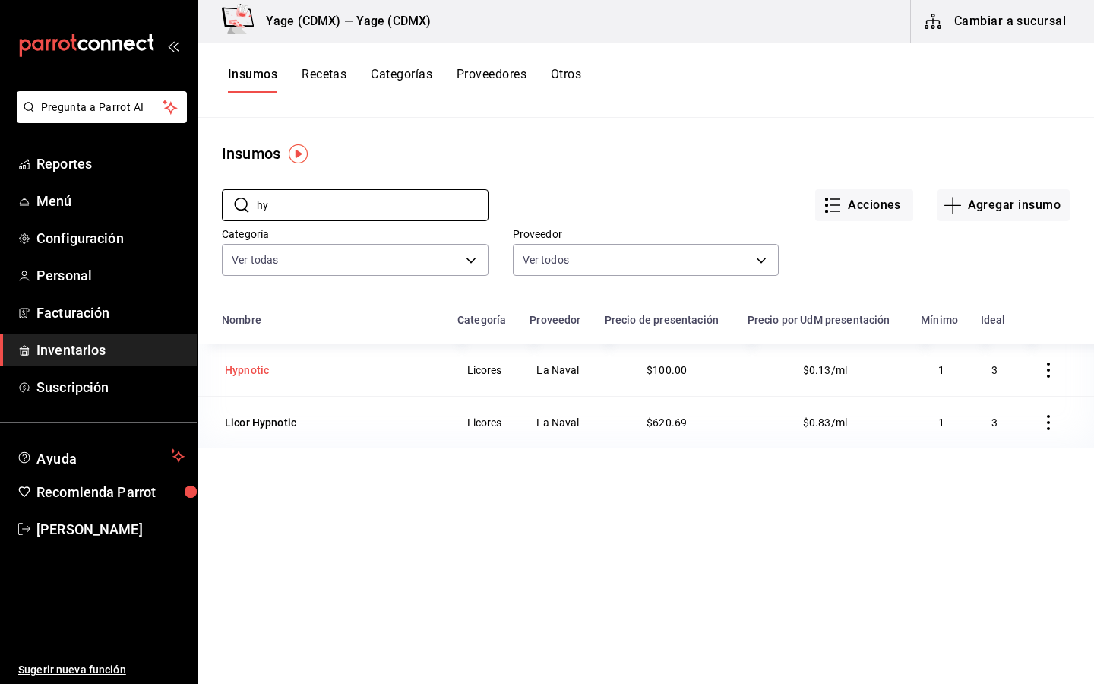
type input "hy"
click at [295, 371] on div "Hypnotic" at bounding box center [330, 369] width 217 height 21
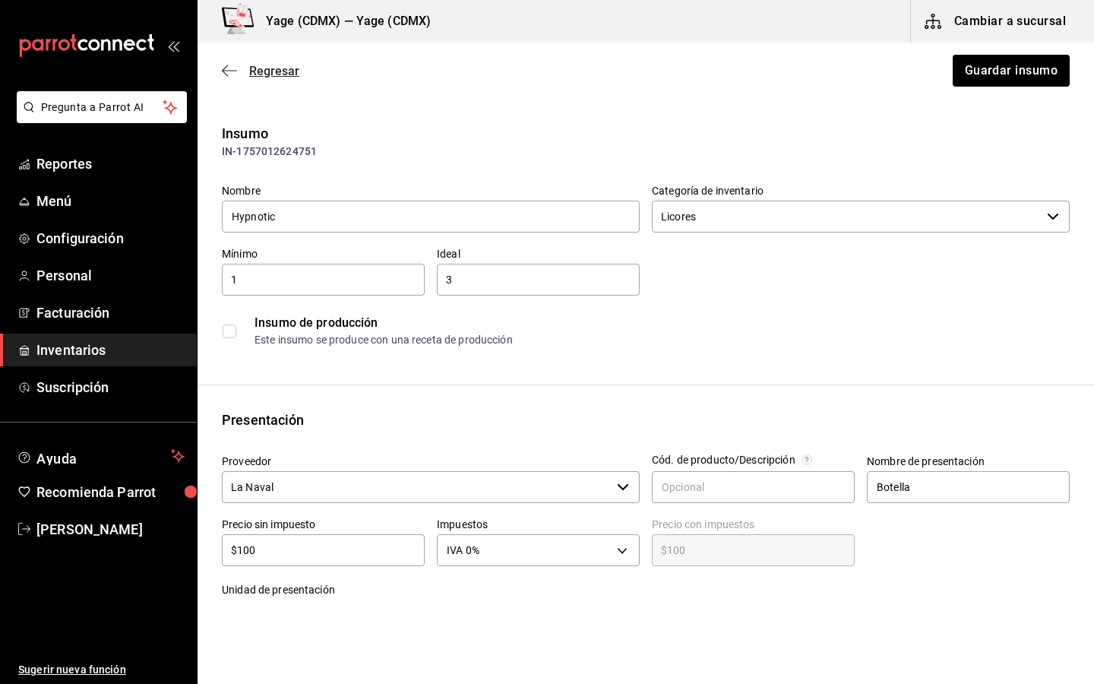
click at [234, 68] on icon "button" at bounding box center [229, 71] width 15 height 14
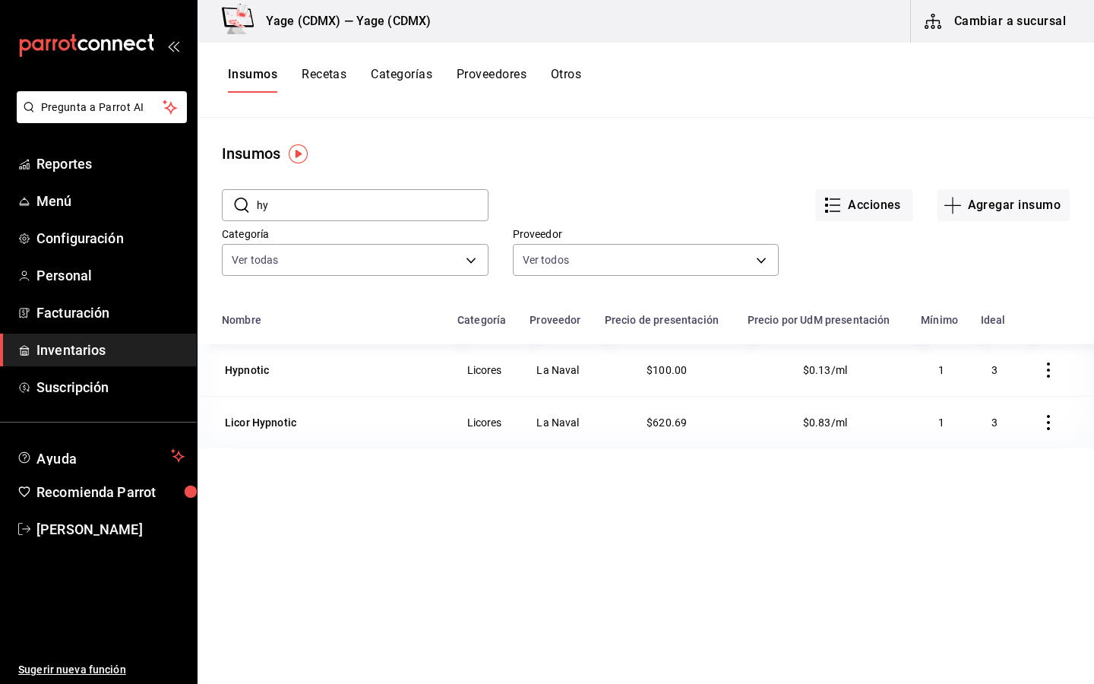
click at [1047, 365] on icon "button" at bounding box center [1047, 369] width 15 height 15
click at [997, 370] on span "Eliminar" at bounding box center [1002, 371] width 39 height 12
click at [652, 359] on td "$620.69" at bounding box center [666, 370] width 143 height 52
click at [650, 363] on td "$620.69" at bounding box center [666, 370] width 143 height 52
click at [1056, 376] on button "button" at bounding box center [1047, 369] width 33 height 33
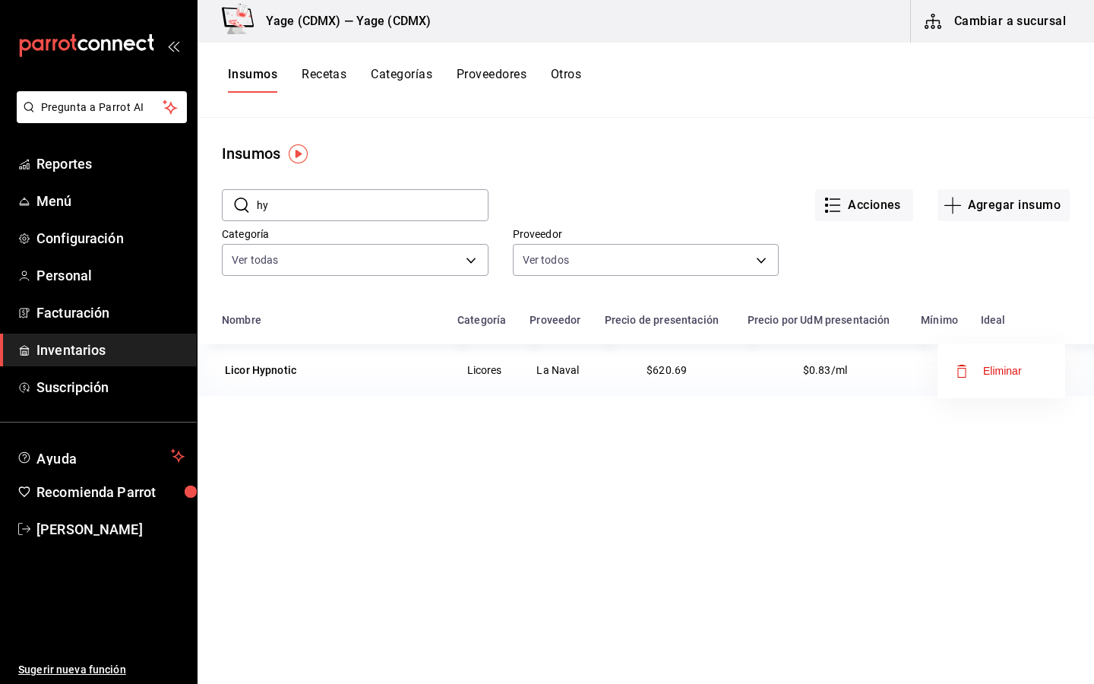
click at [1054, 289] on div at bounding box center [547, 342] width 1094 height 684
click at [950, 19] on button "Cambiar a sucursal" at bounding box center [996, 21] width 171 height 43
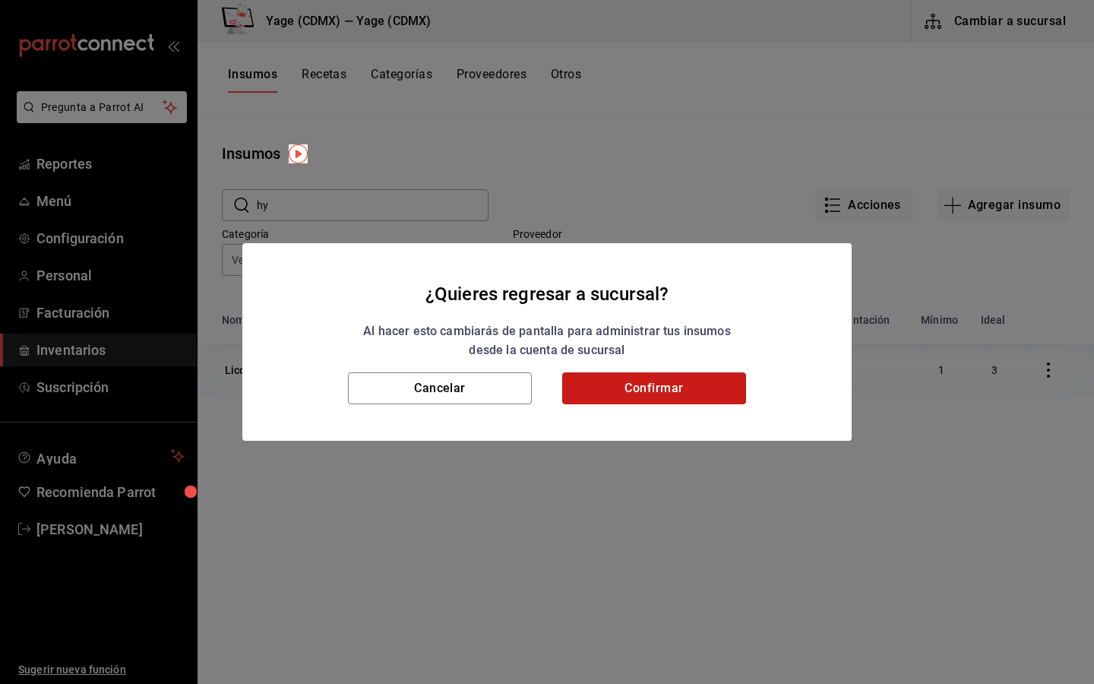
click at [671, 391] on button "Confirmar" at bounding box center [654, 388] width 184 height 32
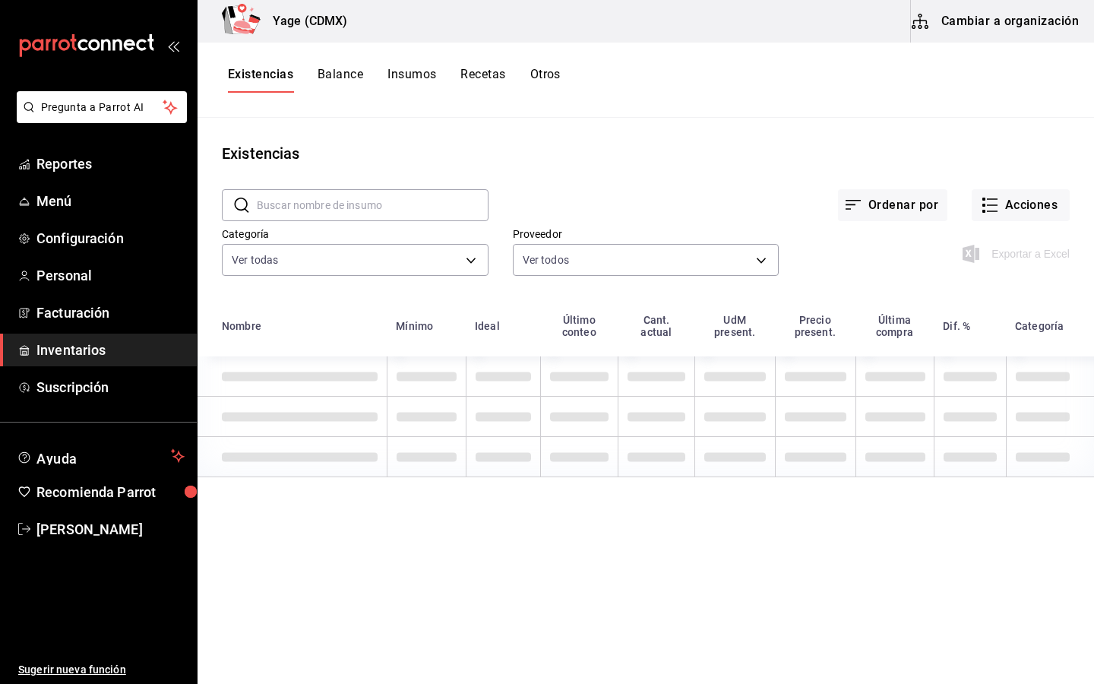
click at [418, 204] on input "text" at bounding box center [373, 205] width 232 height 30
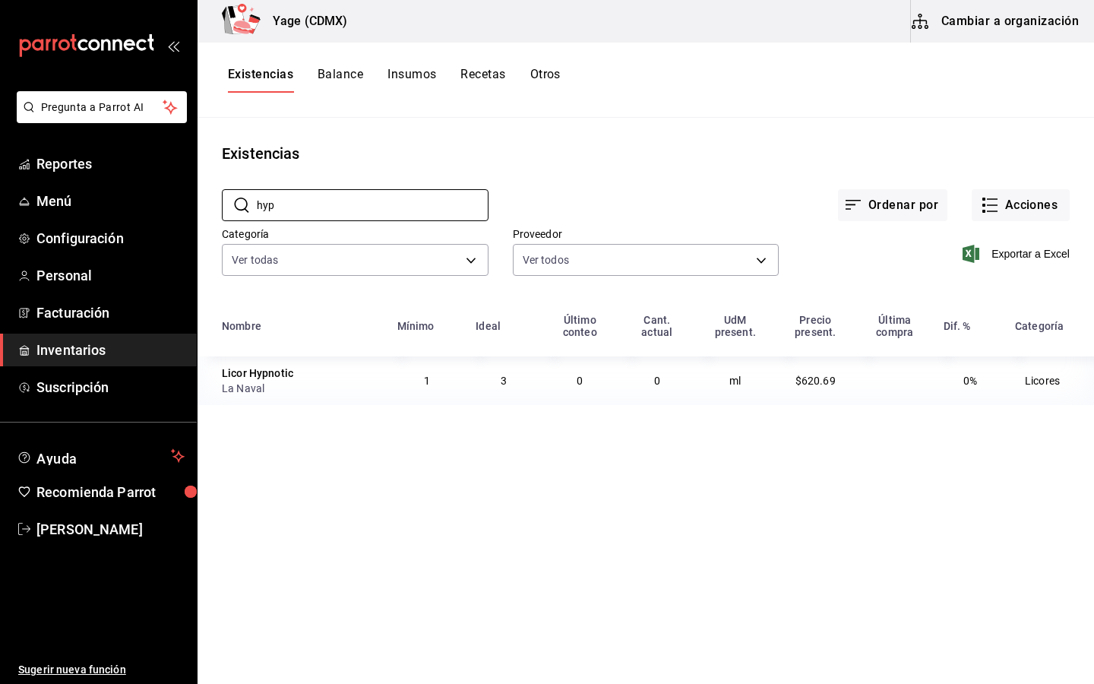
type input "hyp"
click at [403, 384] on td "1" at bounding box center [427, 380] width 79 height 49
click at [699, 387] on td "ml" at bounding box center [735, 380] width 80 height 49
click at [243, 385] on div "La Naval" at bounding box center [300, 387] width 157 height 15
click at [1031, 27] on button "Cambiar a organización" at bounding box center [996, 21] width 171 height 43
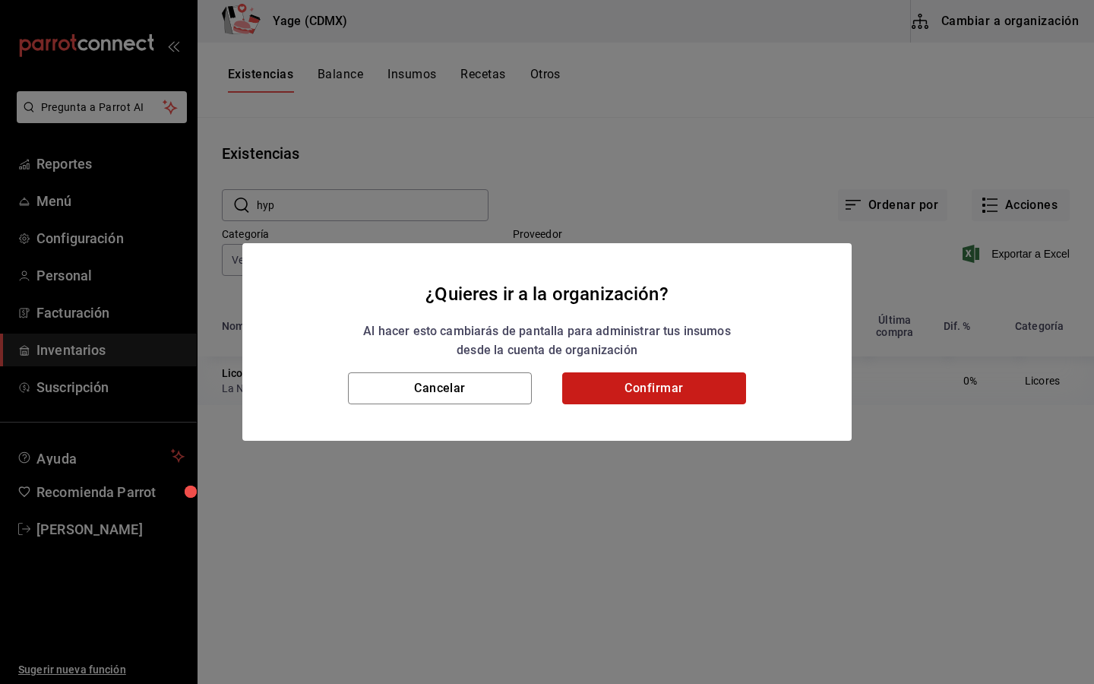
click at [677, 386] on button "Confirmar" at bounding box center [654, 388] width 184 height 32
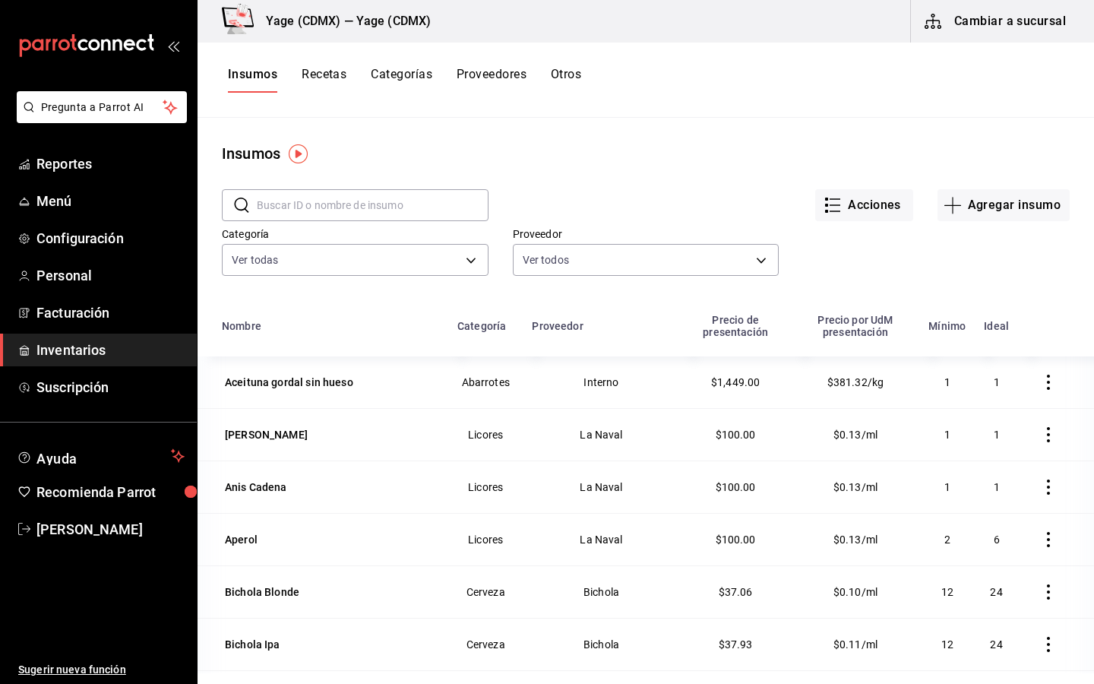
click at [425, 204] on input "text" at bounding box center [373, 205] width 232 height 30
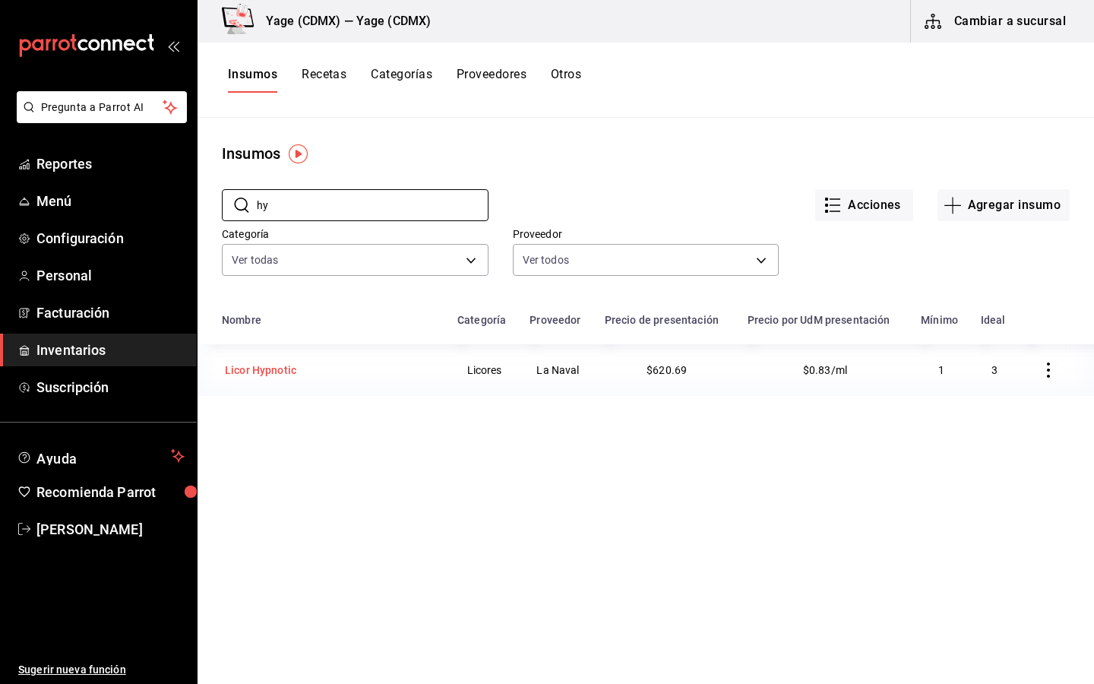
type input "hy"
click at [279, 372] on div "Licor Hypnotic" at bounding box center [260, 369] width 71 height 15
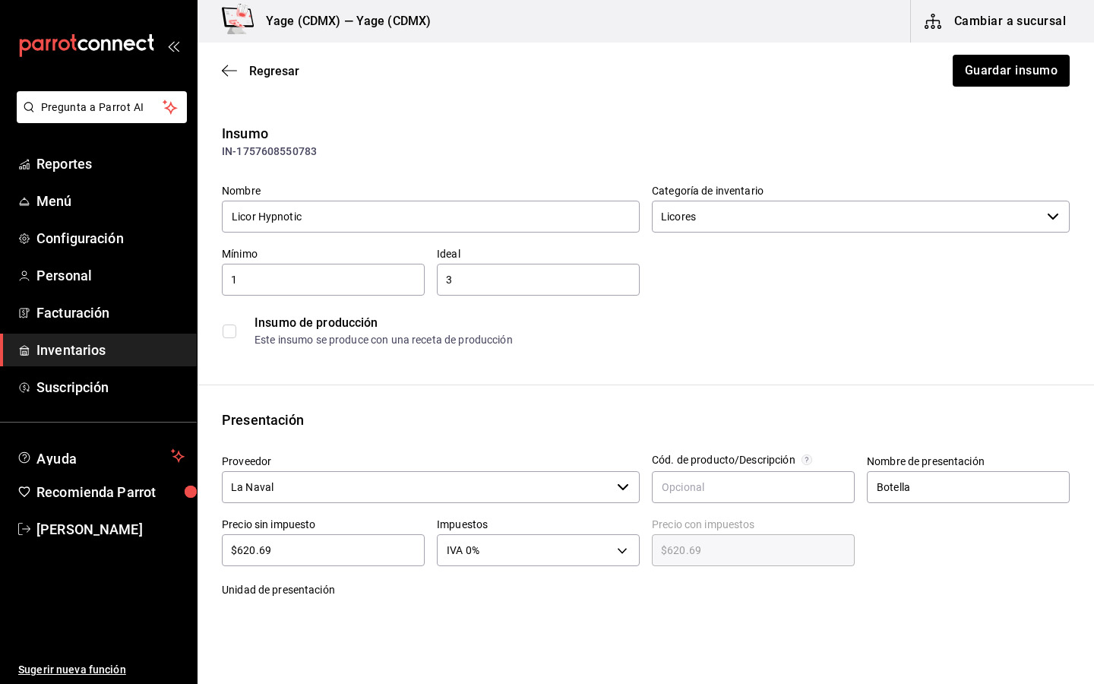
click at [351, 549] on input "$620.69" at bounding box center [323, 550] width 203 height 18
type input "$620.6"
type input "$620.60"
type input "$620."
type input "$620.00"
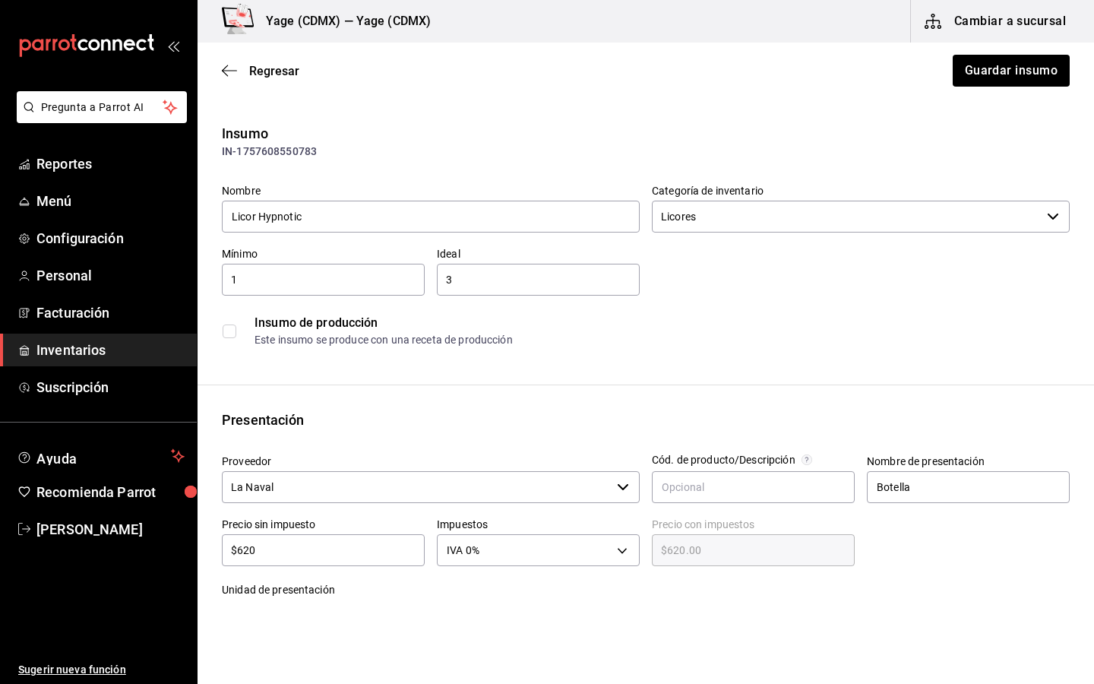
type input "$62"
type input "$62.00"
type input "$6"
type input "$6.00"
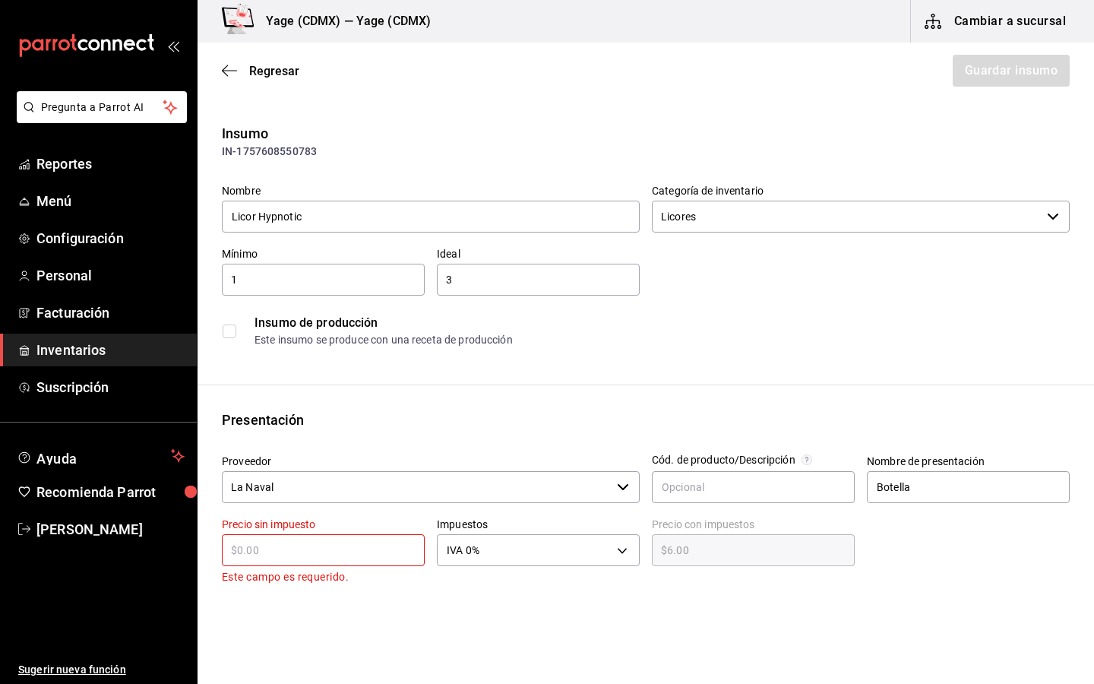
type input "$0.00"
type input "$7"
type input "$7.00"
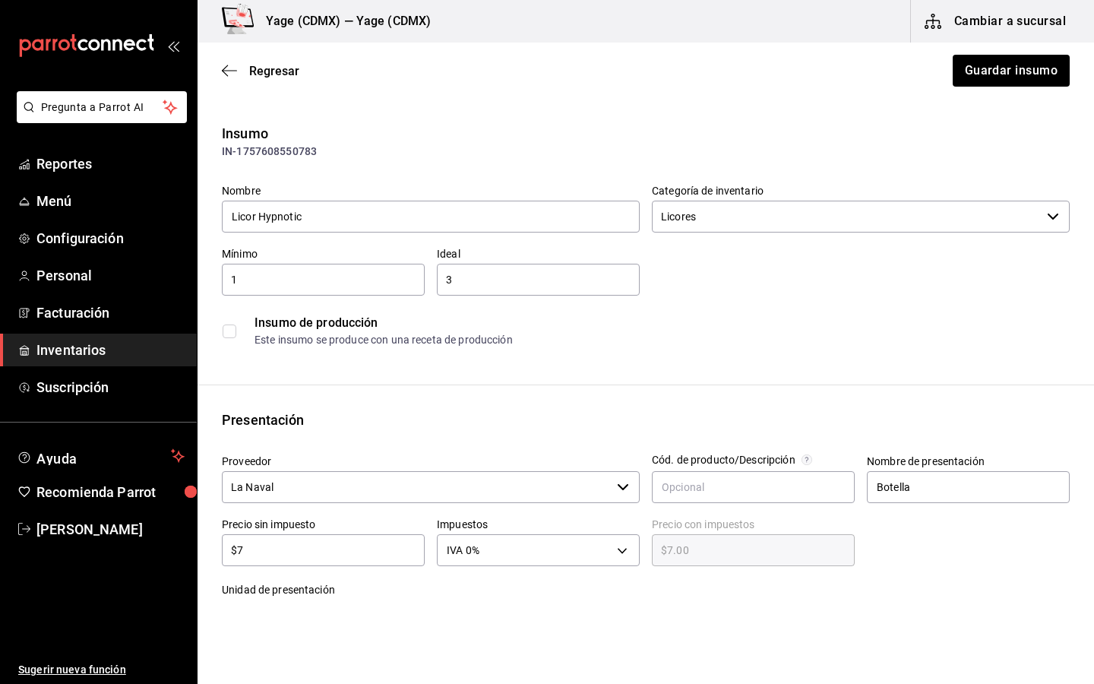
type input "$72"
type input "$72.00"
type input "$720"
type input "$720.00"
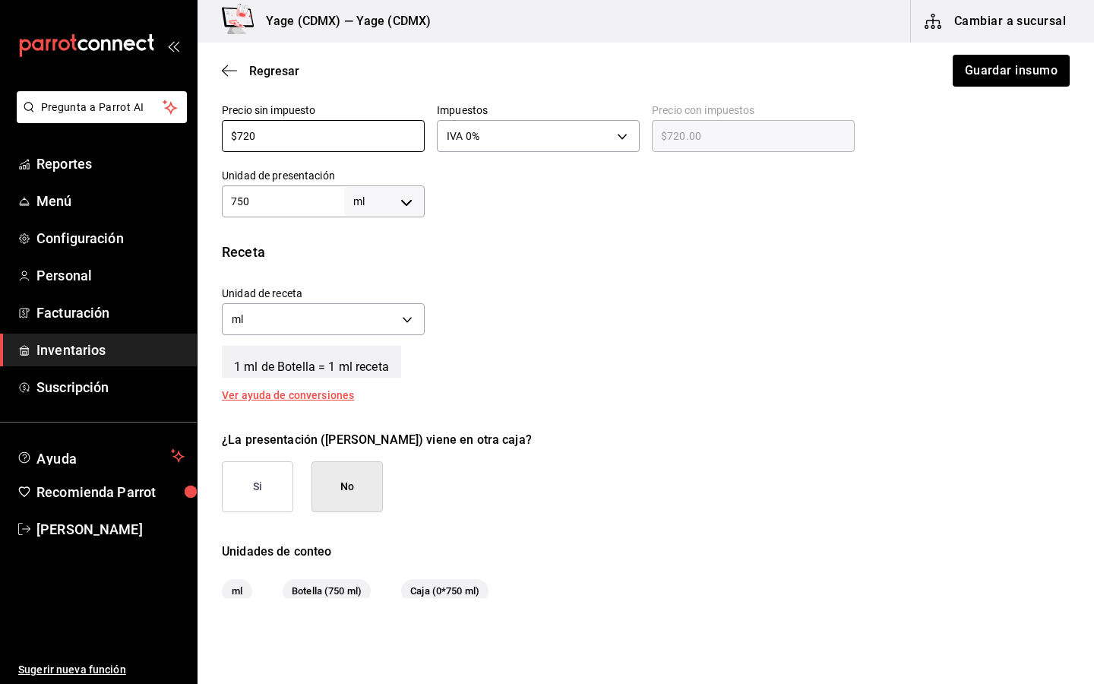
scroll to position [507, 0]
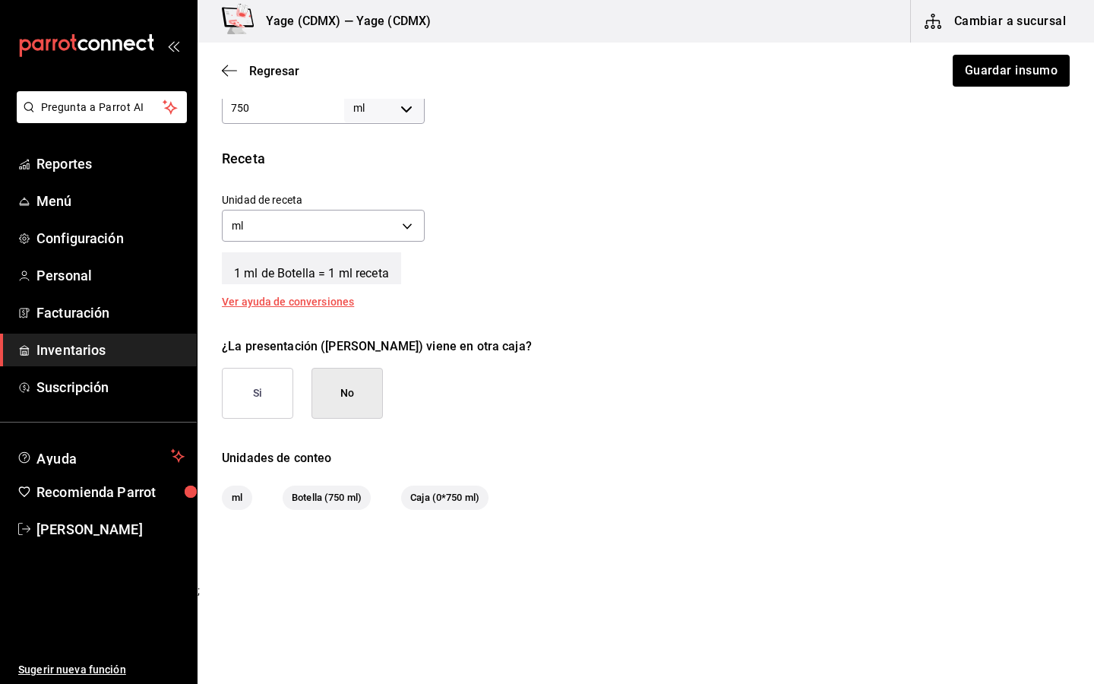
type input "$720"
click at [1049, 49] on div "Regresar Guardar insumo" at bounding box center [645, 71] width 896 height 56
click at [1044, 64] on button "Guardar insumo" at bounding box center [1010, 71] width 118 height 32
